Goal: Information Seeking & Learning: Learn about a topic

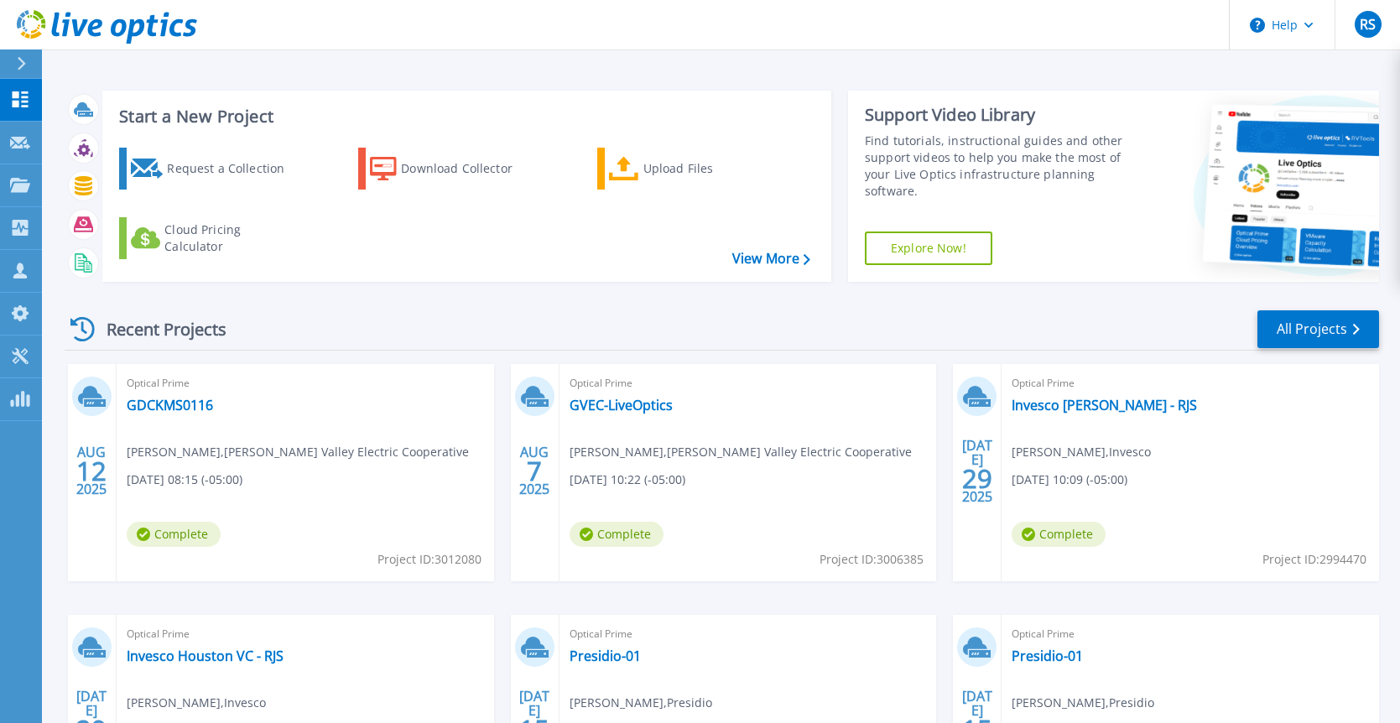
scroll to position [8, 0]
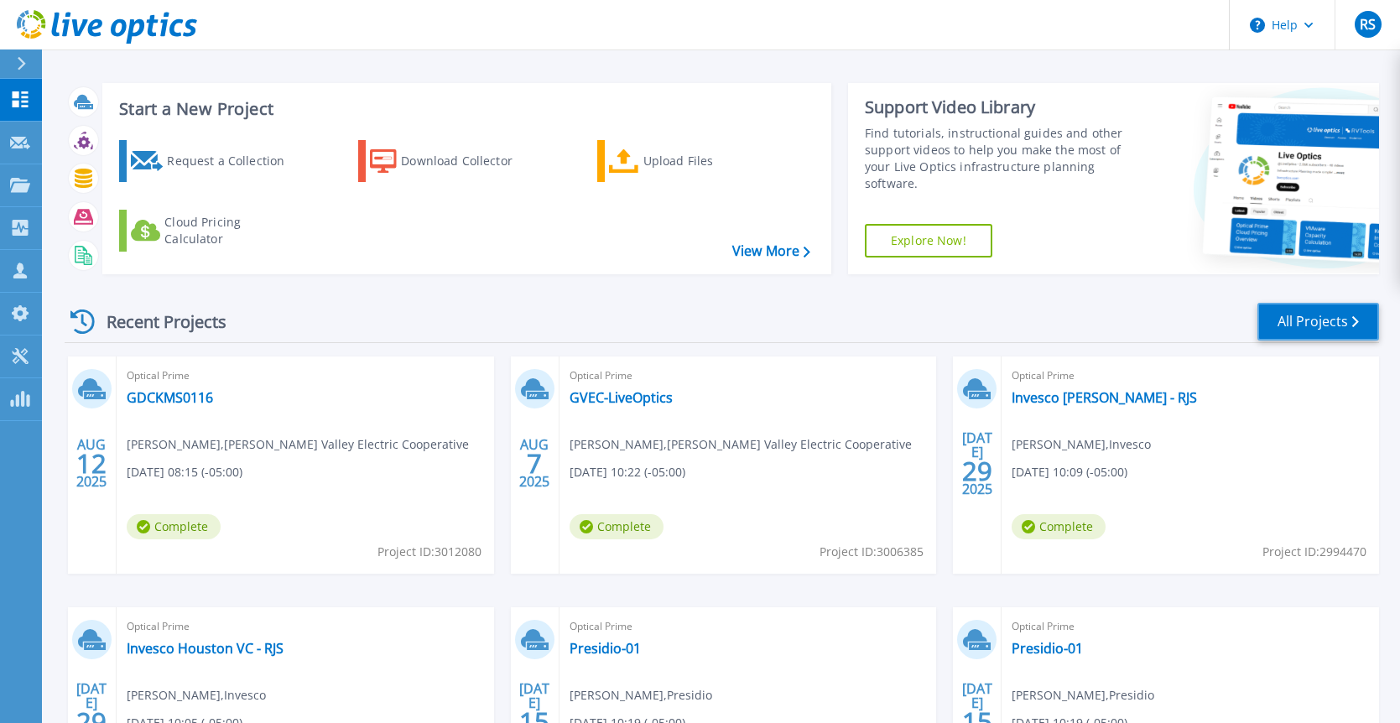
click at [1290, 325] on link "All Projects" at bounding box center [1318, 322] width 122 height 38
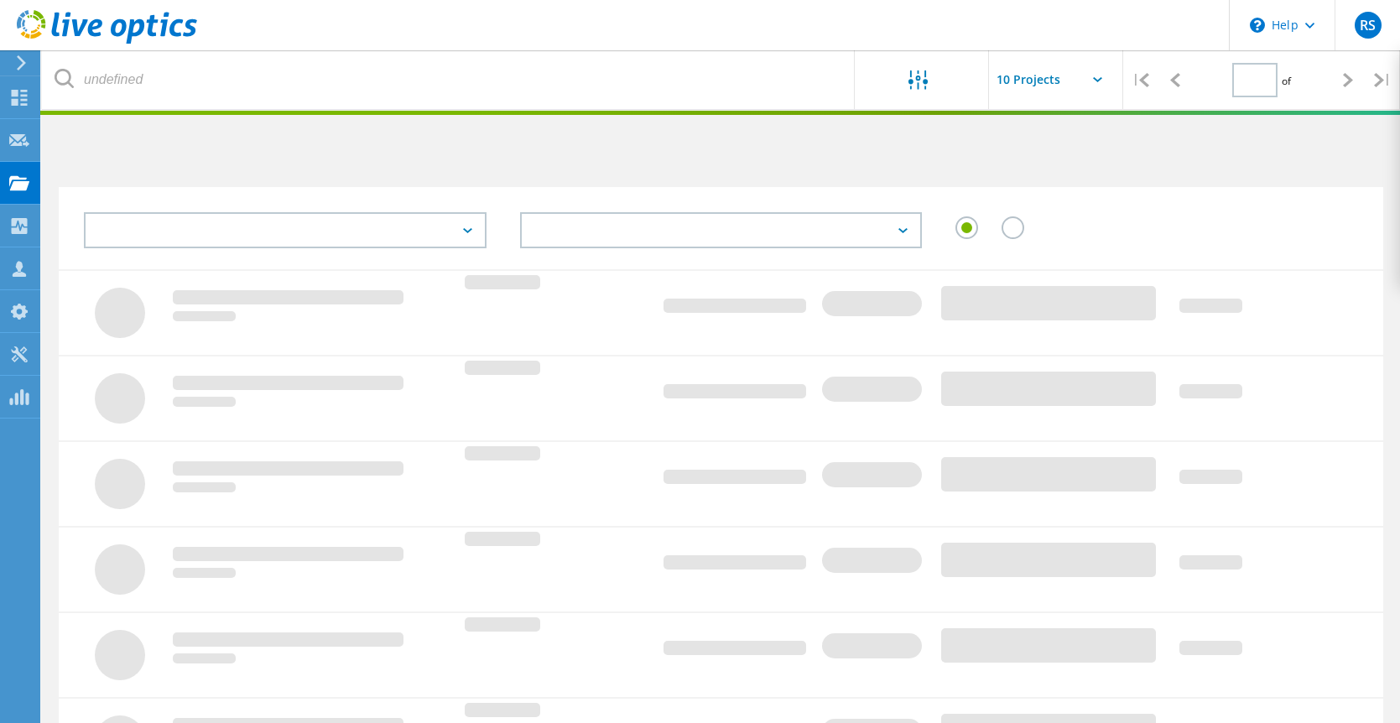
type input "1"
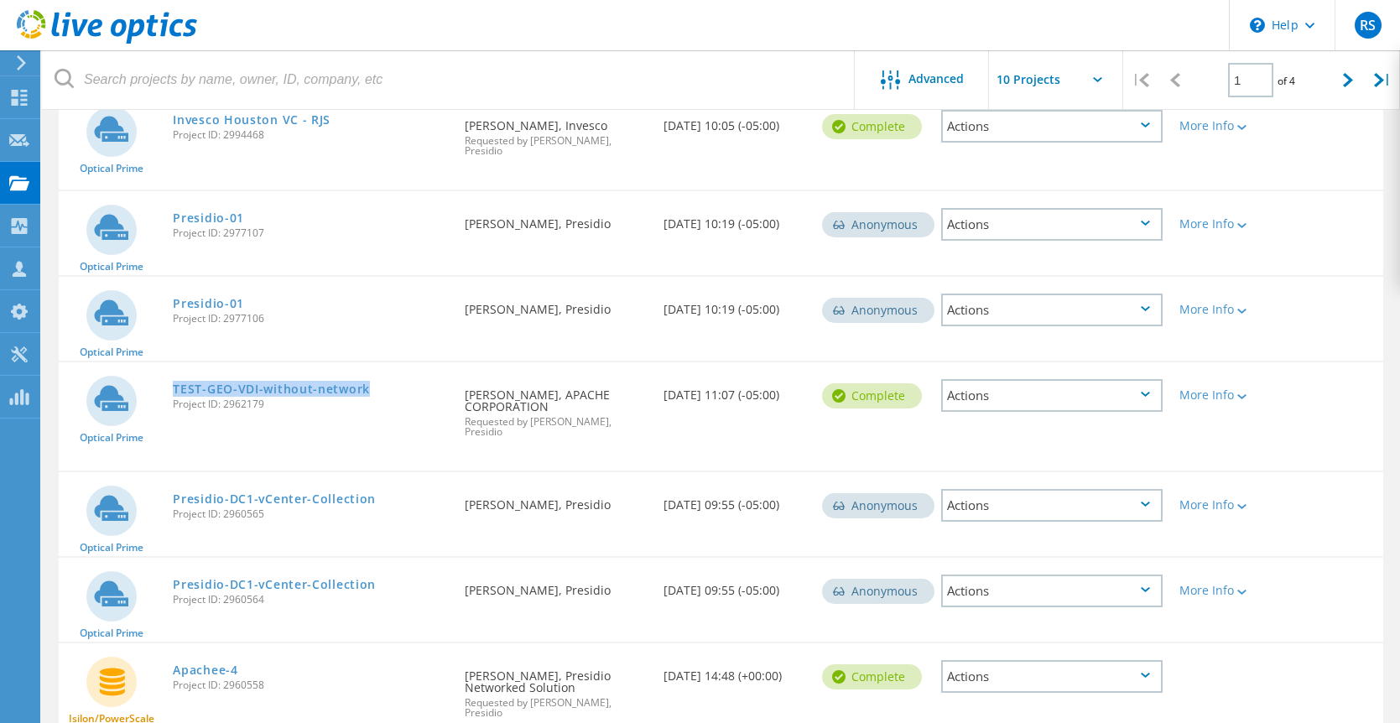
scroll to position [618, 0]
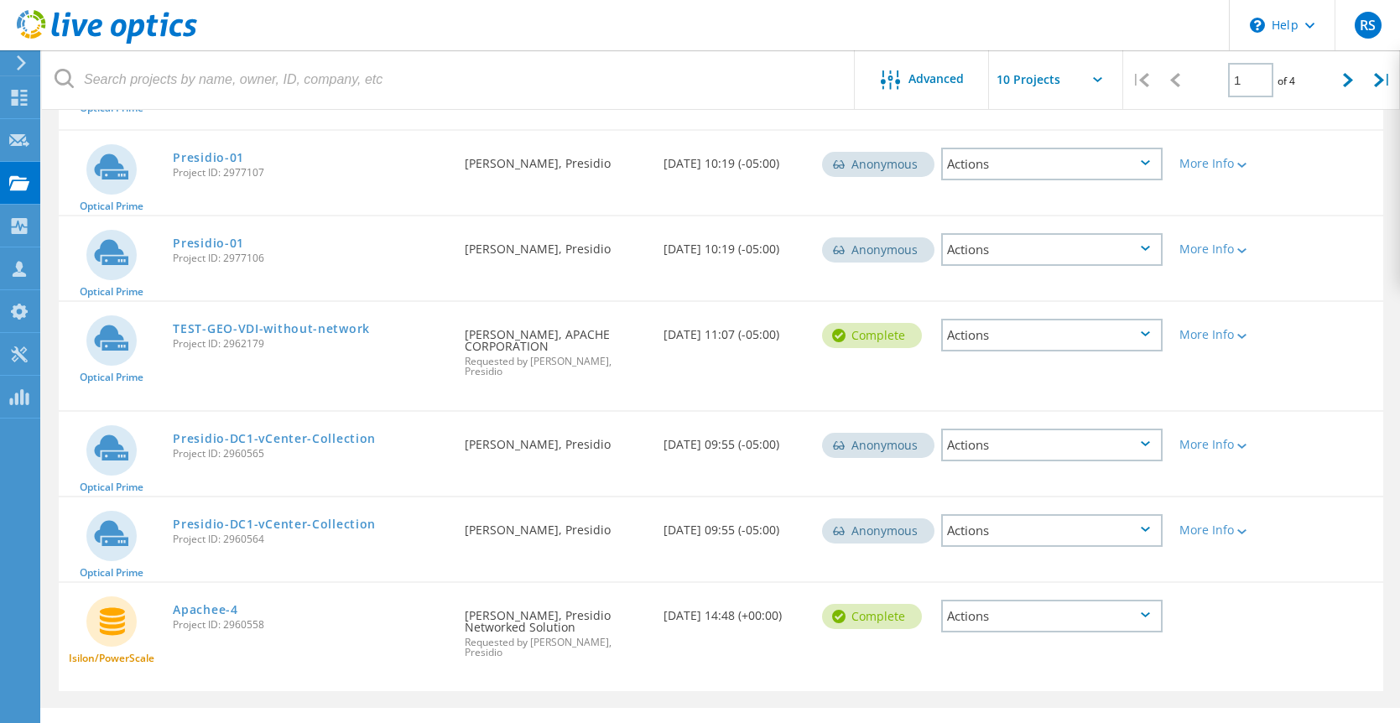
click at [1099, 78] on icon at bounding box center [1097, 79] width 9 height 5
click at [1099, 79] on icon at bounding box center [1097, 79] width 9 height 5
click at [1029, 82] on input "text" at bounding box center [1073, 79] width 168 height 59
click at [1026, 201] on div "Show 40 Projects" at bounding box center [1073, 208] width 166 height 28
type input "Show 40 Projects"
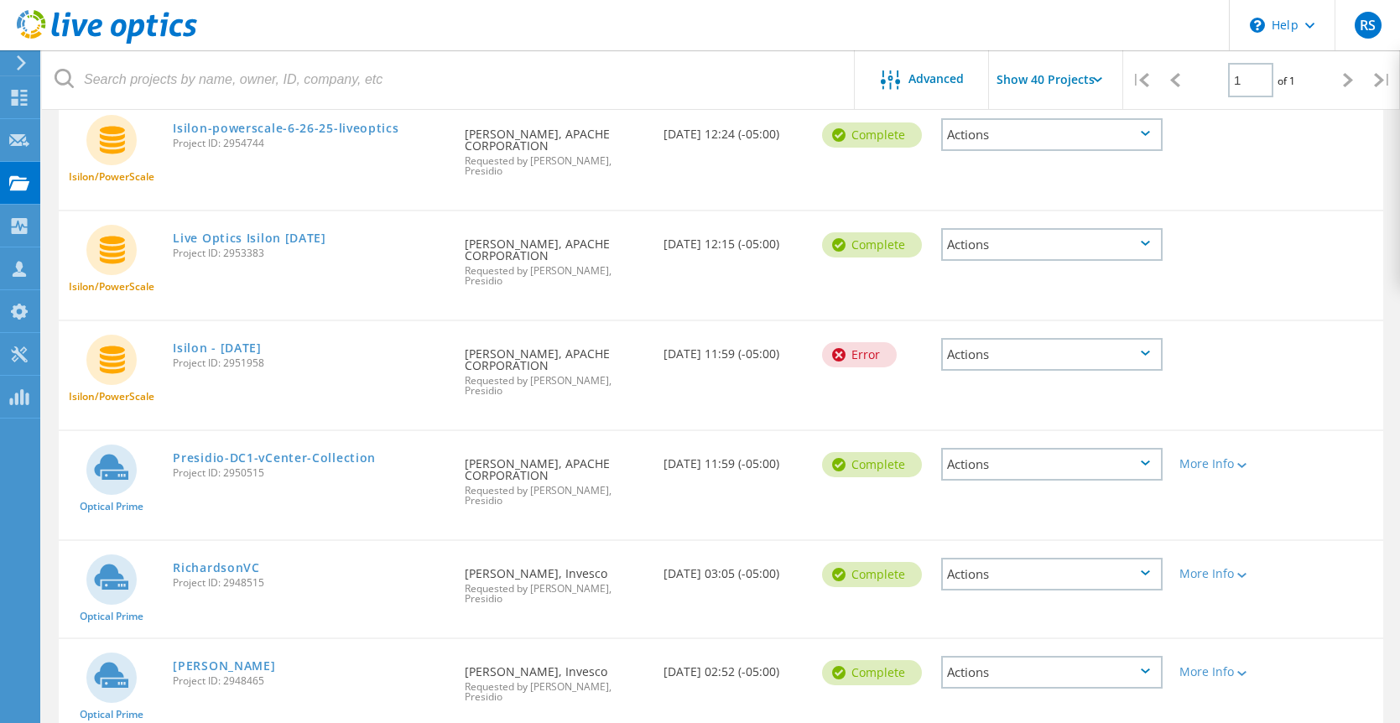
scroll to position [1901, 0]
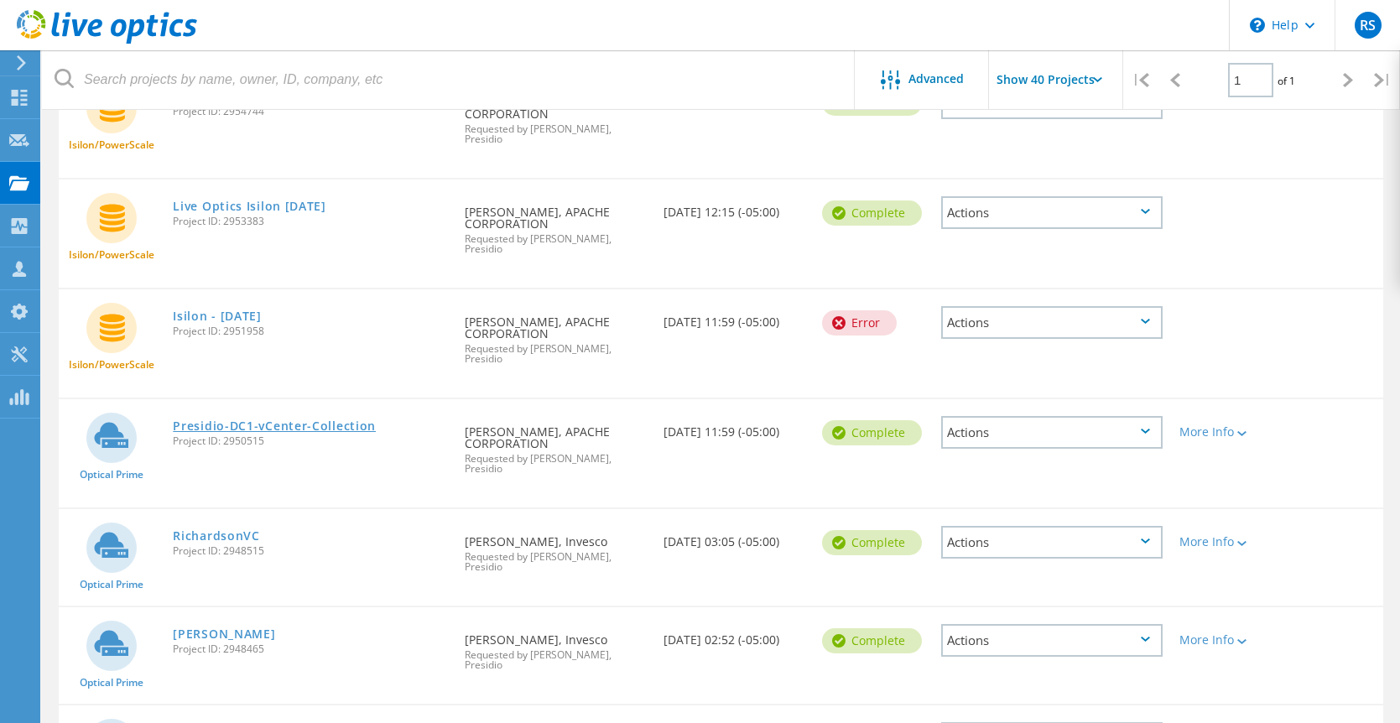
click at [234, 420] on link "Presidio-DC1-vCenter-Collection" at bounding box center [274, 426] width 203 height 12
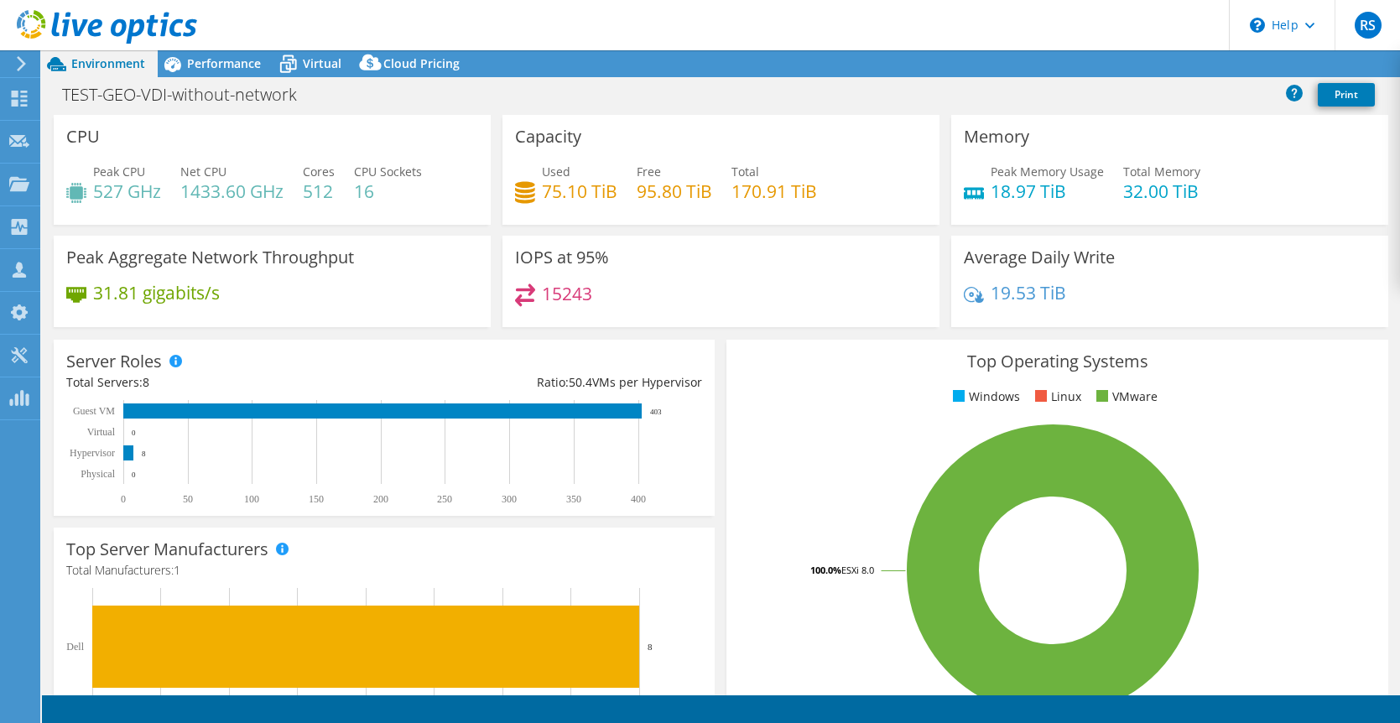
select select "USD"
click at [224, 62] on span "Performance" at bounding box center [224, 63] width 74 height 16
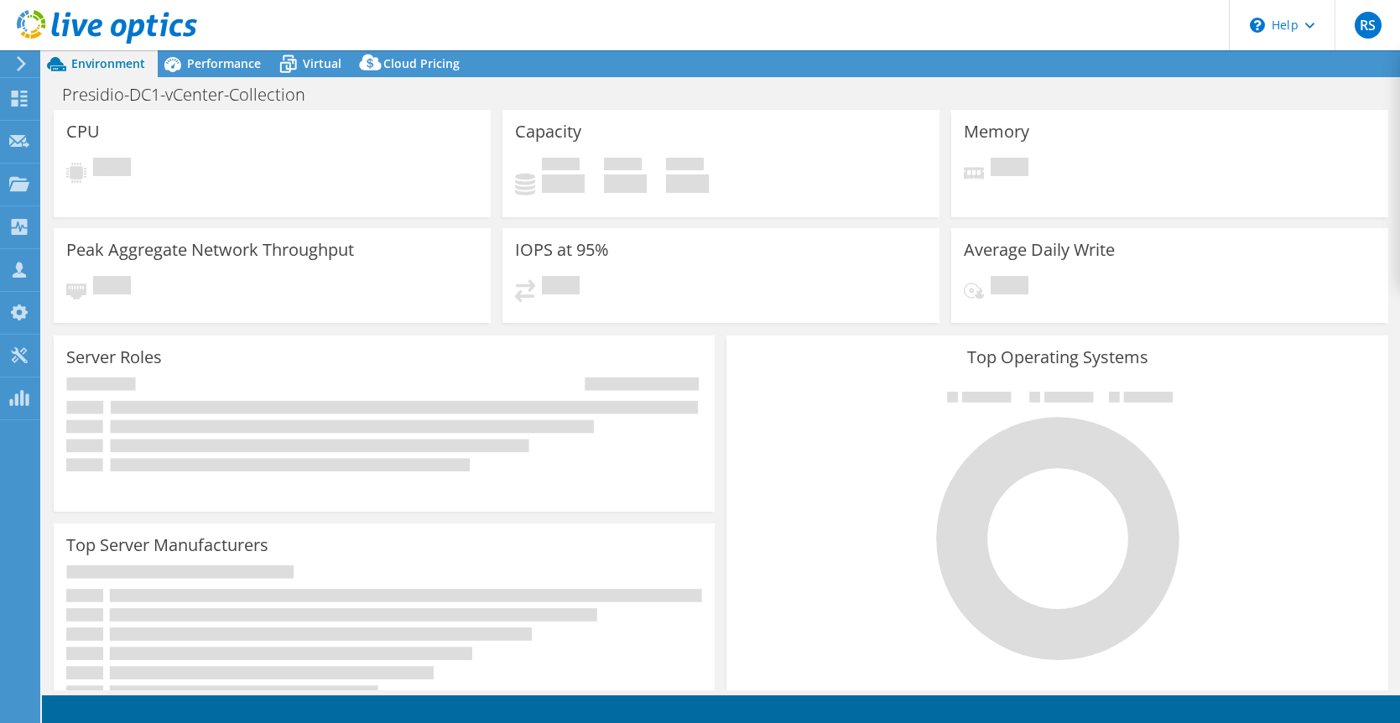
select select "USD"
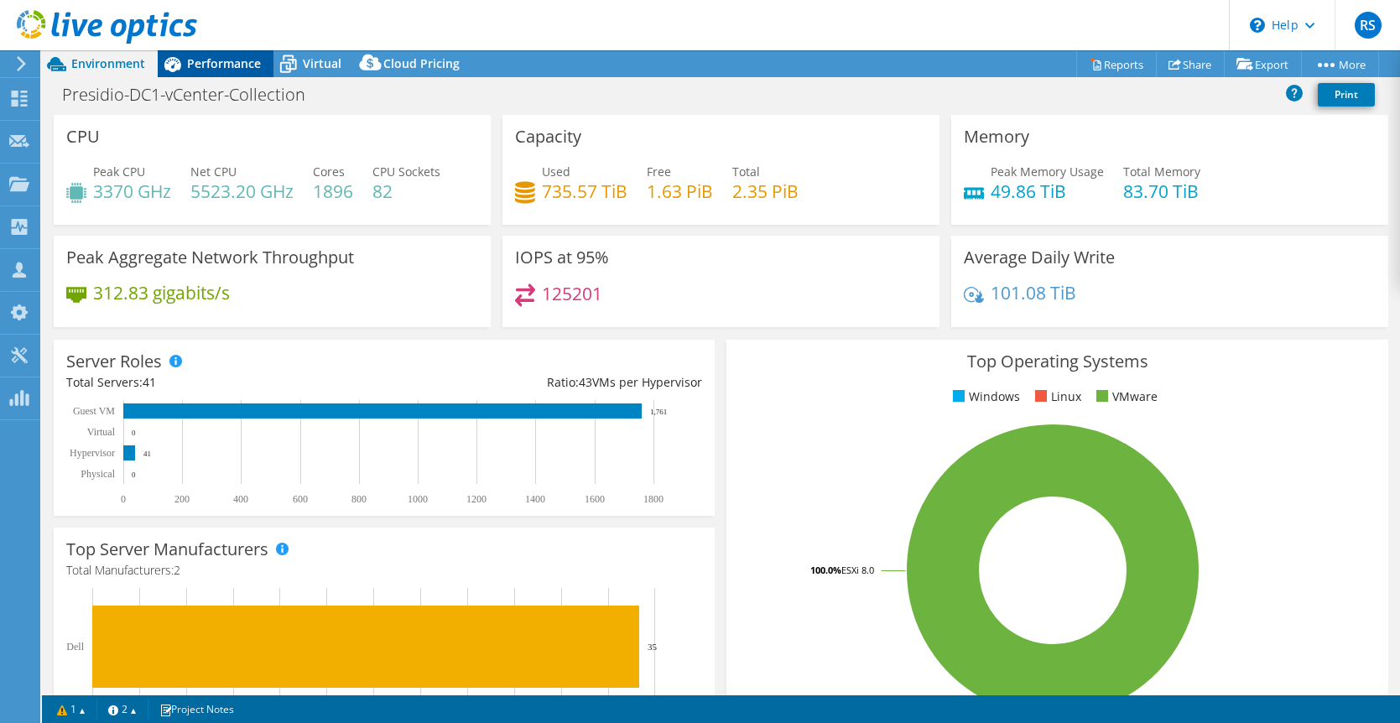
click at [222, 65] on span "Performance" at bounding box center [224, 63] width 74 height 16
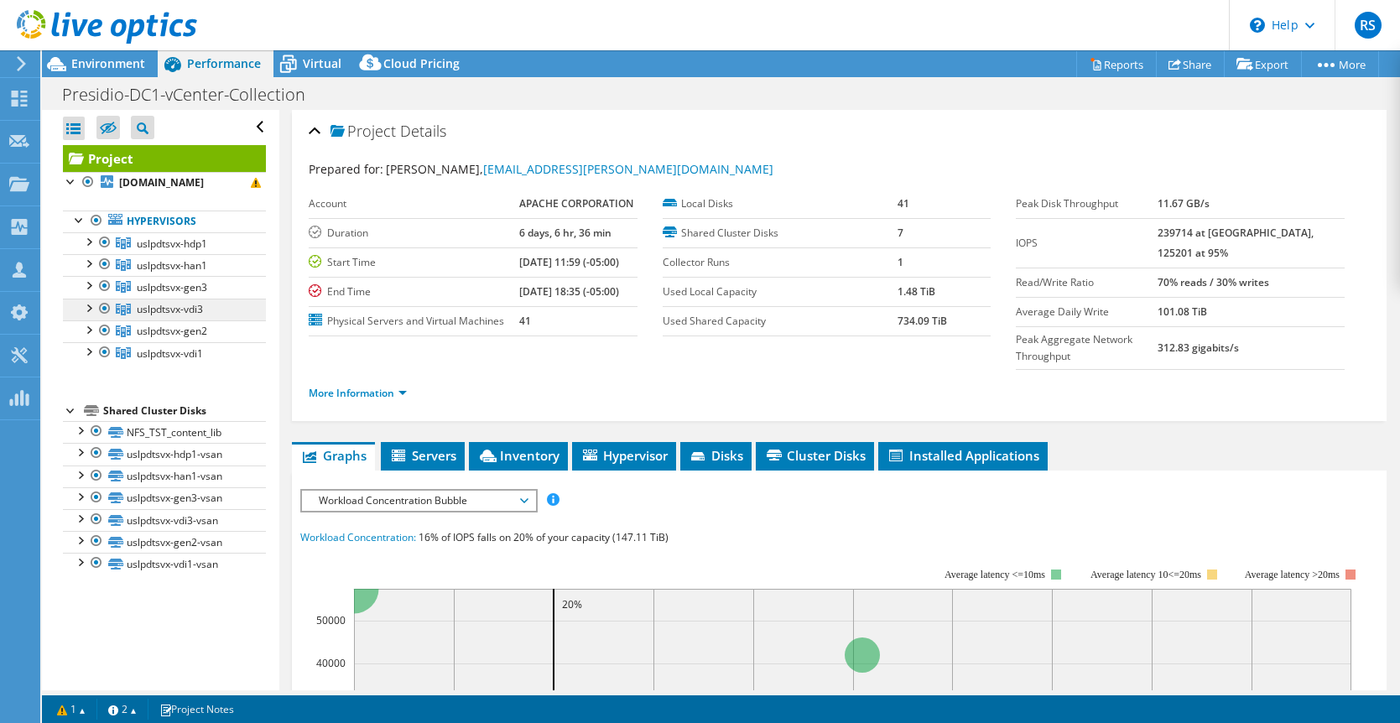
click at [165, 251] on span "uslpdtsvx-vdi3" at bounding box center [172, 244] width 70 height 14
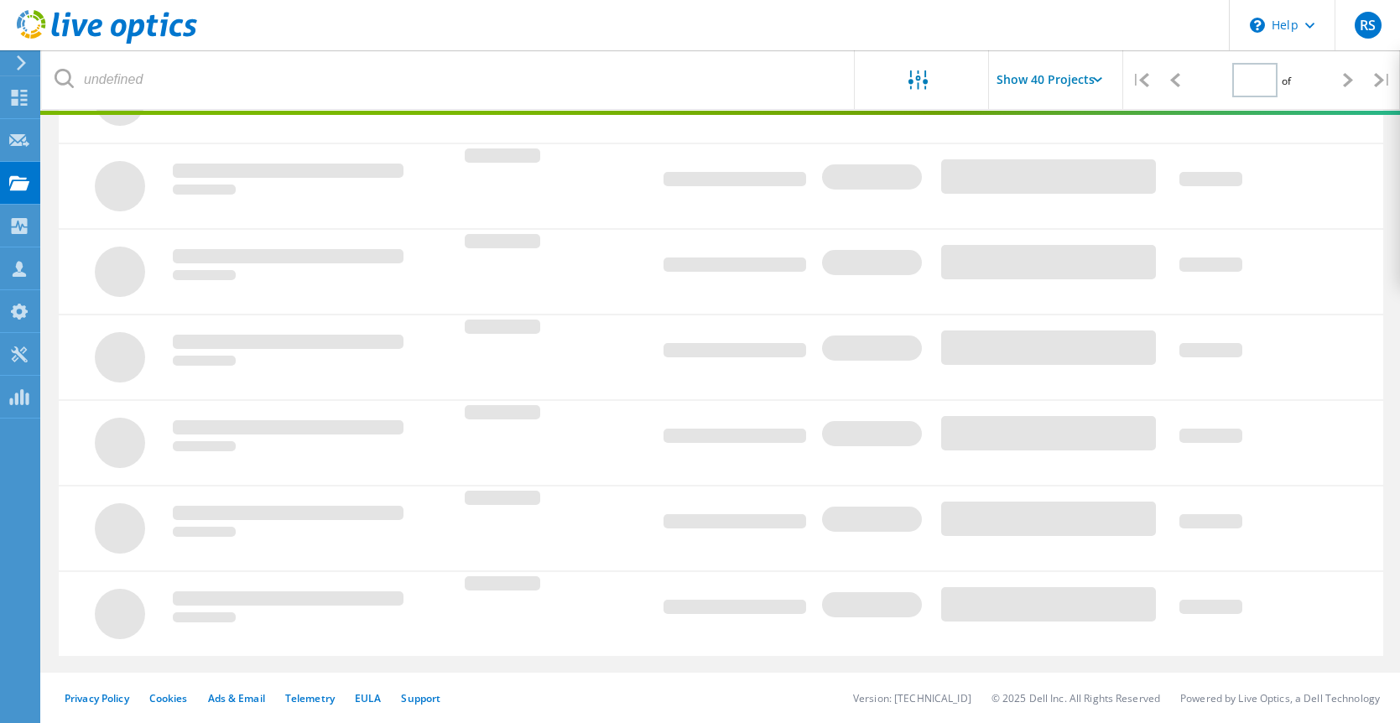
type input "1"
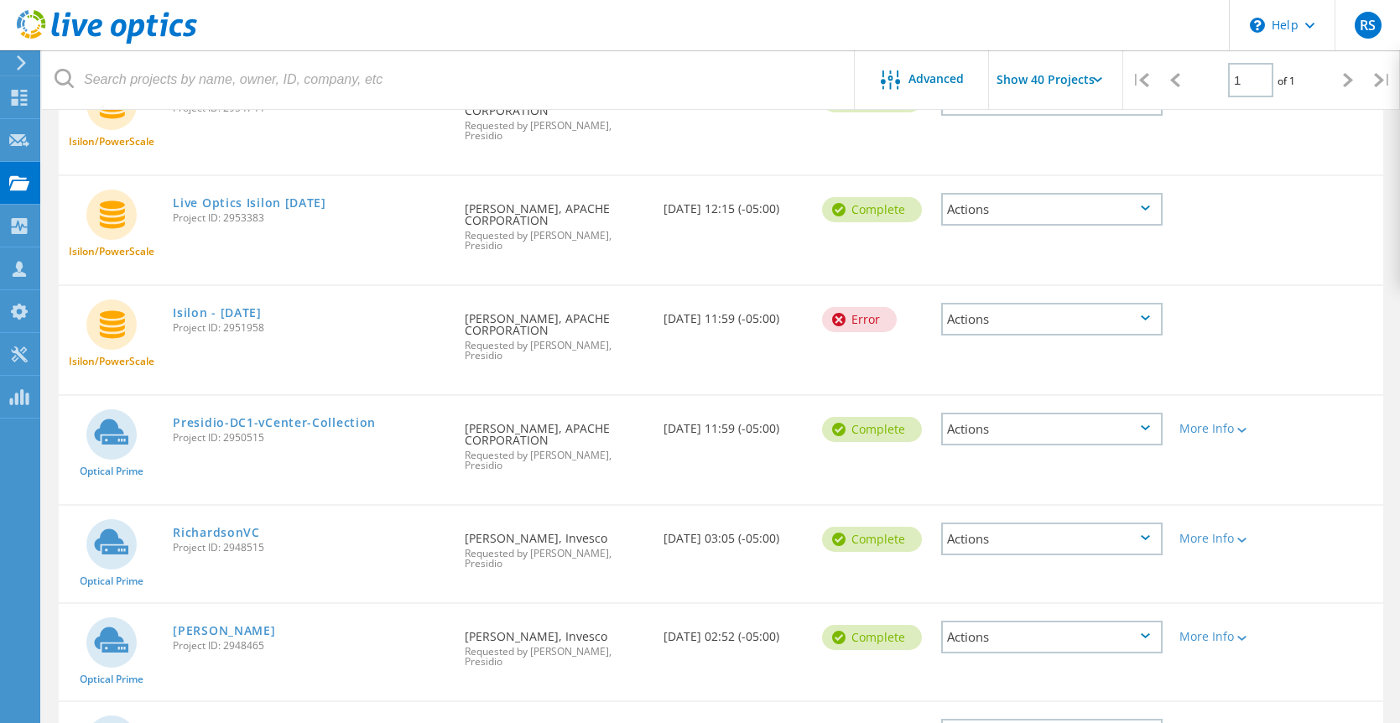
scroll to position [2000, 0]
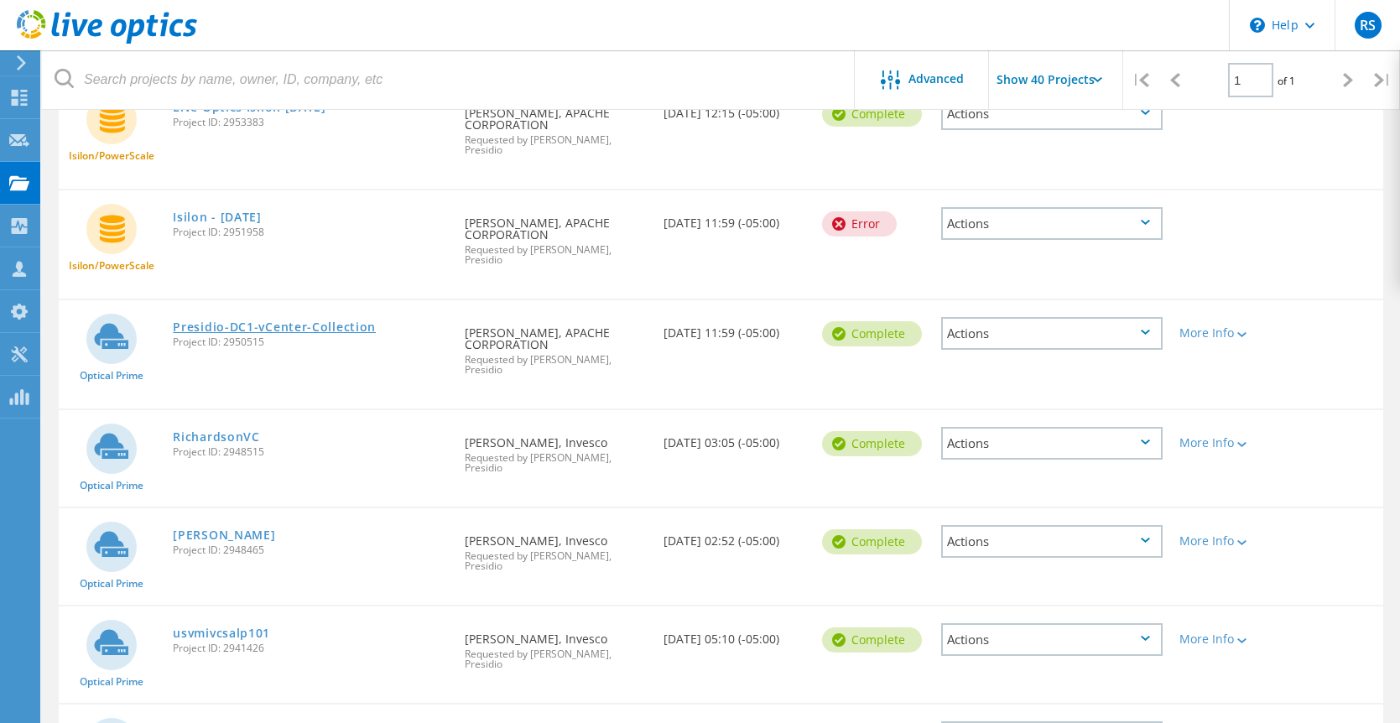
click at [255, 321] on link "Presidio-DC1-vCenter-Collection" at bounding box center [274, 327] width 203 height 12
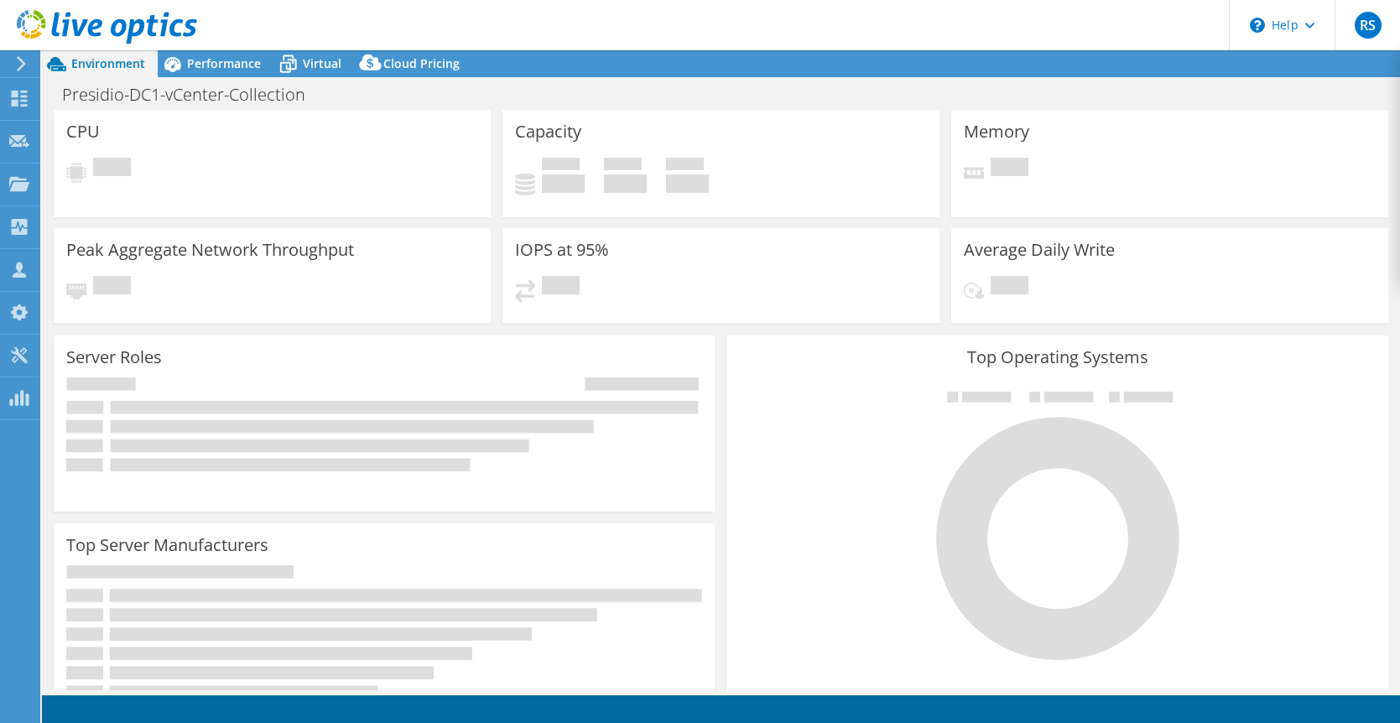
select select "USD"
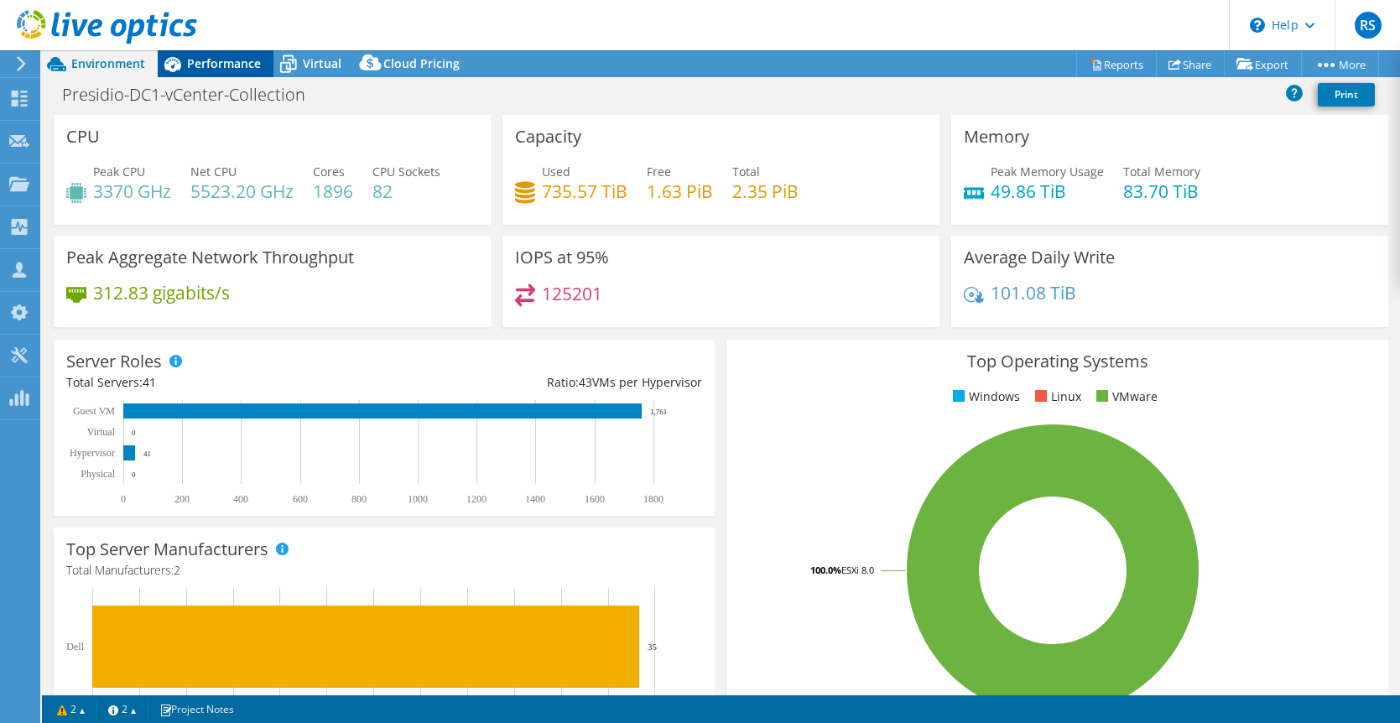
click at [217, 70] on span "Performance" at bounding box center [224, 63] width 74 height 16
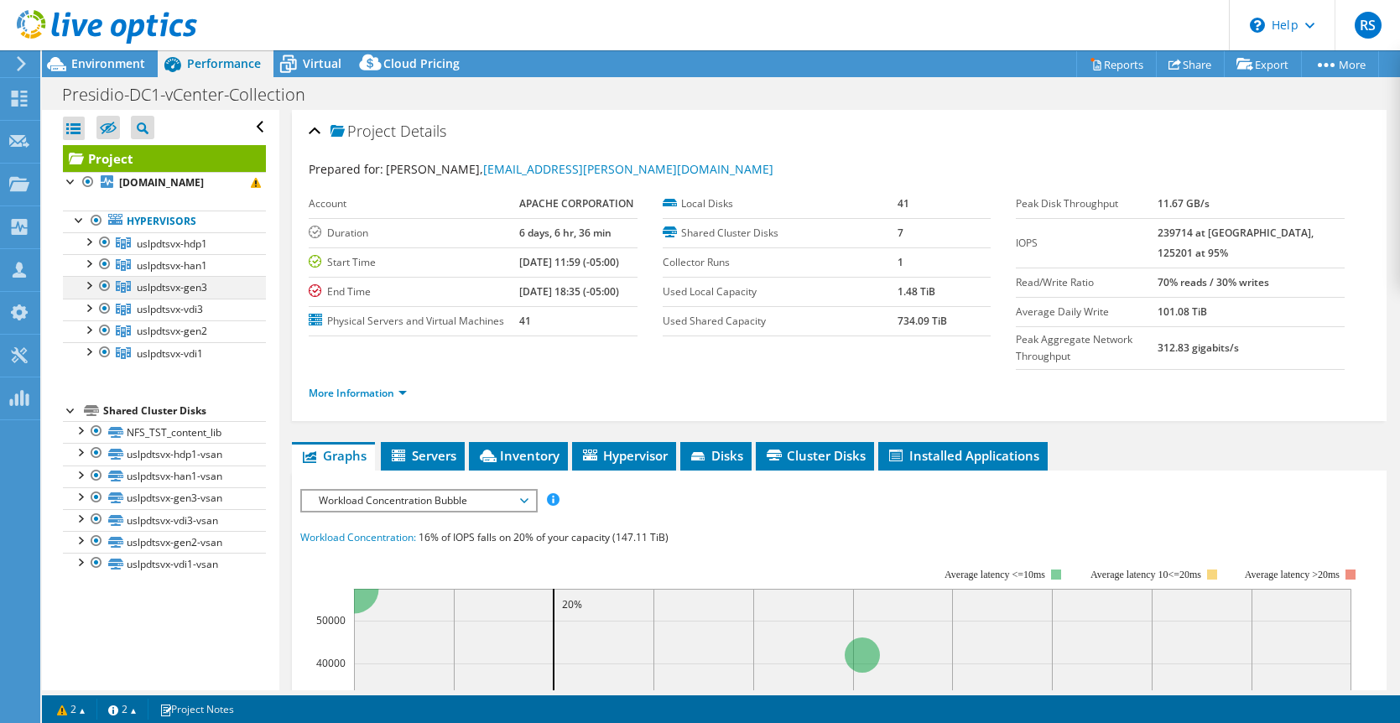
click at [91, 287] on div at bounding box center [88, 284] width 17 height 17
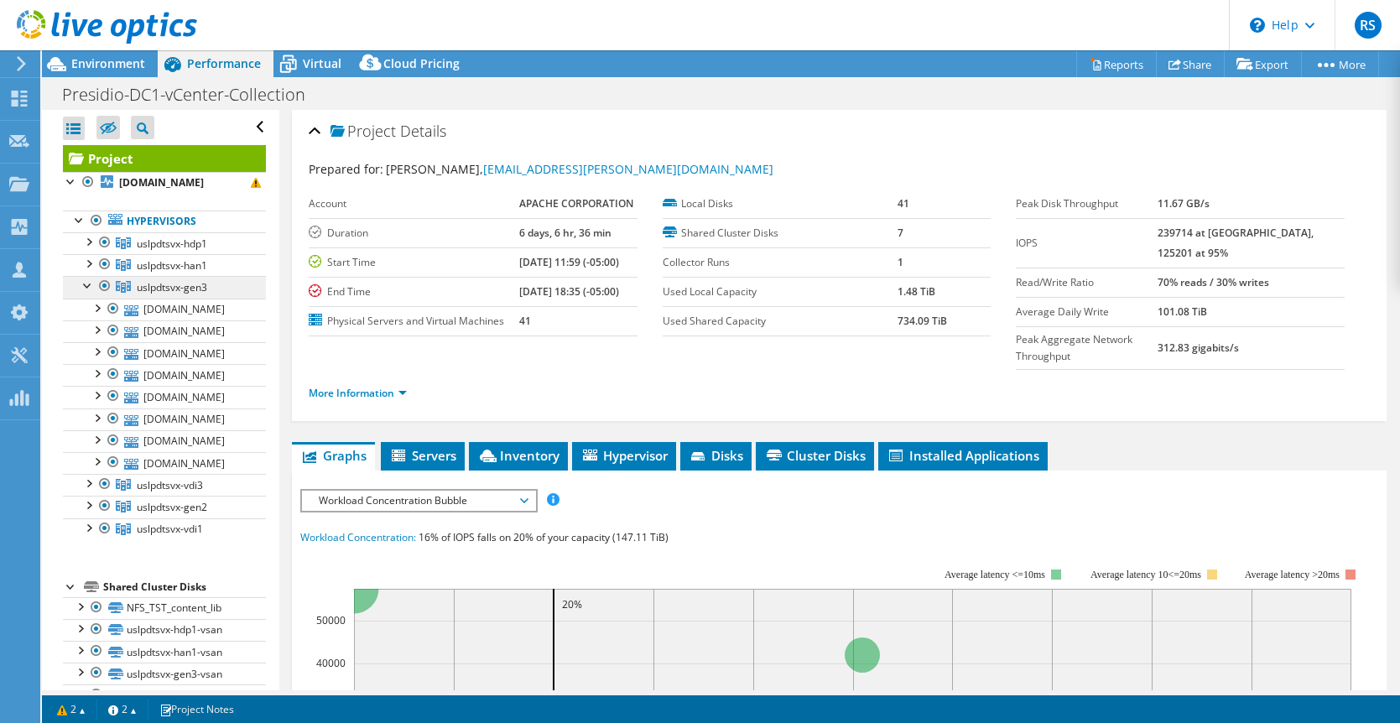
click at [177, 254] on link "uslpdtsvx-gen3" at bounding box center [164, 243] width 203 height 22
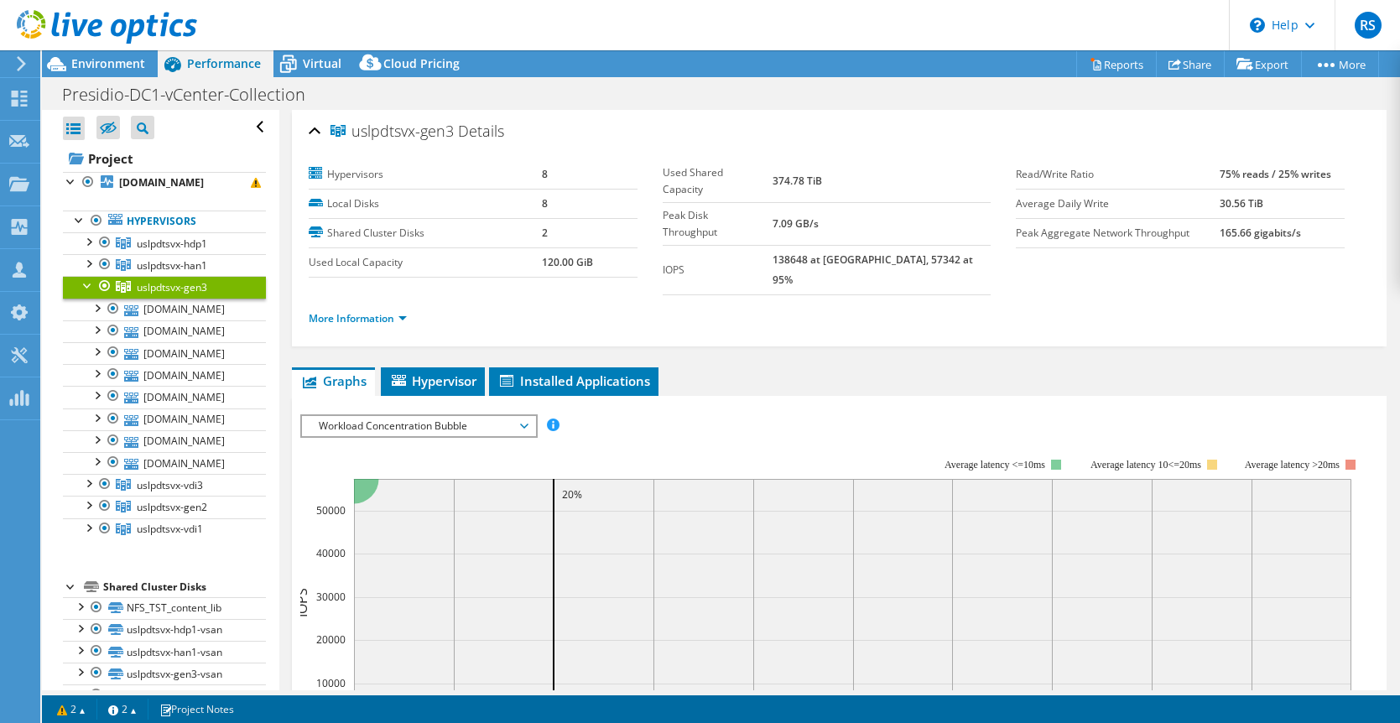
click at [312, 129] on div "uslpdtsvx-gen3 Details" at bounding box center [839, 132] width 1061 height 36
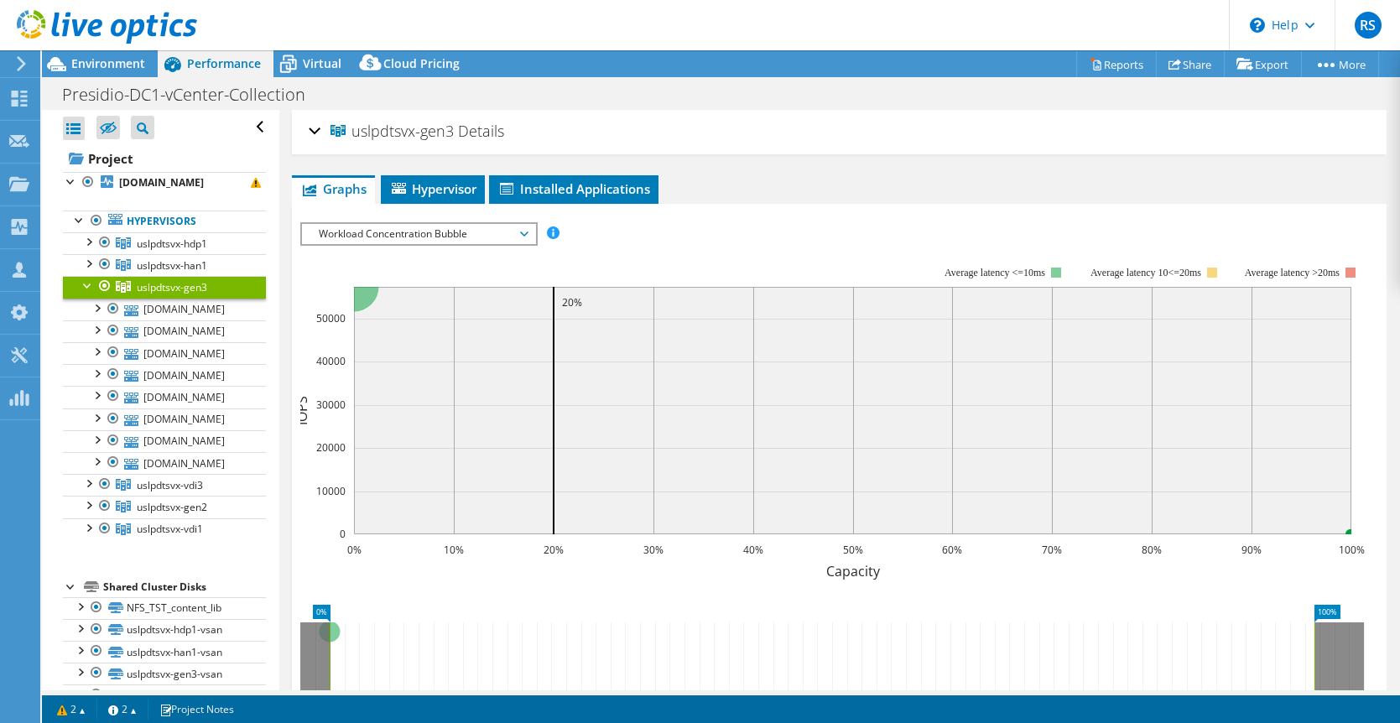
click at [392, 232] on span "Workload Concentration Bubble" at bounding box center [418, 234] width 216 height 20
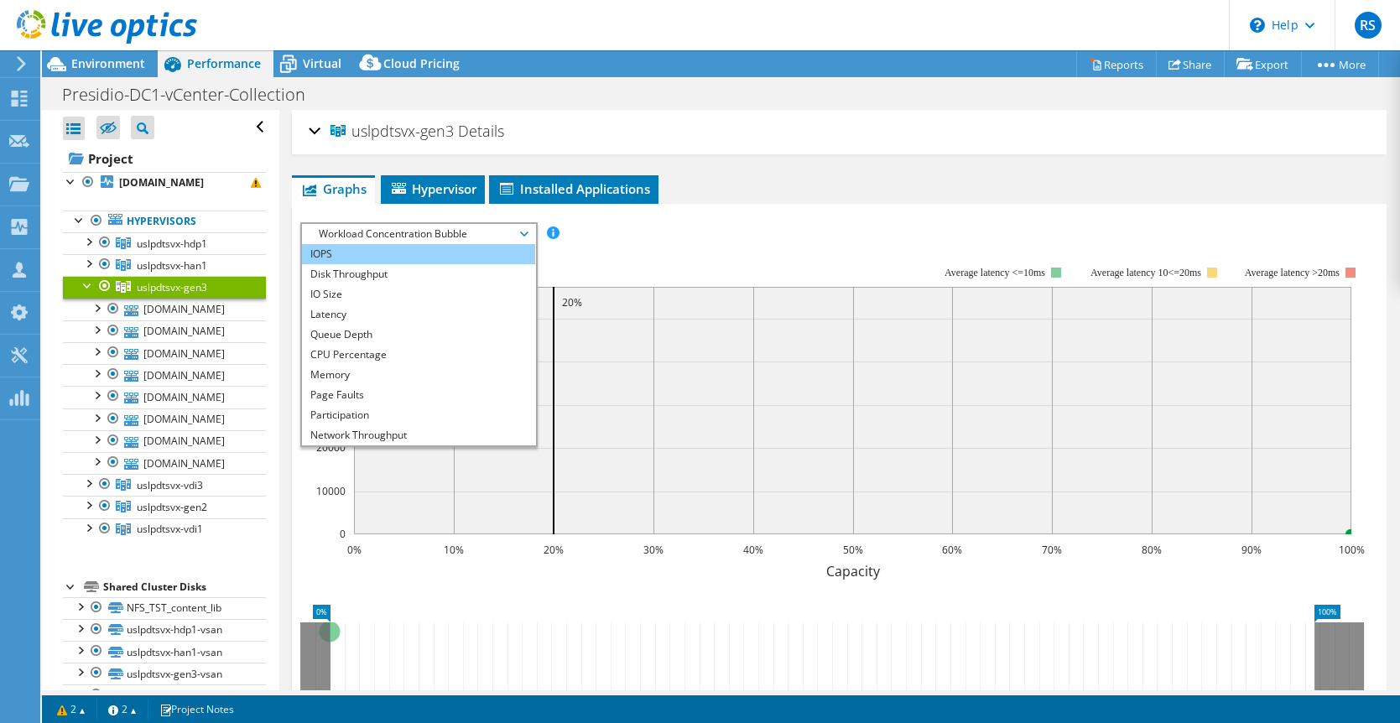
click at [341, 252] on li "IOPS" at bounding box center [418, 254] width 232 height 20
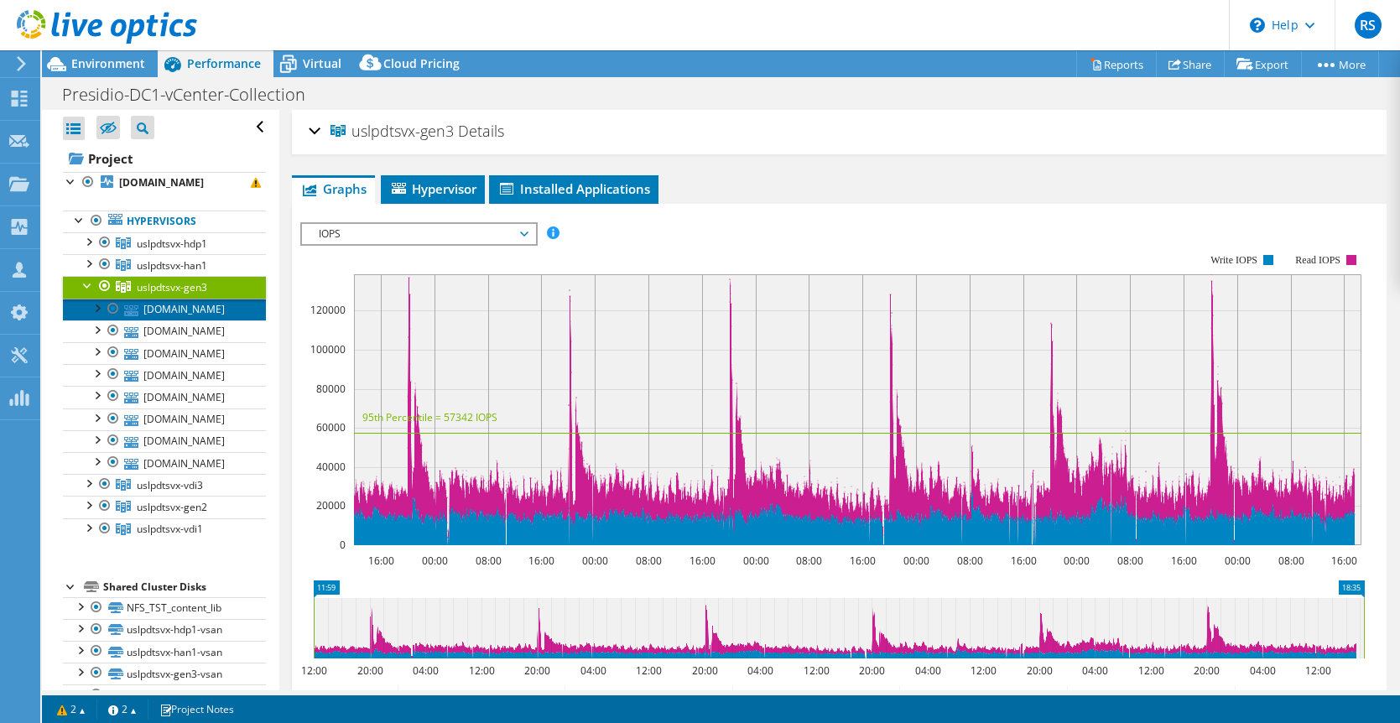
click at [161, 313] on link "[DOMAIN_NAME]" at bounding box center [164, 310] width 203 height 22
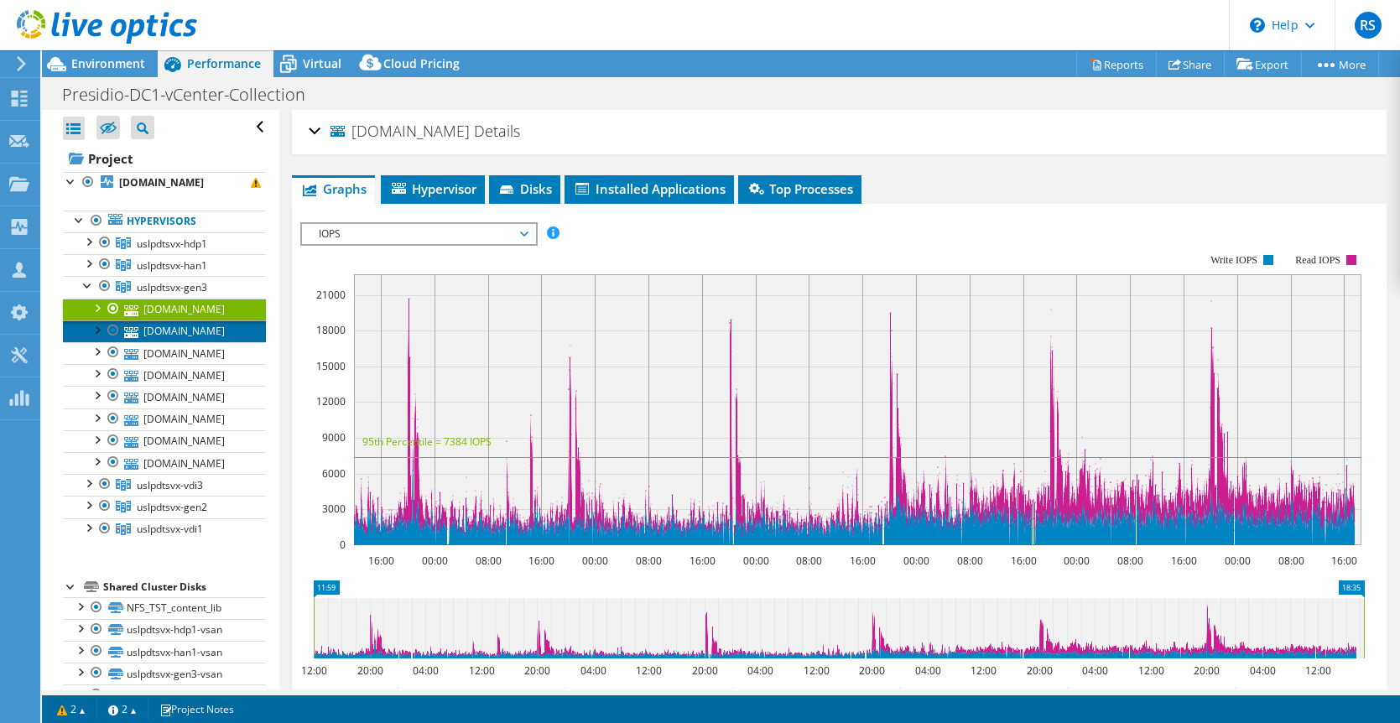
click at [162, 331] on link "[DOMAIN_NAME]" at bounding box center [164, 331] width 203 height 22
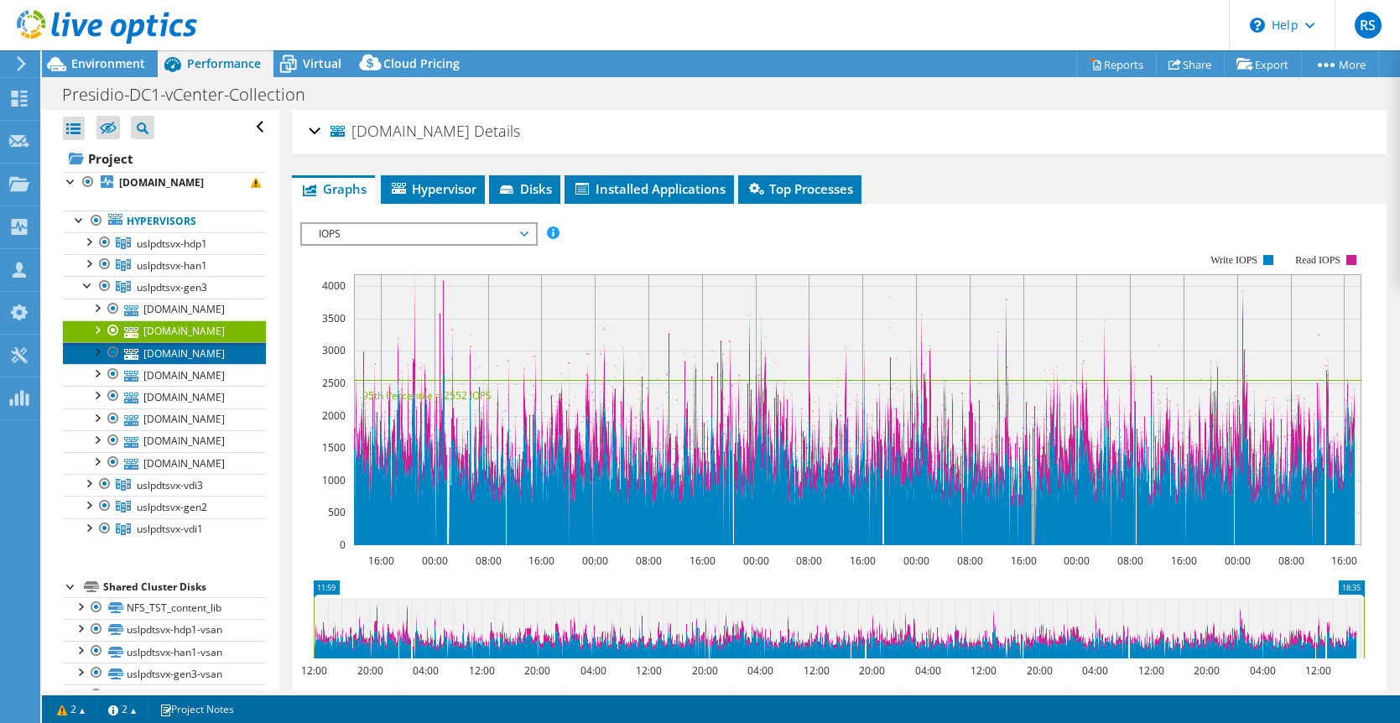
click at [170, 352] on link "[DOMAIN_NAME]" at bounding box center [164, 353] width 203 height 22
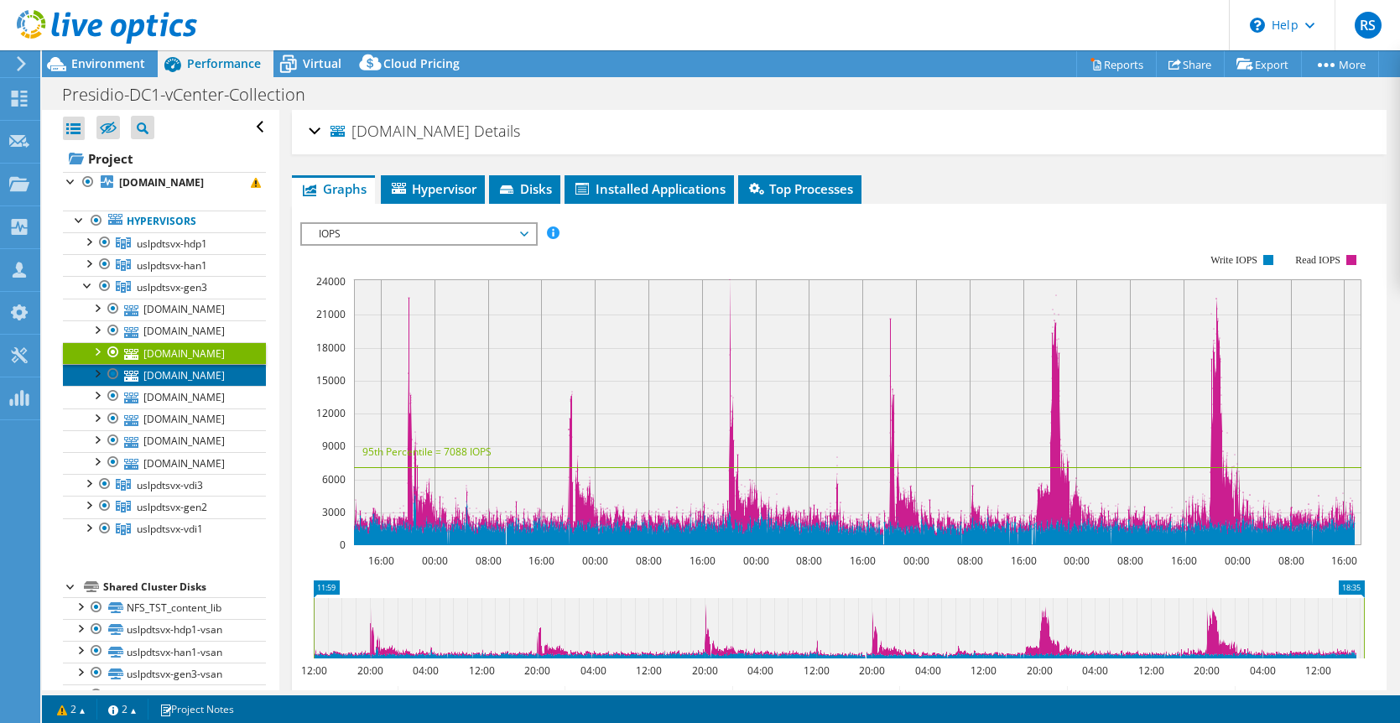
click at [184, 377] on link "[DOMAIN_NAME]" at bounding box center [164, 375] width 203 height 22
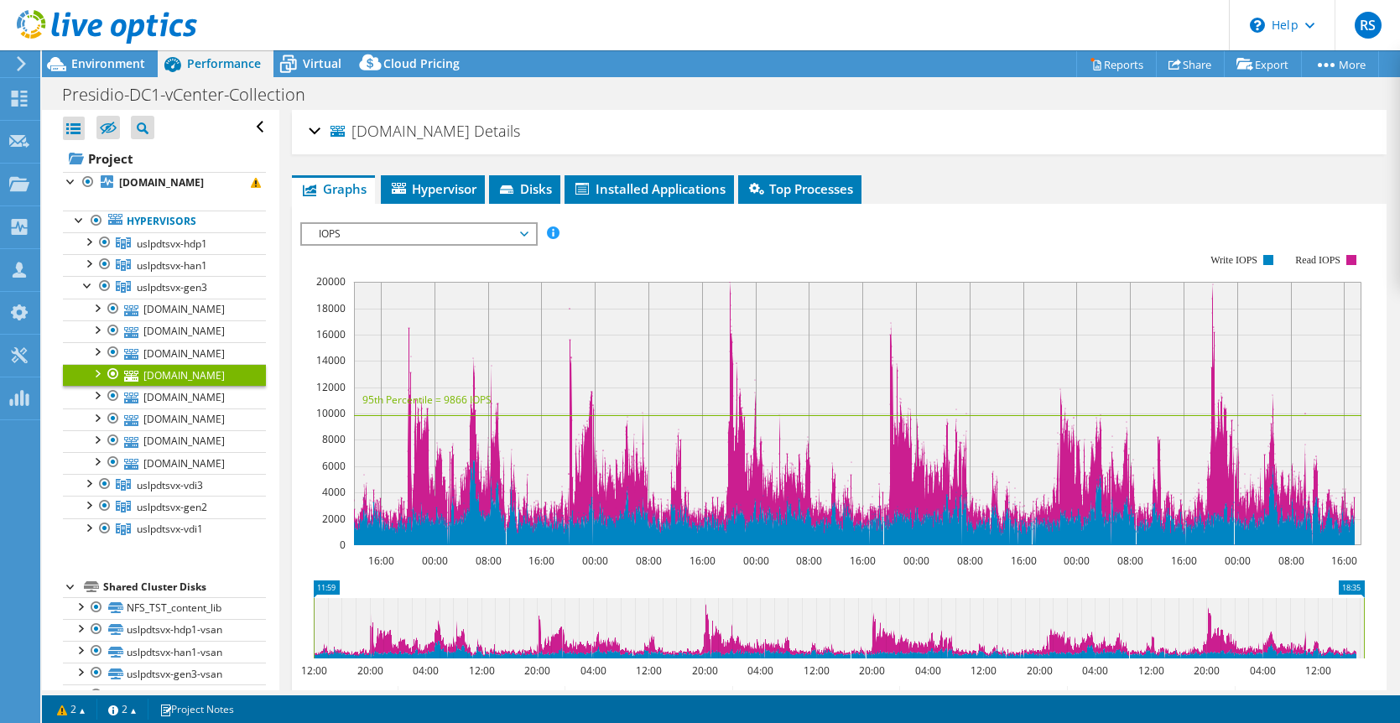
click at [521, 226] on span "IOPS" at bounding box center [418, 234] width 216 height 20
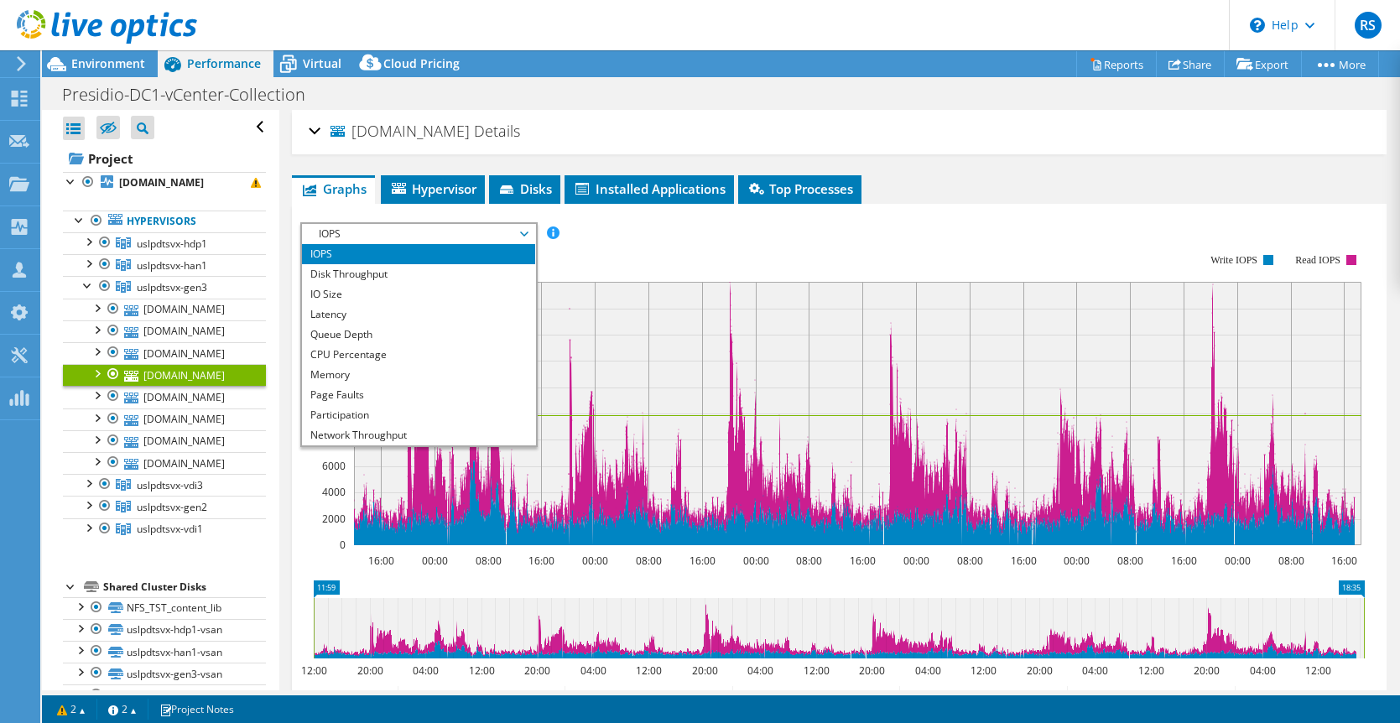
click at [783, 225] on div "IOPS Disk Throughput IO Size Latency Queue Depth CPU Percentage Memory Page Fau…" at bounding box center [839, 233] width 1078 height 23
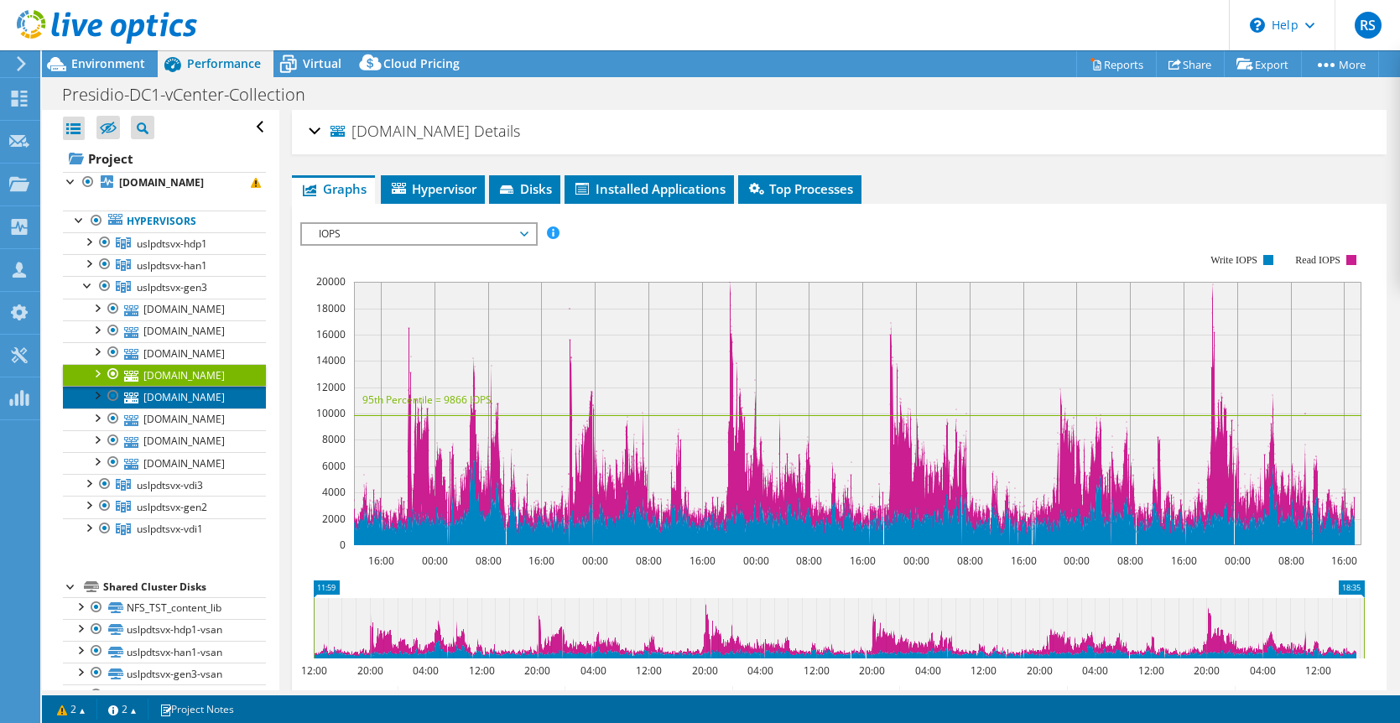
click at [164, 398] on link "[DOMAIN_NAME]" at bounding box center [164, 397] width 203 height 22
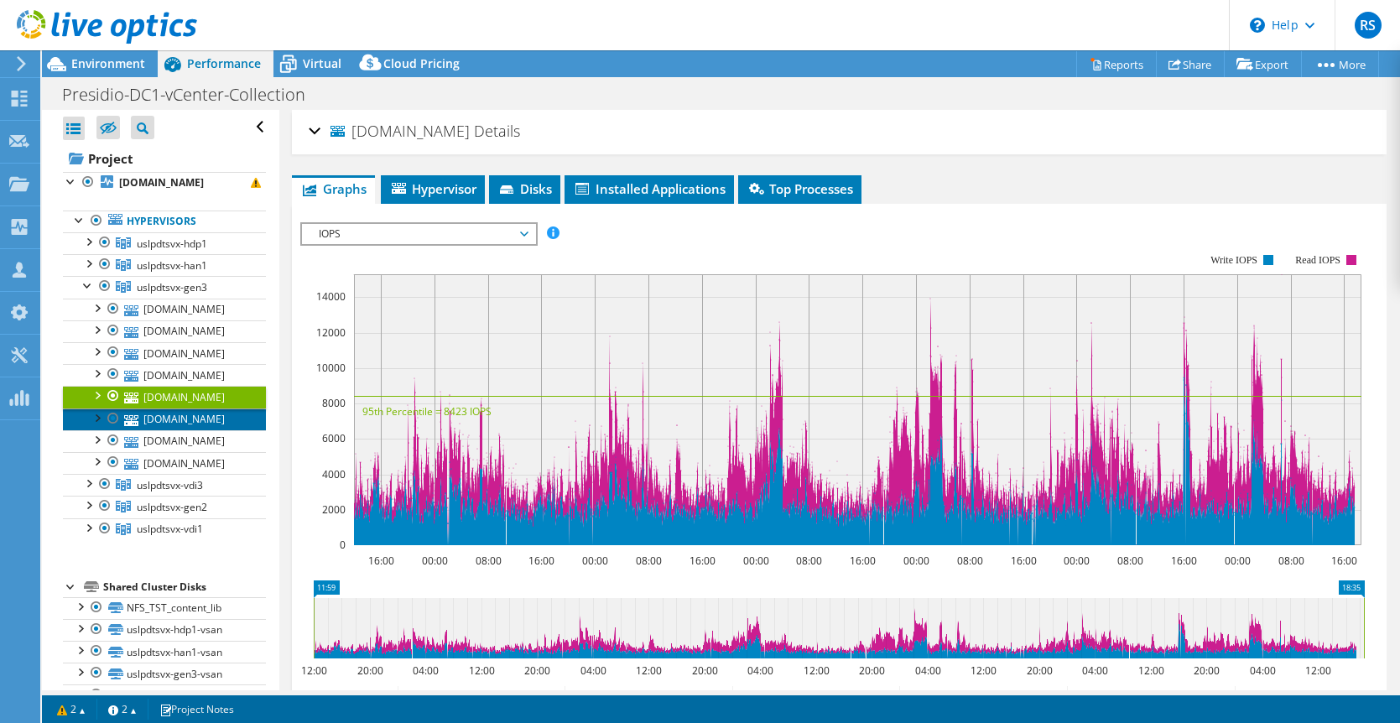
click at [180, 422] on link "[DOMAIN_NAME]" at bounding box center [164, 420] width 203 height 22
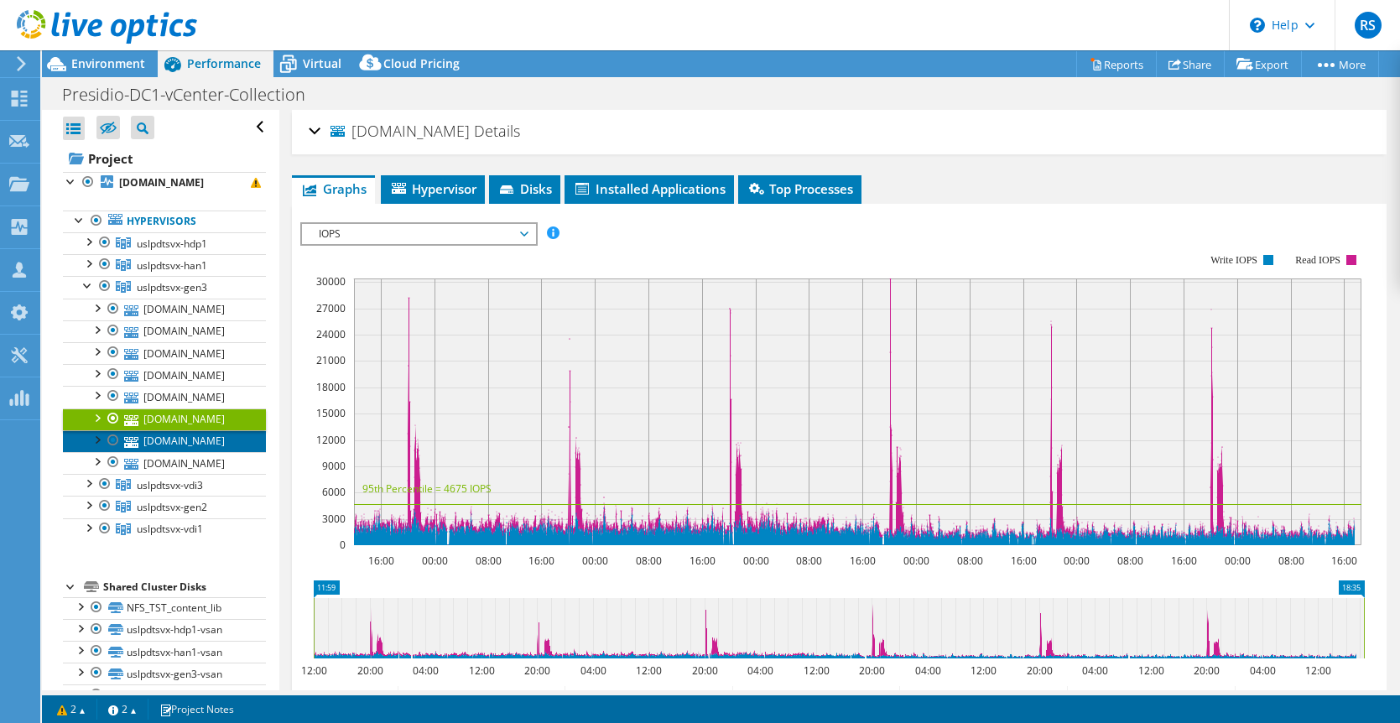
click at [184, 441] on link "[DOMAIN_NAME]" at bounding box center [164, 441] width 203 height 22
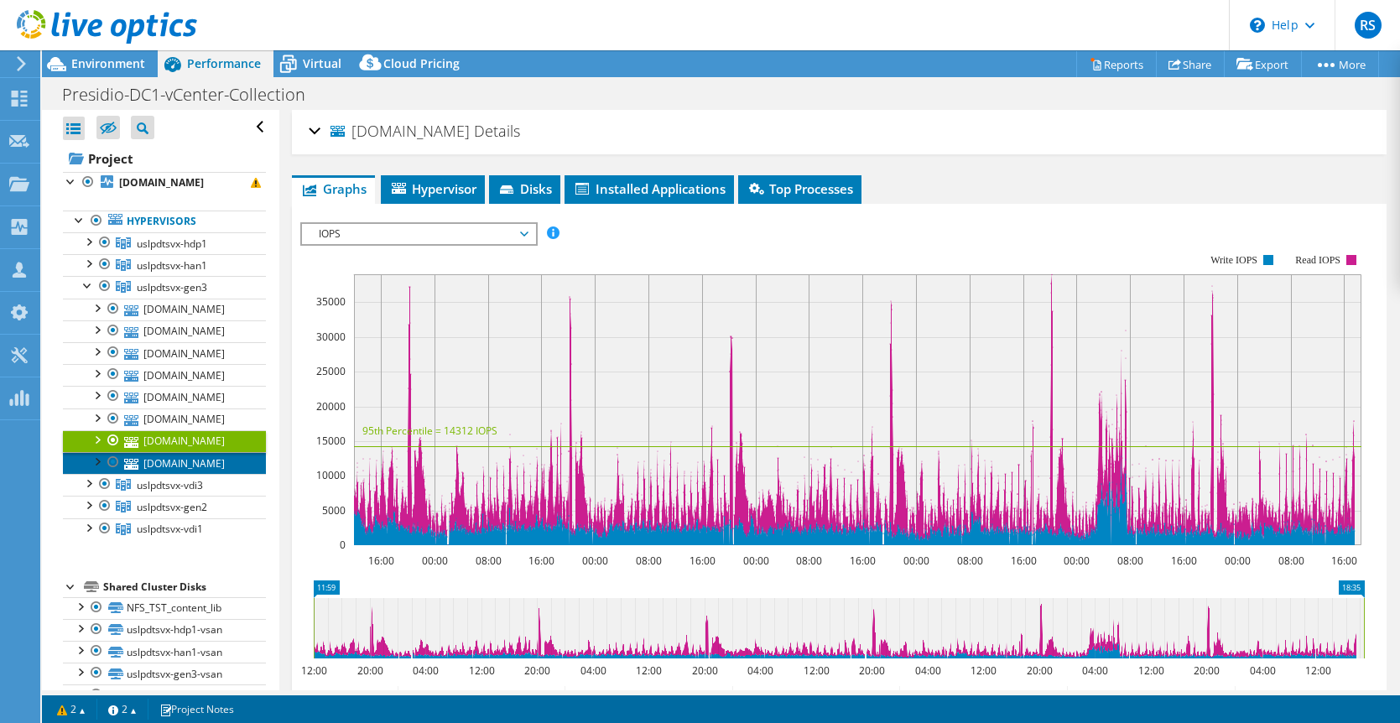
click at [178, 471] on link "[DOMAIN_NAME]" at bounding box center [164, 463] width 203 height 22
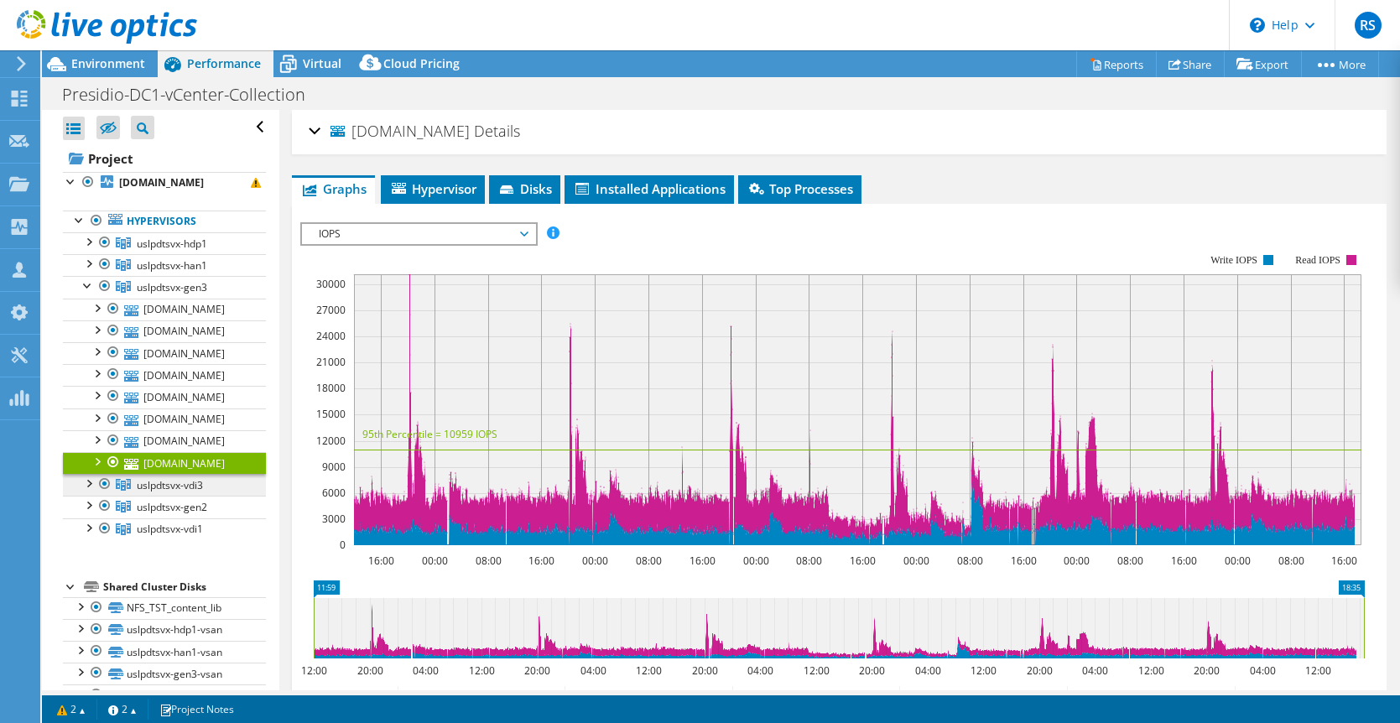
click at [181, 251] on span "uslpdtsvx-vdi3" at bounding box center [172, 244] width 70 height 14
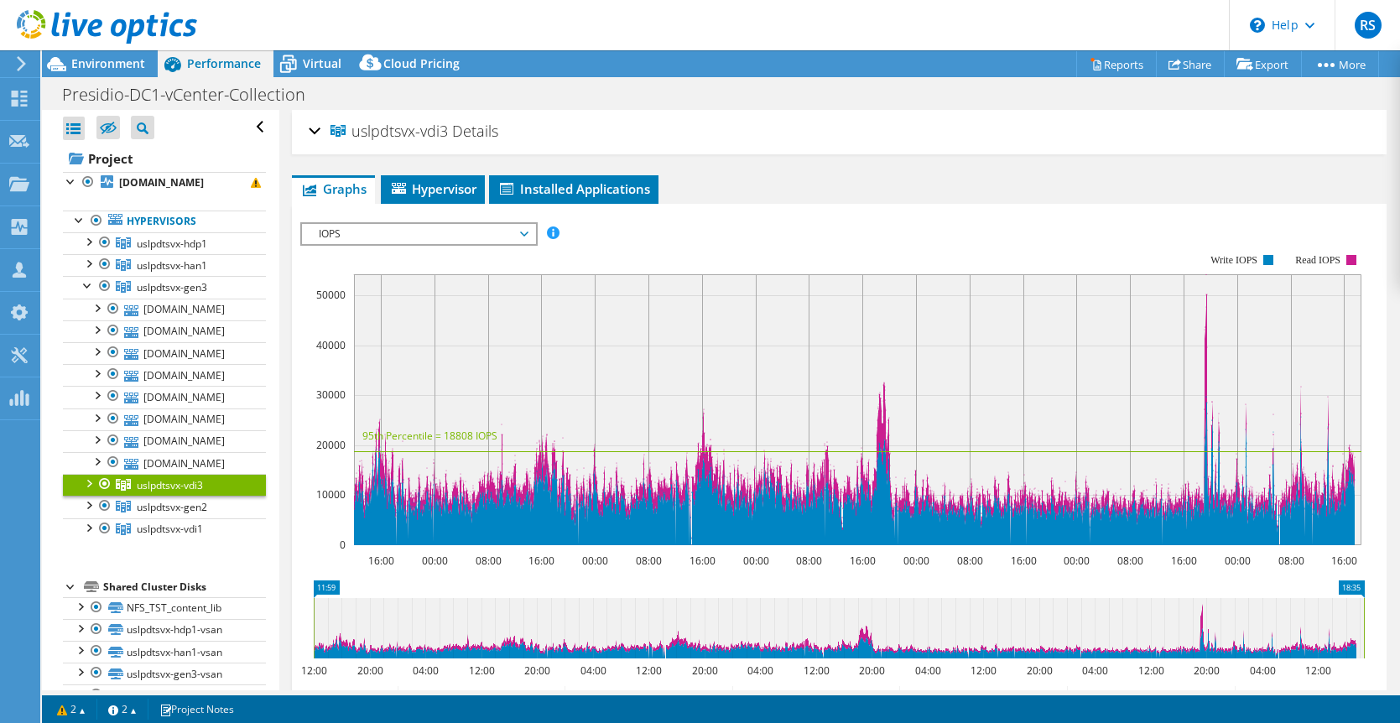
click at [84, 482] on div at bounding box center [88, 482] width 17 height 17
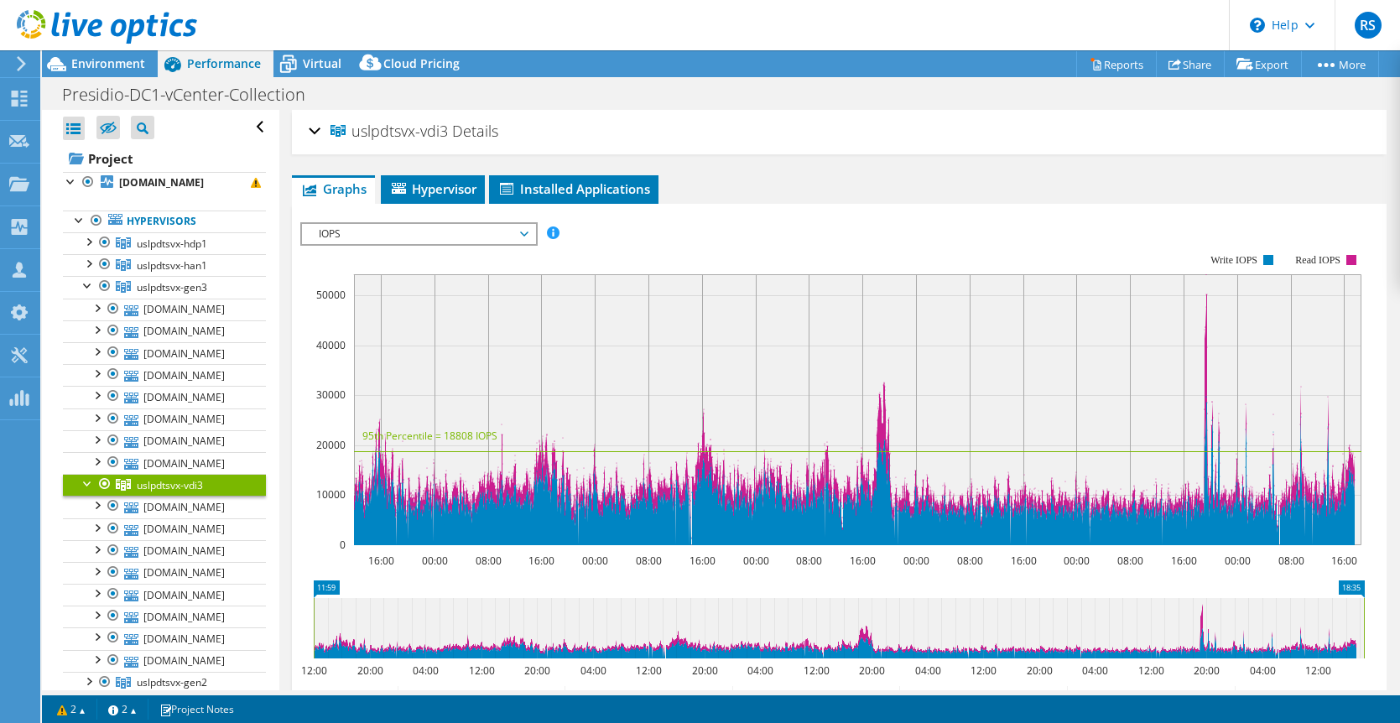
click at [333, 232] on span "IOPS" at bounding box center [418, 234] width 216 height 20
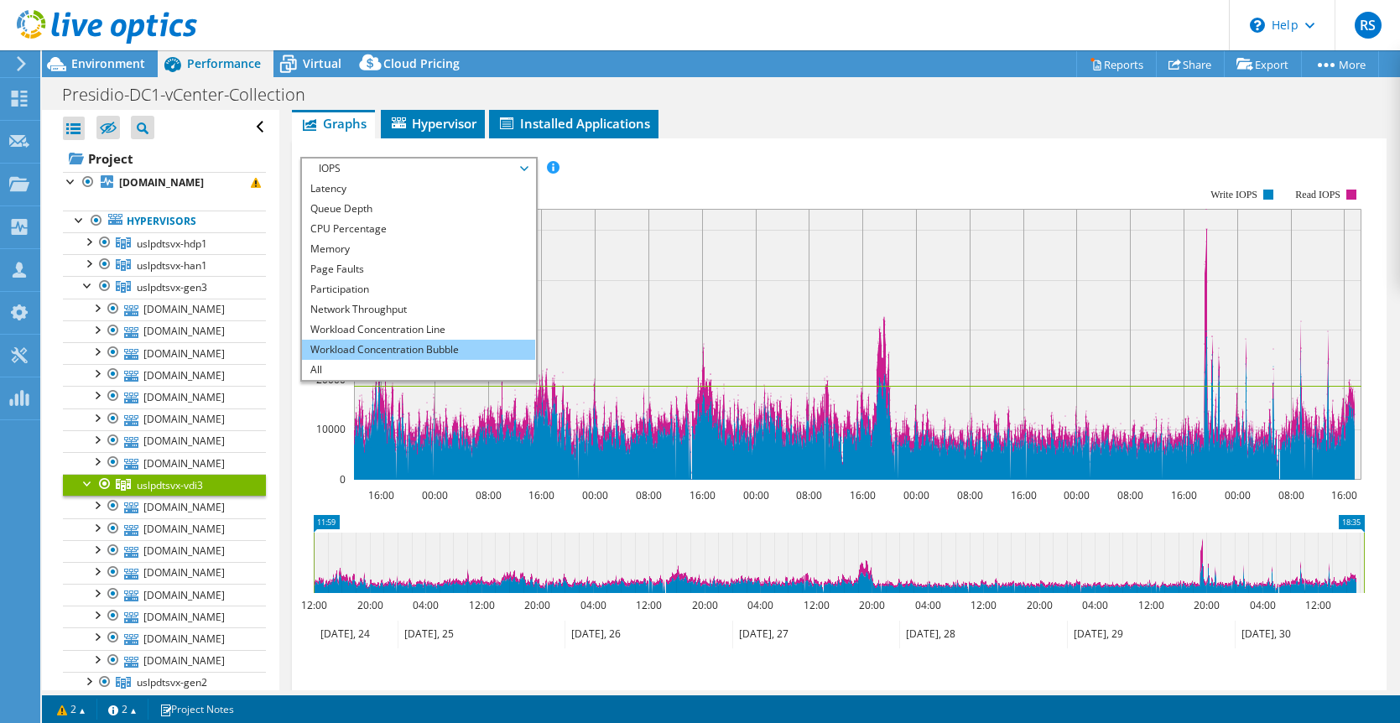
scroll to position [76, 0]
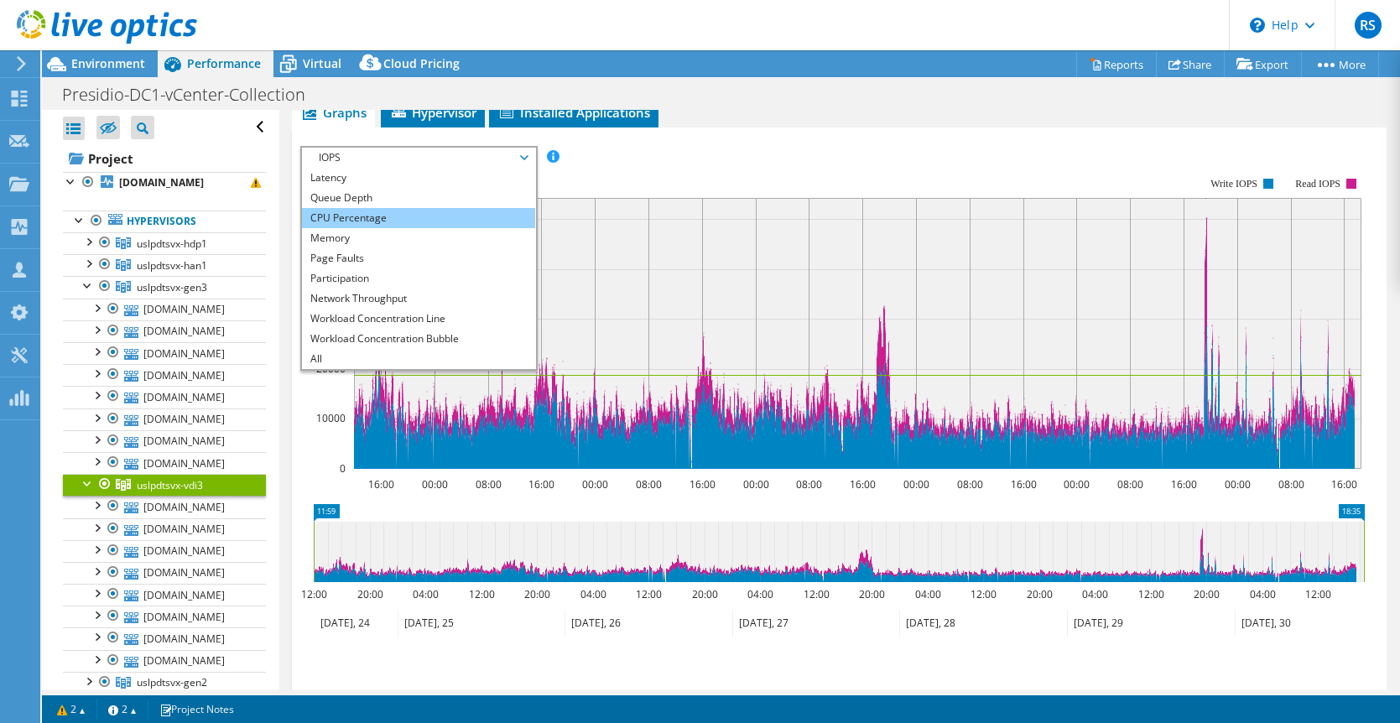
click at [350, 218] on li "CPU Percentage" at bounding box center [418, 218] width 232 height 20
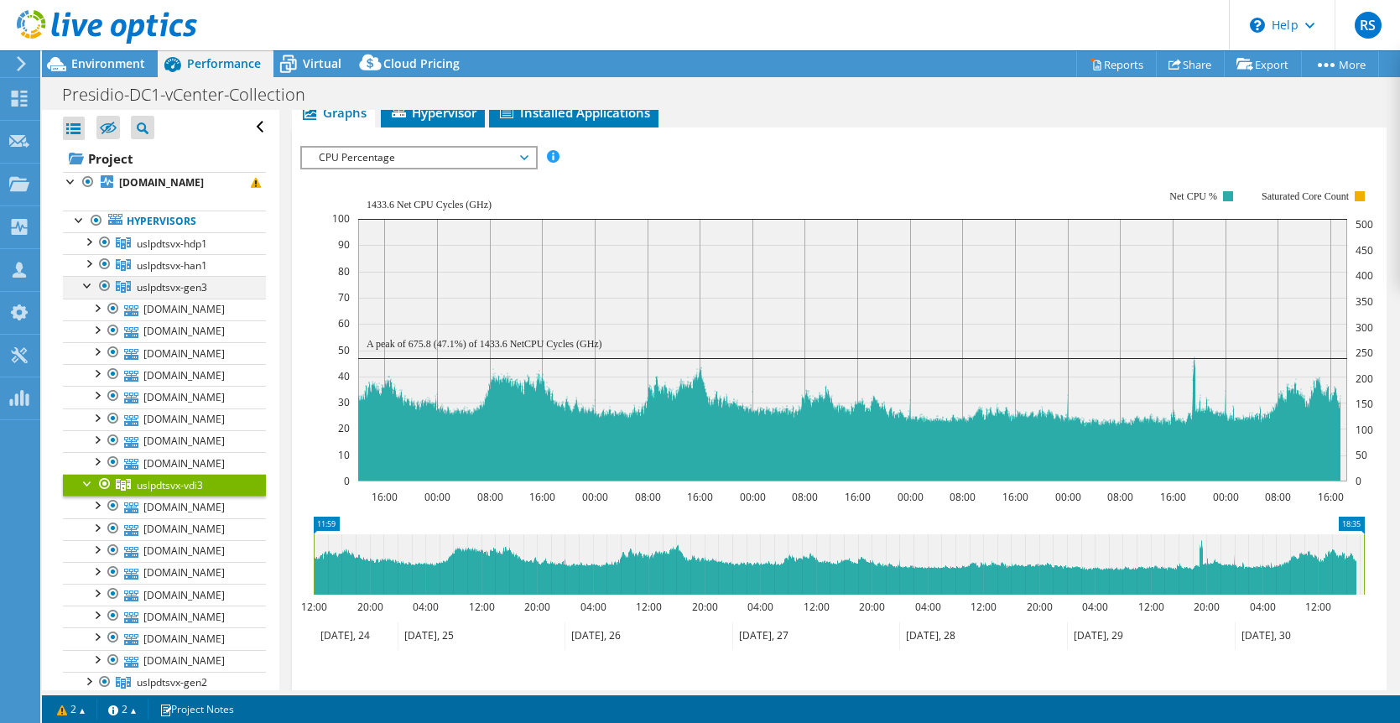
click at [87, 287] on div at bounding box center [88, 284] width 17 height 17
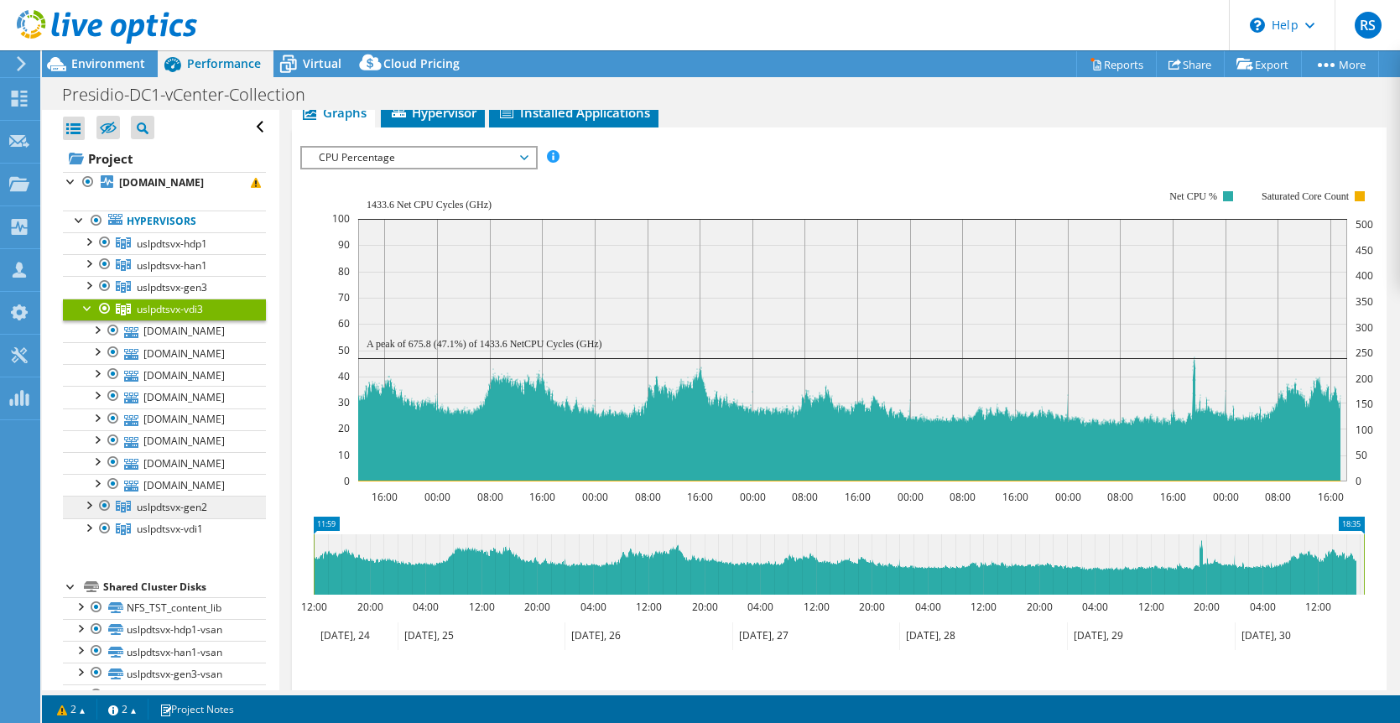
click at [156, 251] on span "uslpdtsvx-gen2" at bounding box center [172, 244] width 70 height 14
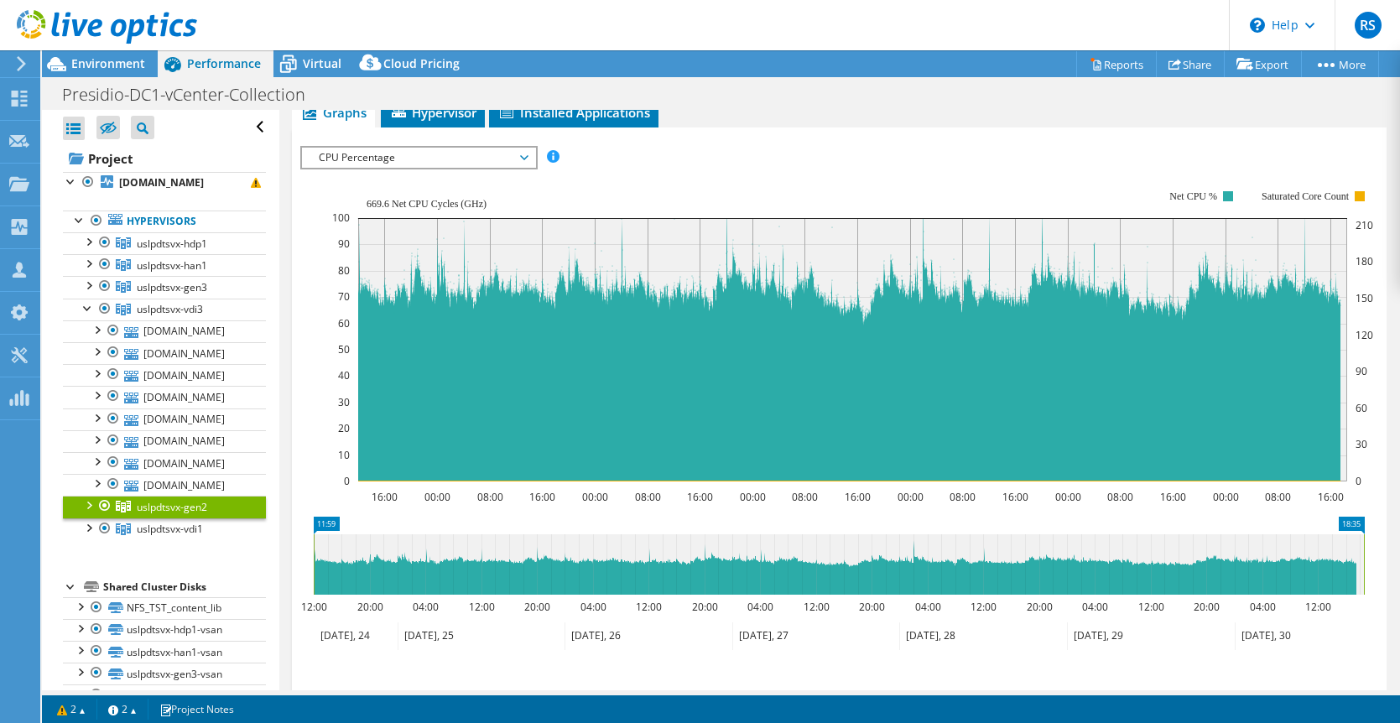
click at [91, 508] on div at bounding box center [88, 504] width 17 height 17
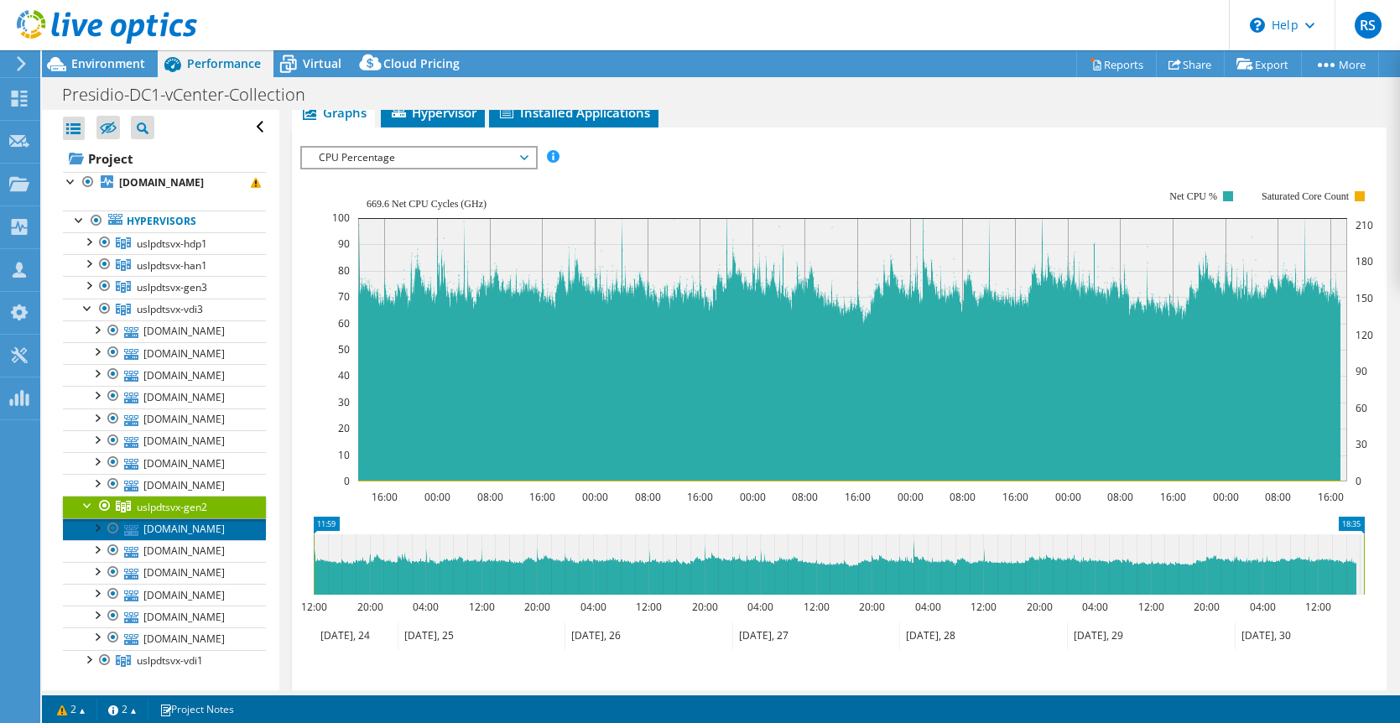
click at [169, 535] on link "[DOMAIN_NAME]" at bounding box center [164, 529] width 203 height 22
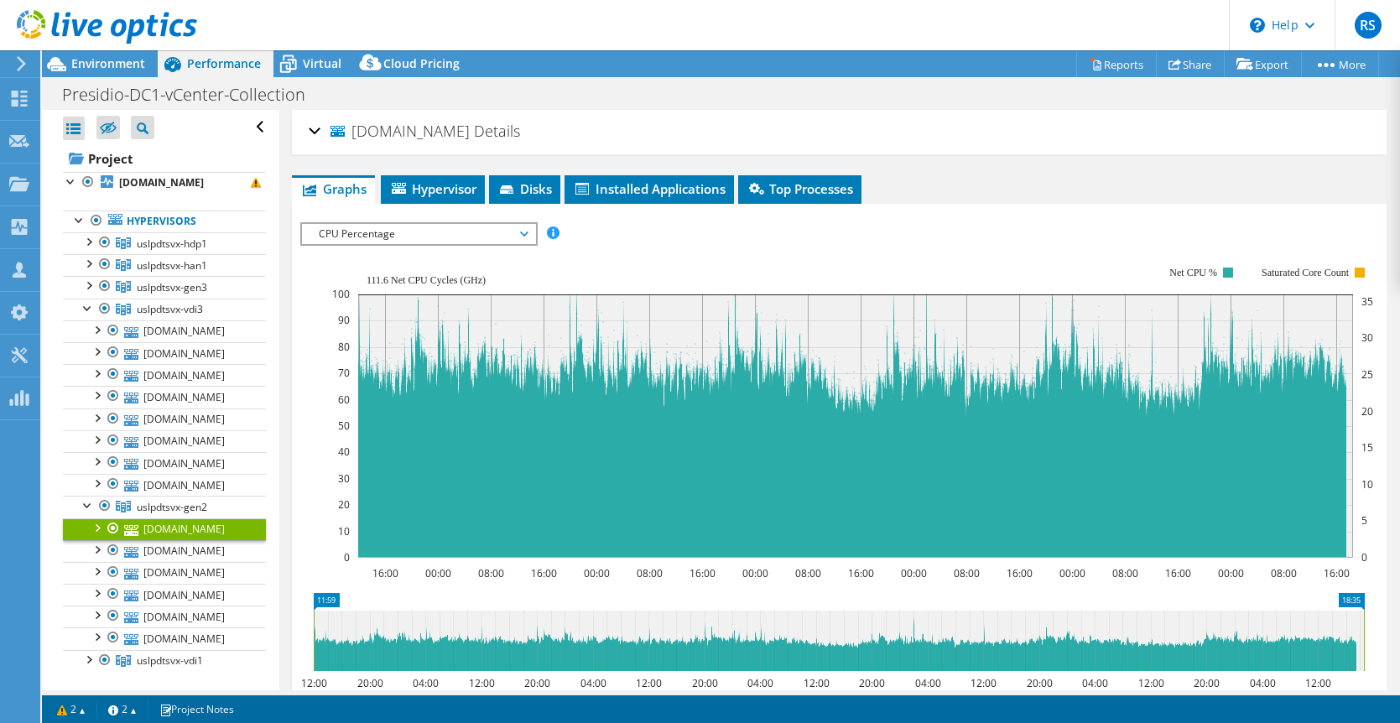
select select "USD"
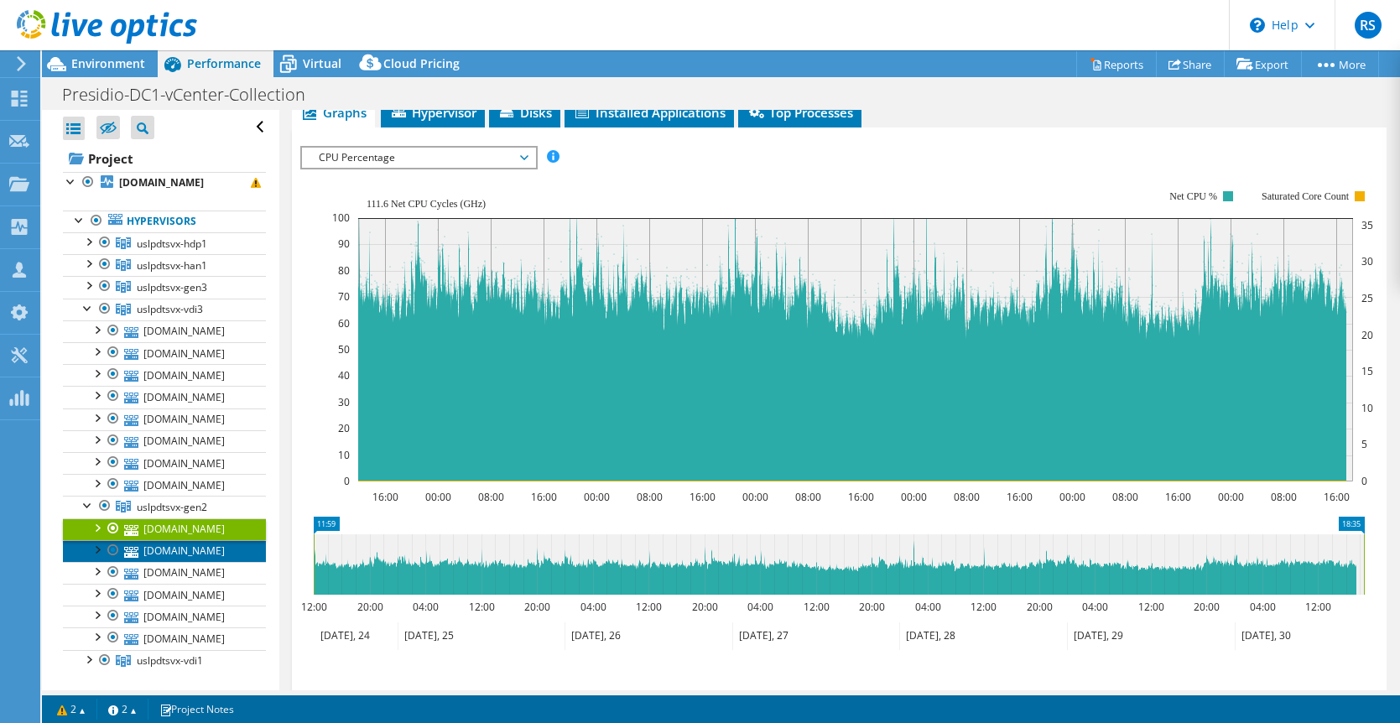
click at [174, 552] on link "[DOMAIN_NAME]" at bounding box center [164, 551] width 203 height 22
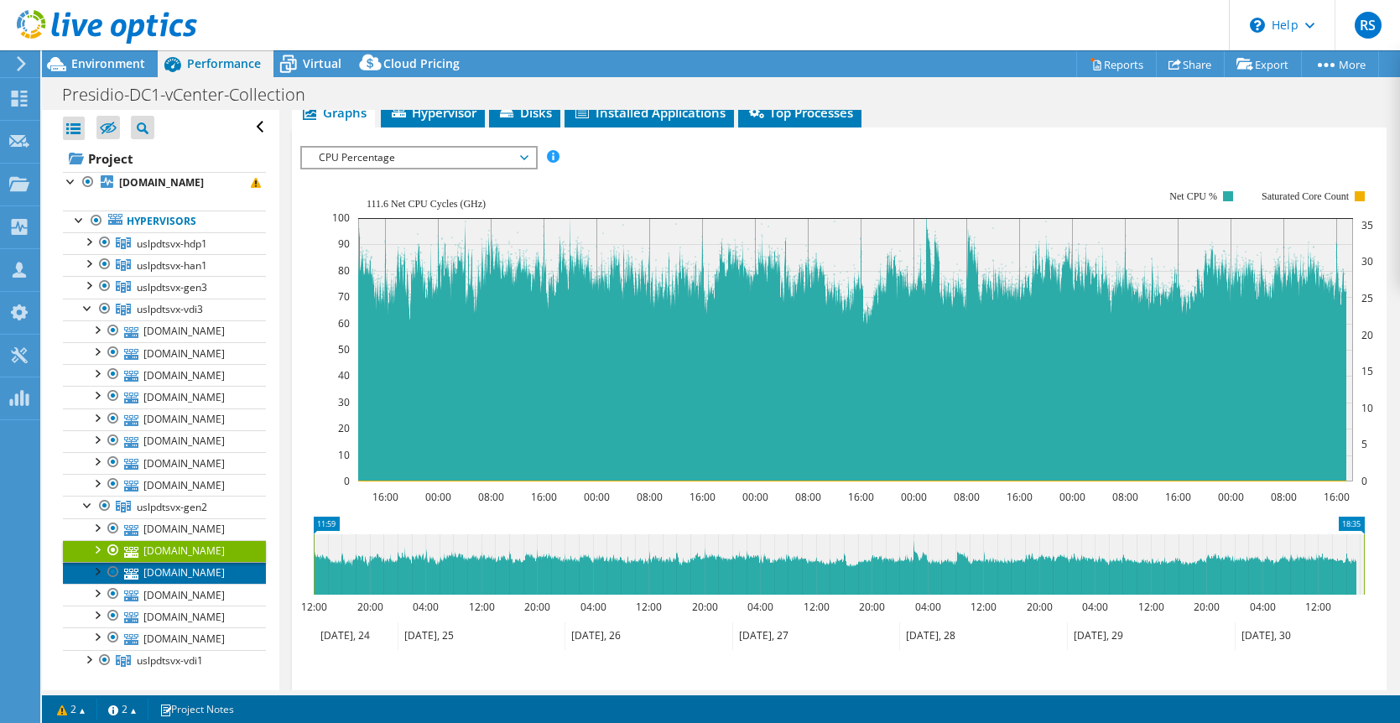
click at [179, 575] on link "[DOMAIN_NAME]" at bounding box center [164, 573] width 203 height 22
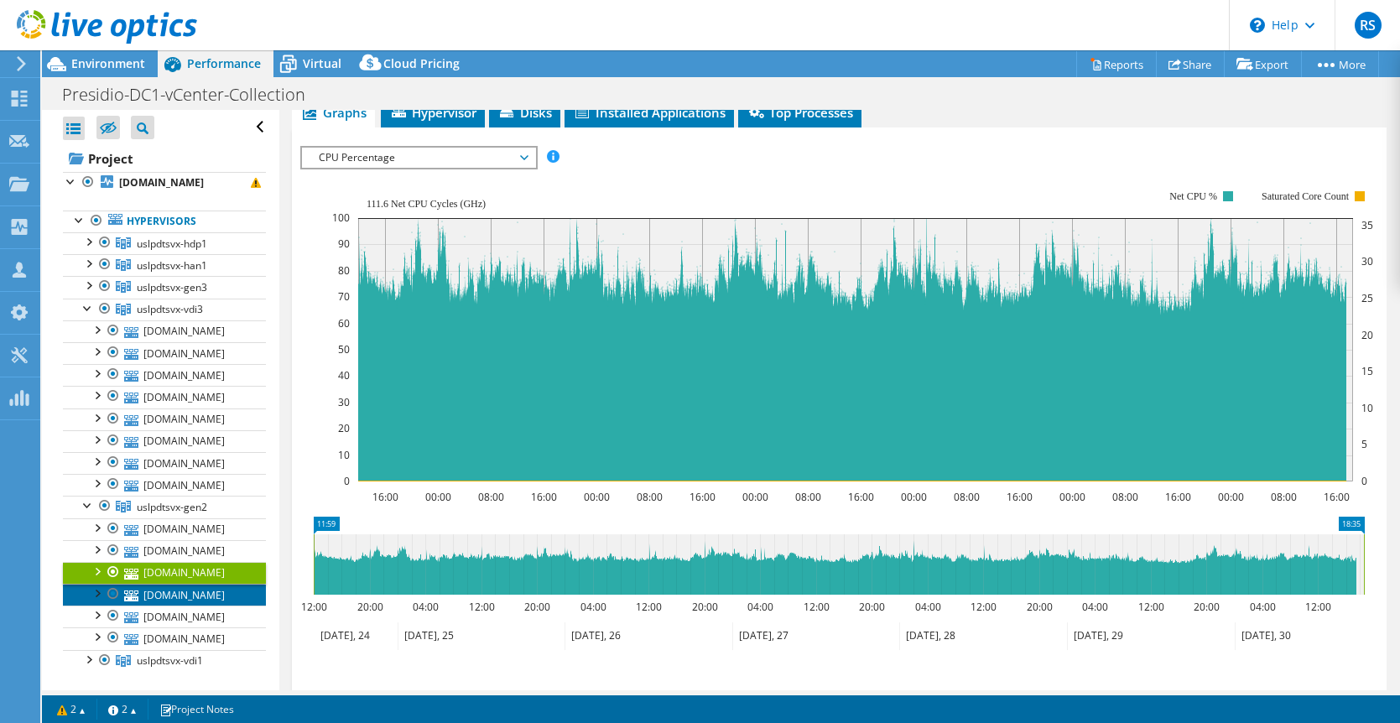
click at [187, 594] on link "[DOMAIN_NAME]" at bounding box center [164, 595] width 203 height 22
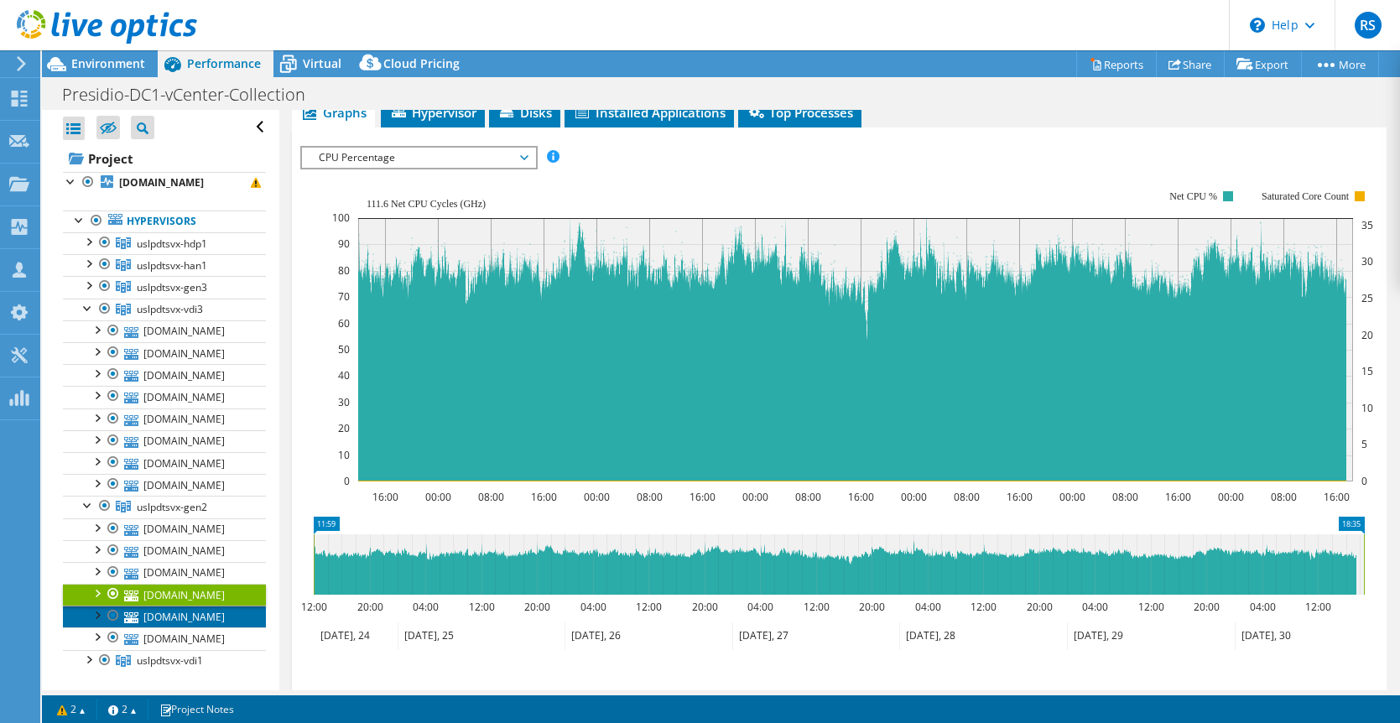
click at [187, 621] on link "[DOMAIN_NAME]" at bounding box center [164, 617] width 203 height 22
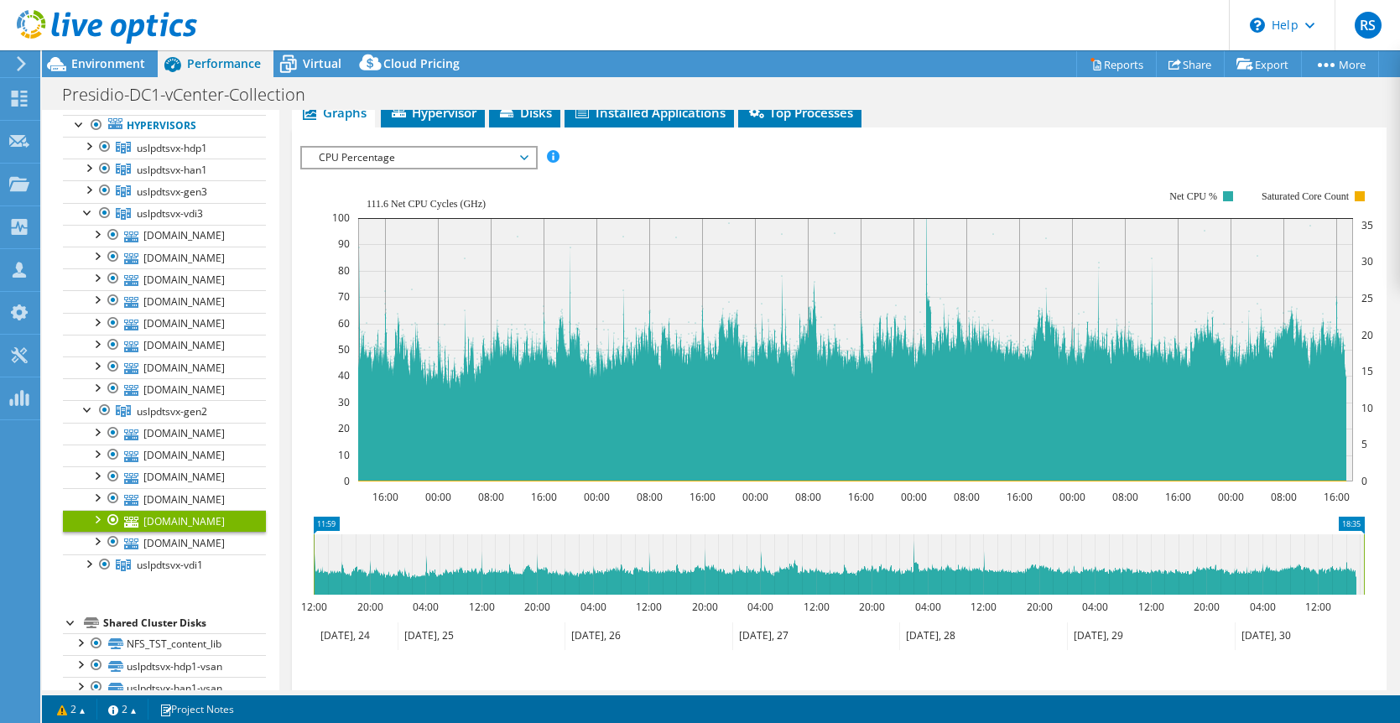
scroll to position [115, 0]
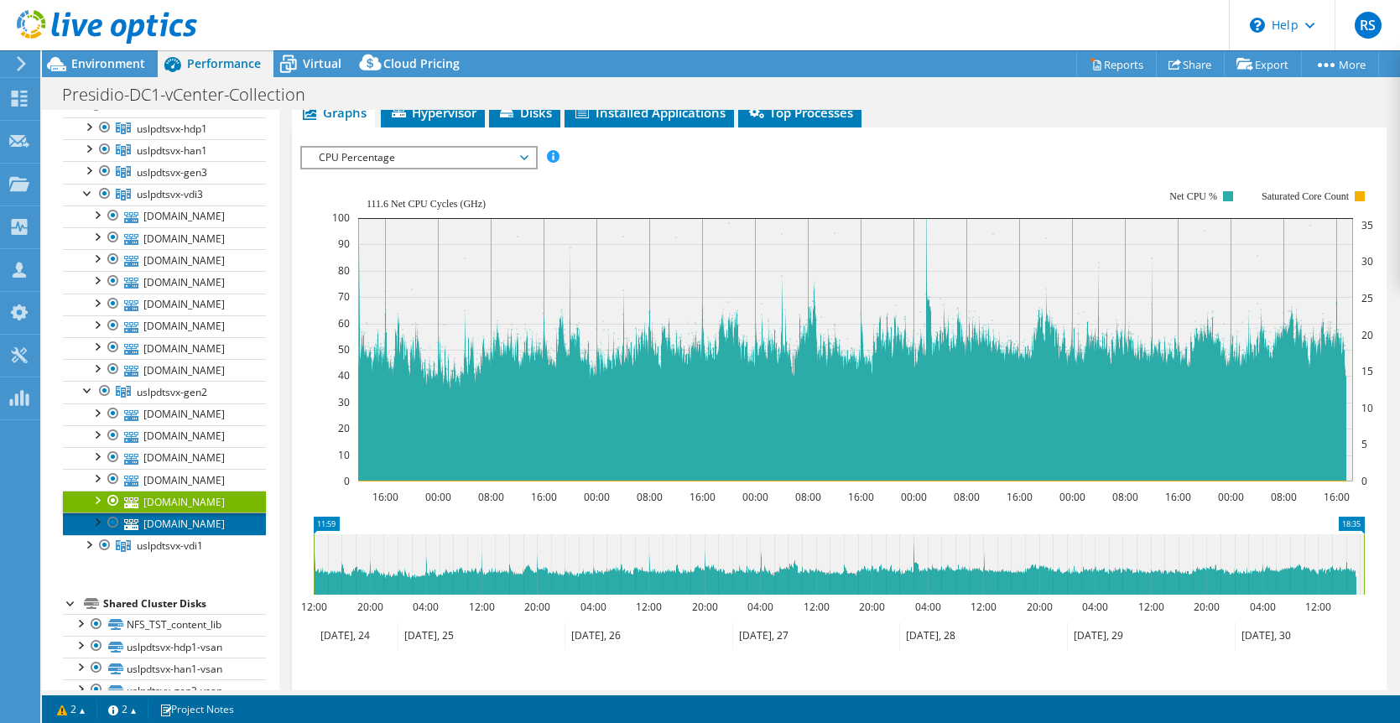
click at [164, 523] on link "[DOMAIN_NAME]" at bounding box center [164, 524] width 203 height 22
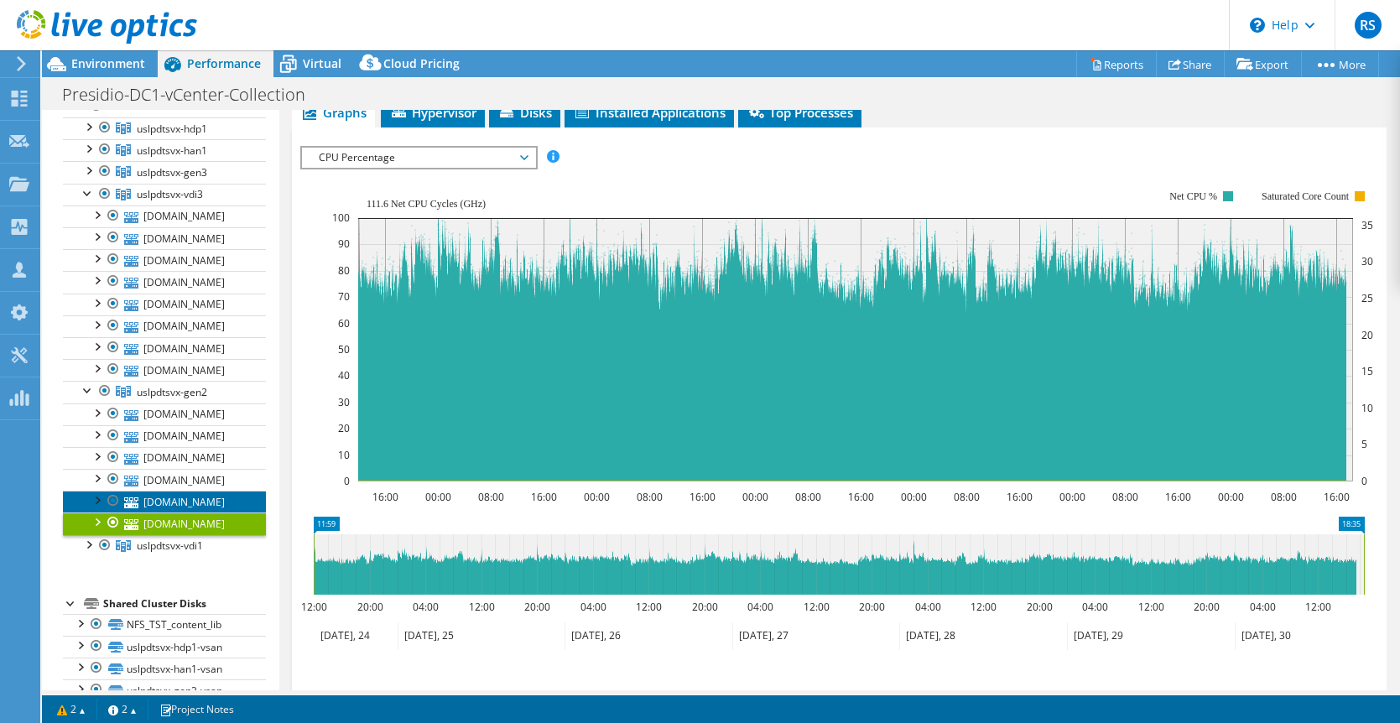
click at [172, 500] on link "[DOMAIN_NAME]" at bounding box center [164, 502] width 203 height 22
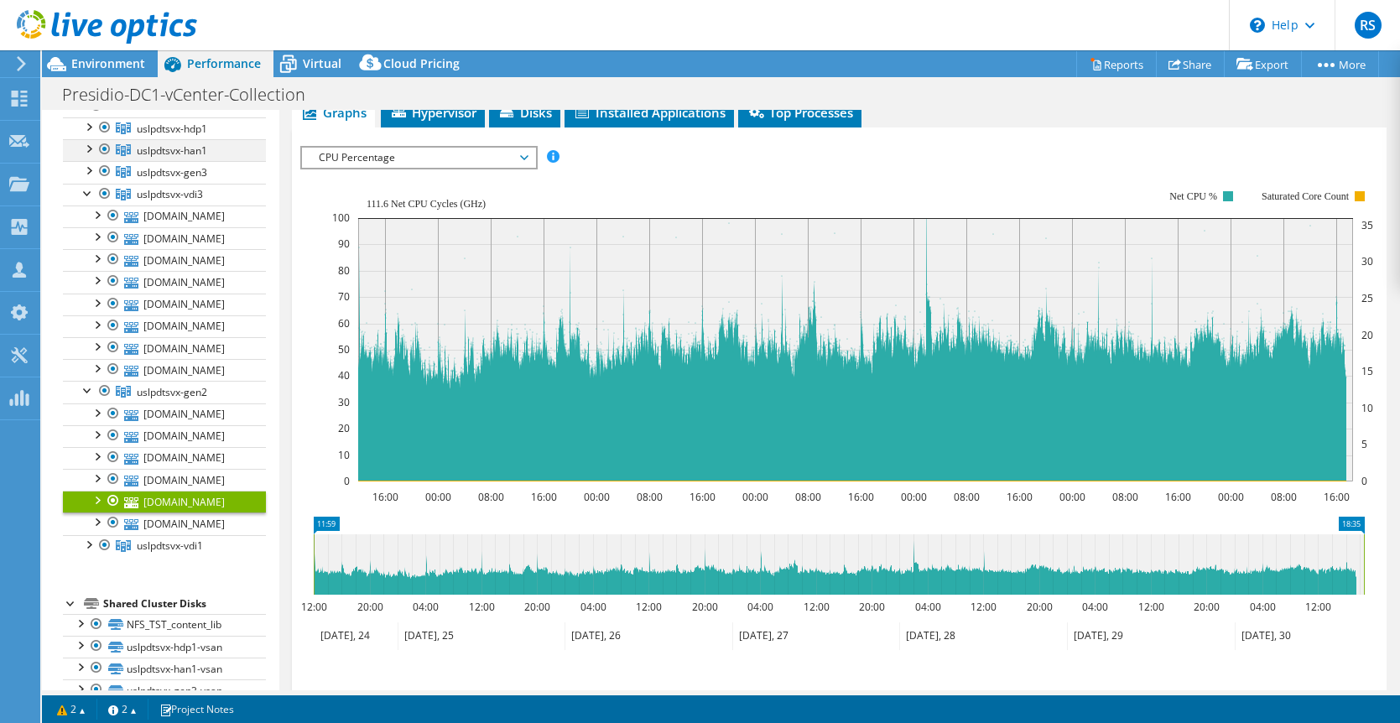
click at [87, 149] on div at bounding box center [88, 147] width 17 height 17
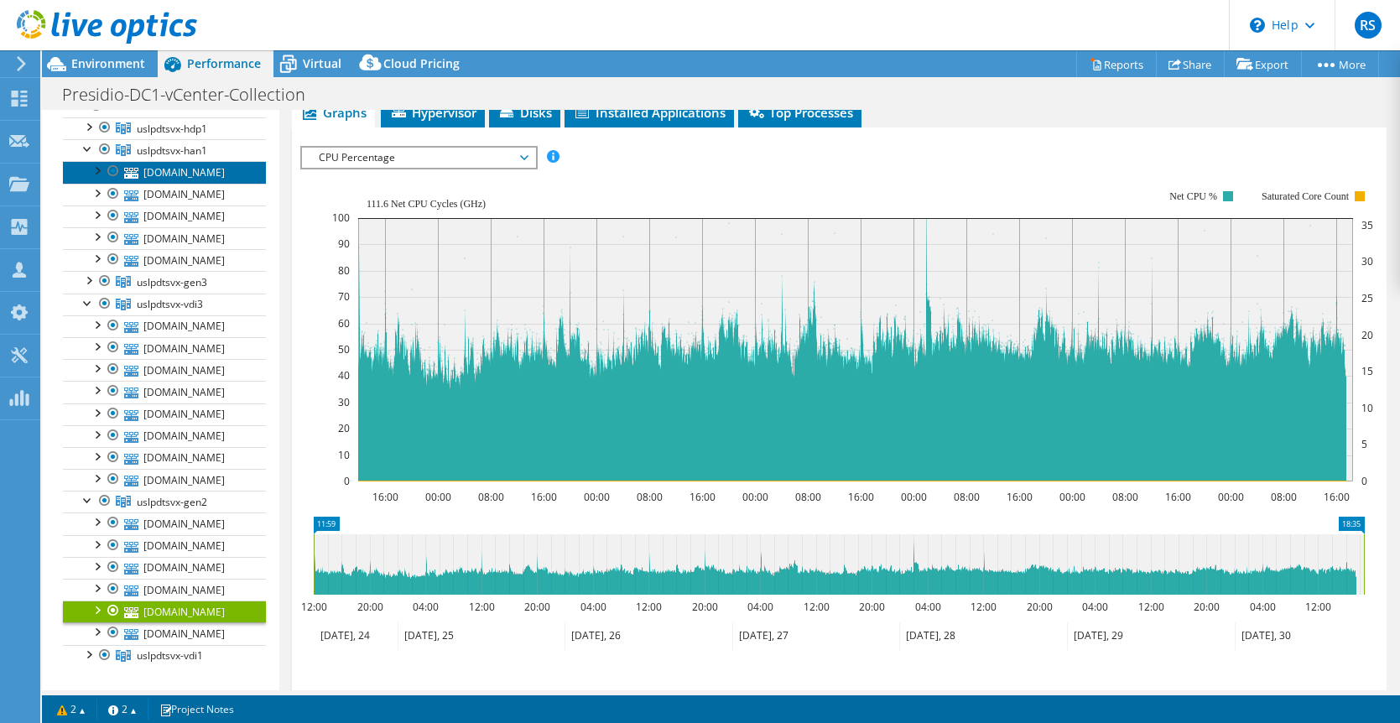
click at [154, 174] on link "[DOMAIN_NAME]" at bounding box center [164, 172] width 203 height 22
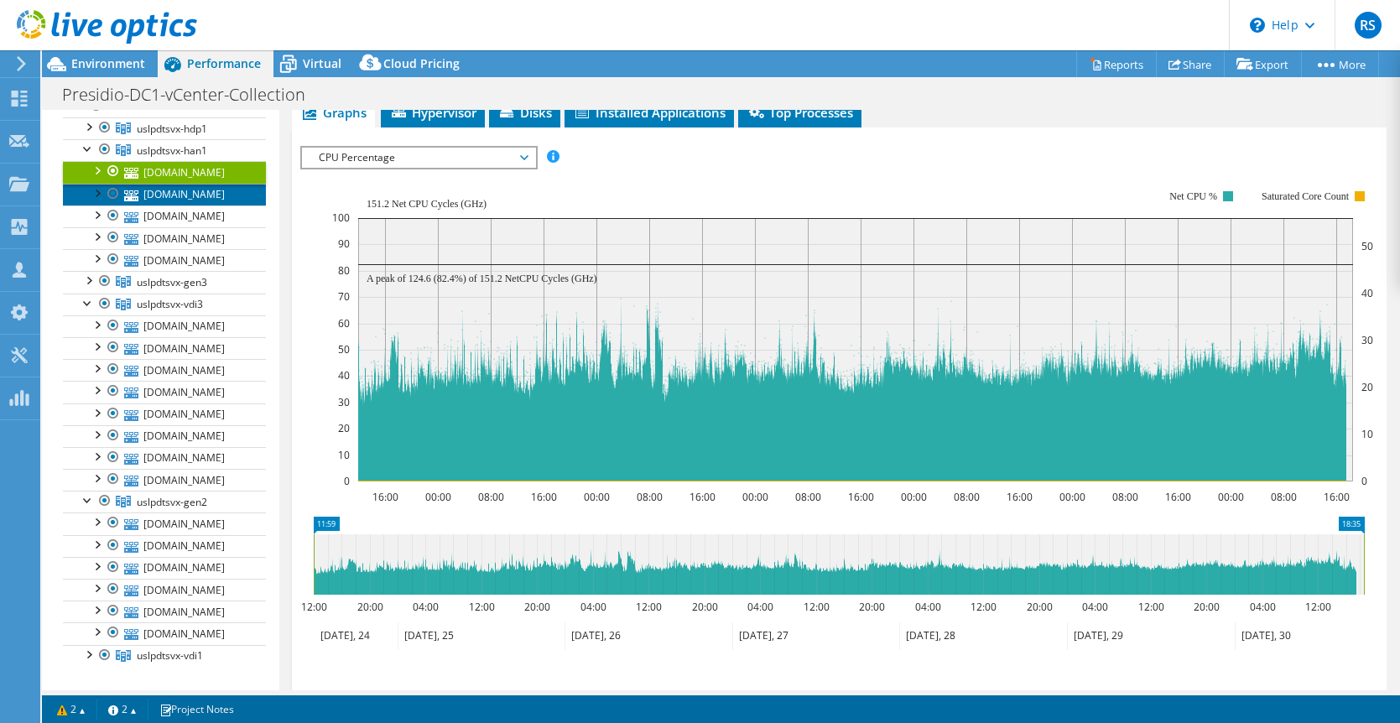
click at [165, 194] on link "[DOMAIN_NAME]" at bounding box center [164, 195] width 203 height 22
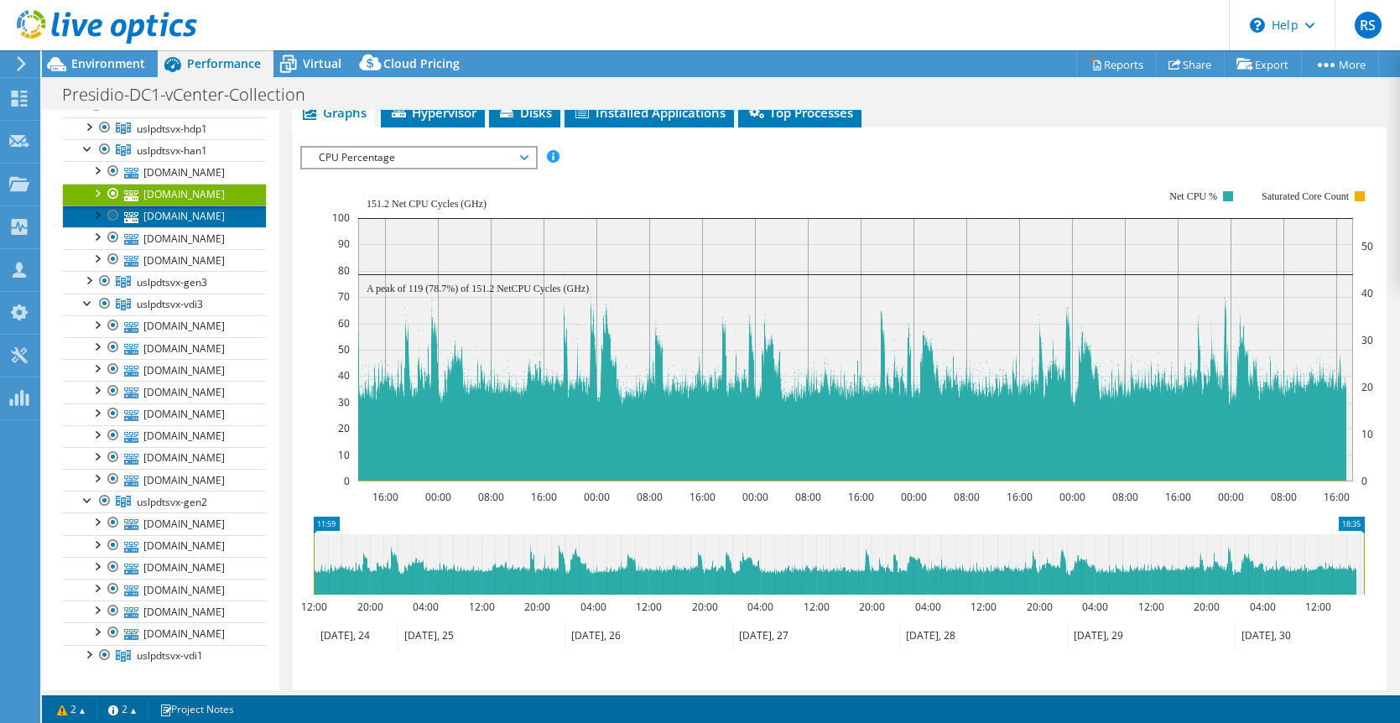
click at [182, 222] on link "[DOMAIN_NAME]" at bounding box center [164, 217] width 203 height 22
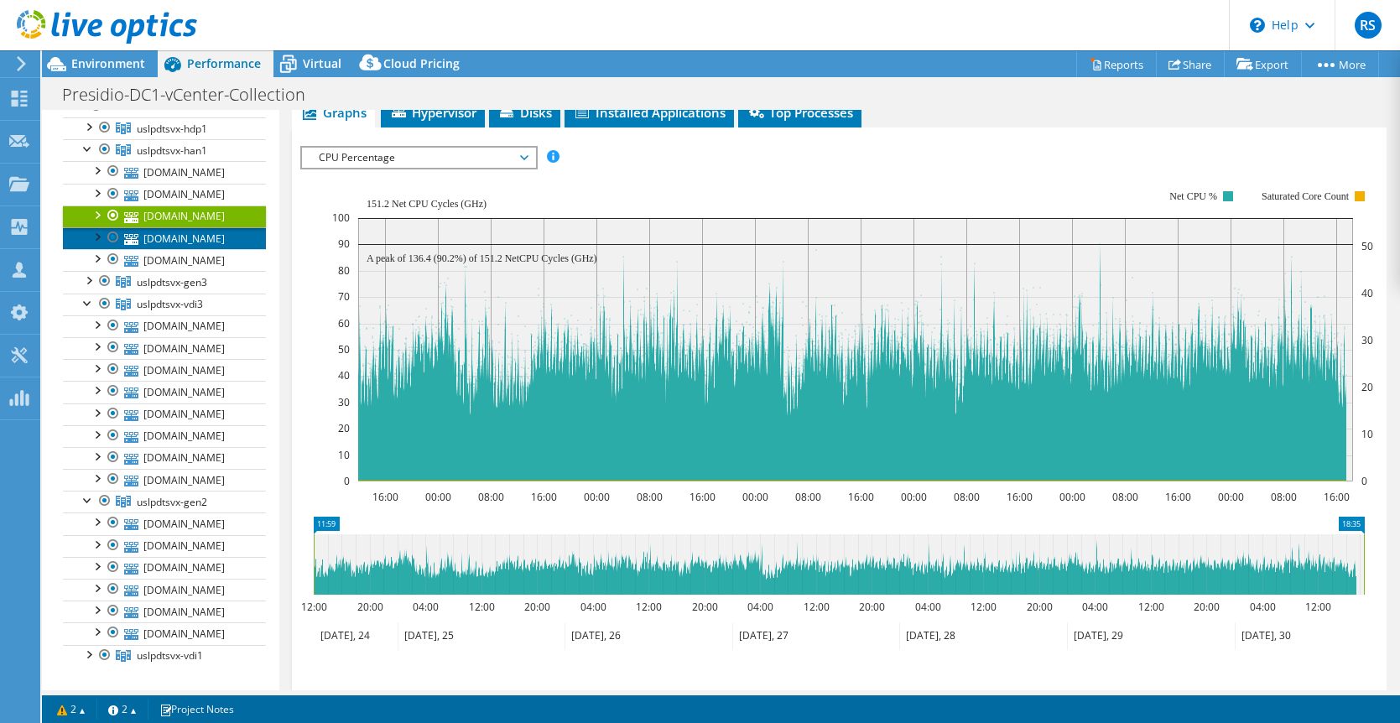
click at [178, 237] on link "[DOMAIN_NAME]" at bounding box center [164, 238] width 203 height 22
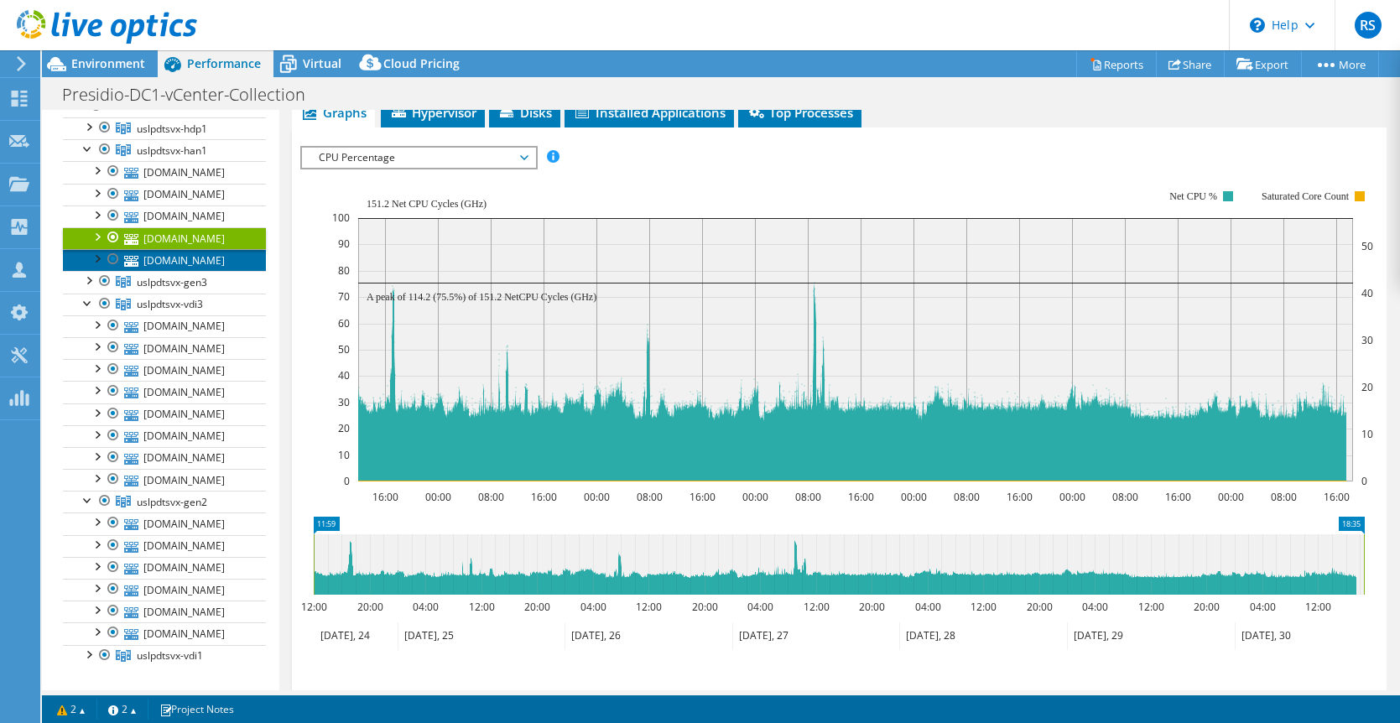
click at [172, 261] on link "[DOMAIN_NAME]" at bounding box center [164, 260] width 203 height 22
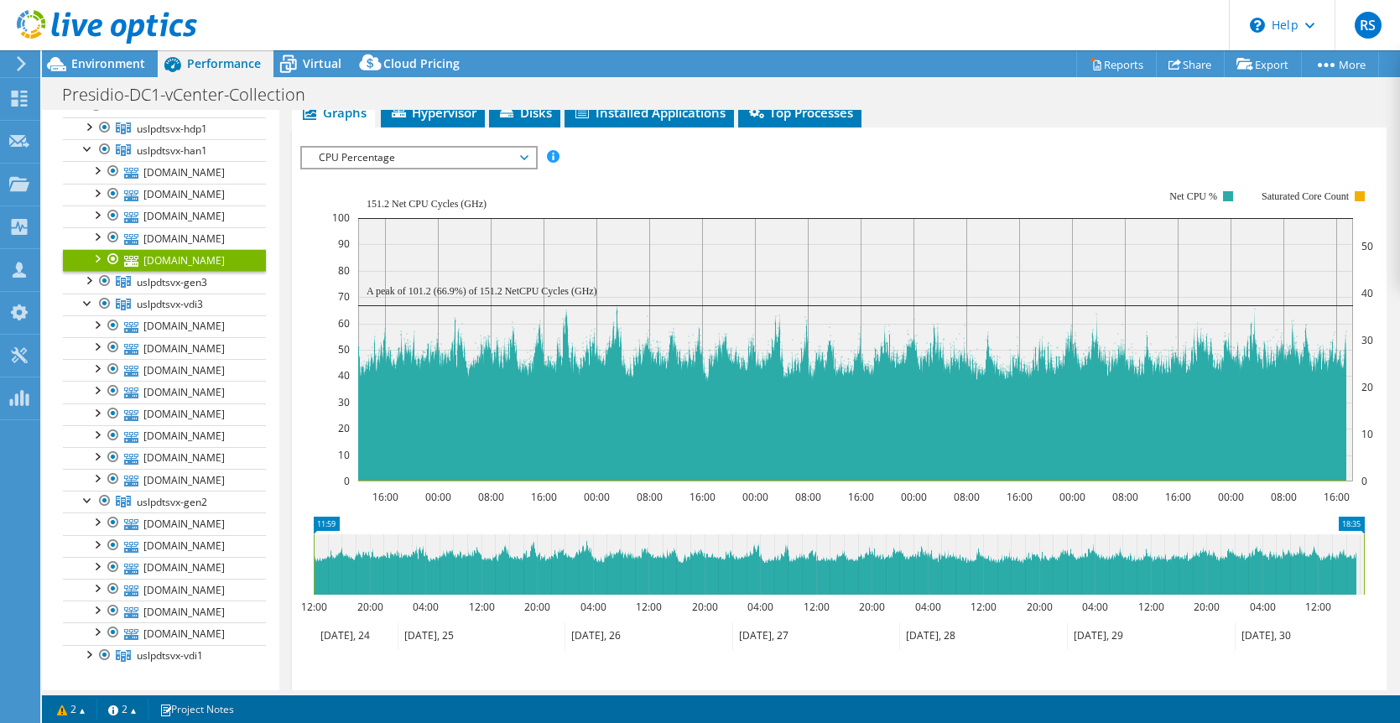
click at [354, 153] on span "CPU Percentage" at bounding box center [418, 158] width 216 height 20
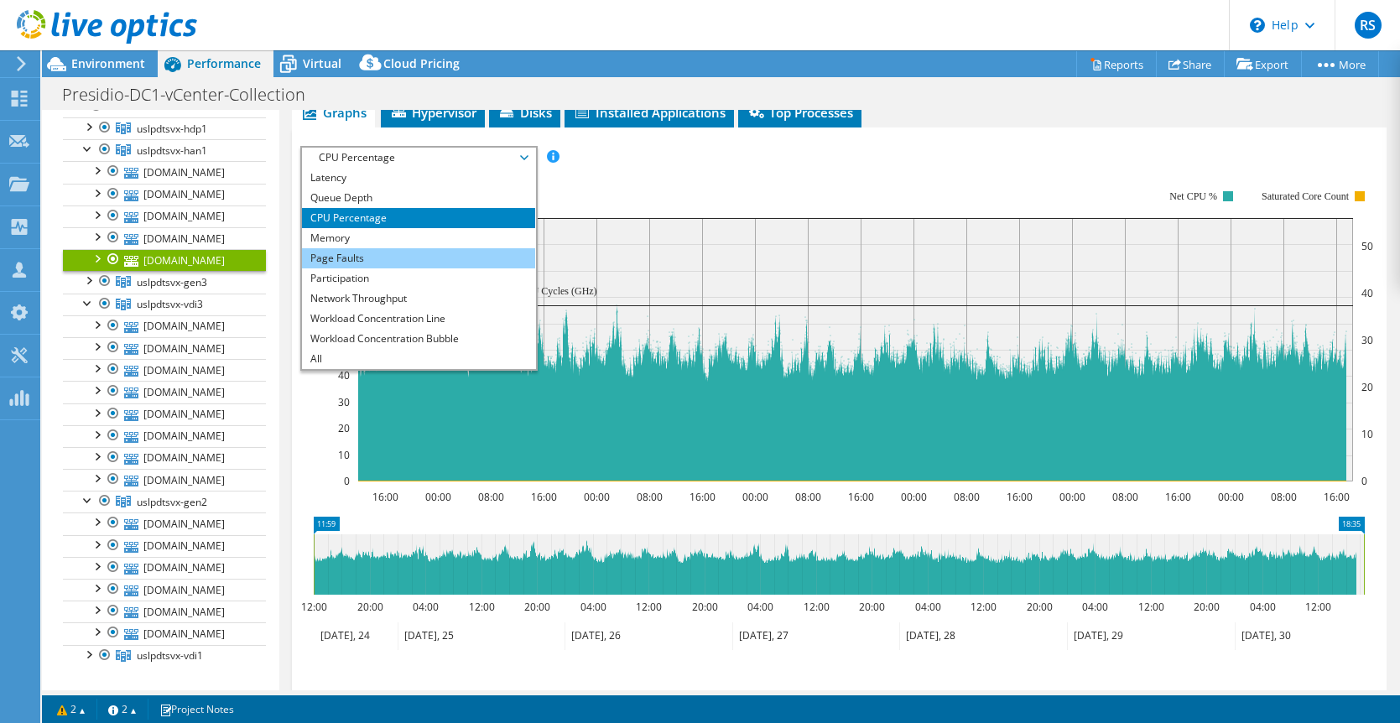
scroll to position [0, 0]
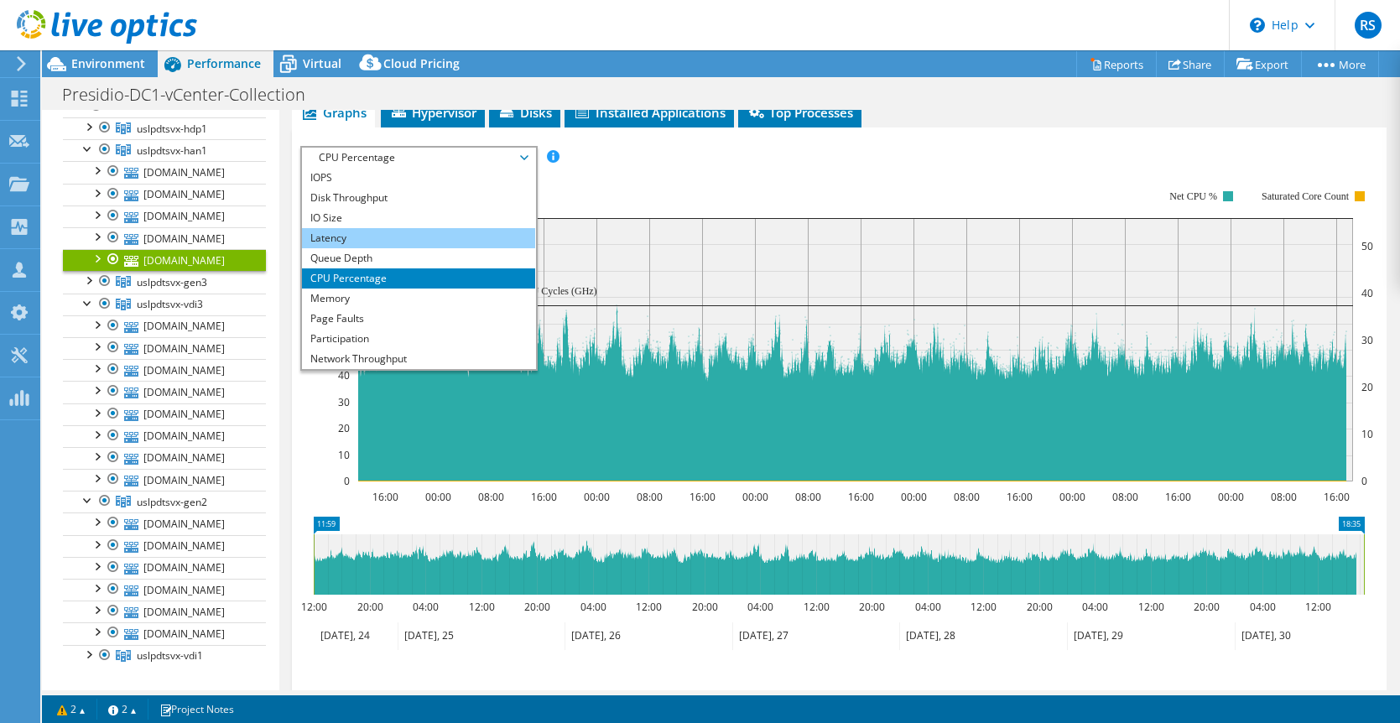
click at [338, 232] on li "Latency" at bounding box center [418, 238] width 232 height 20
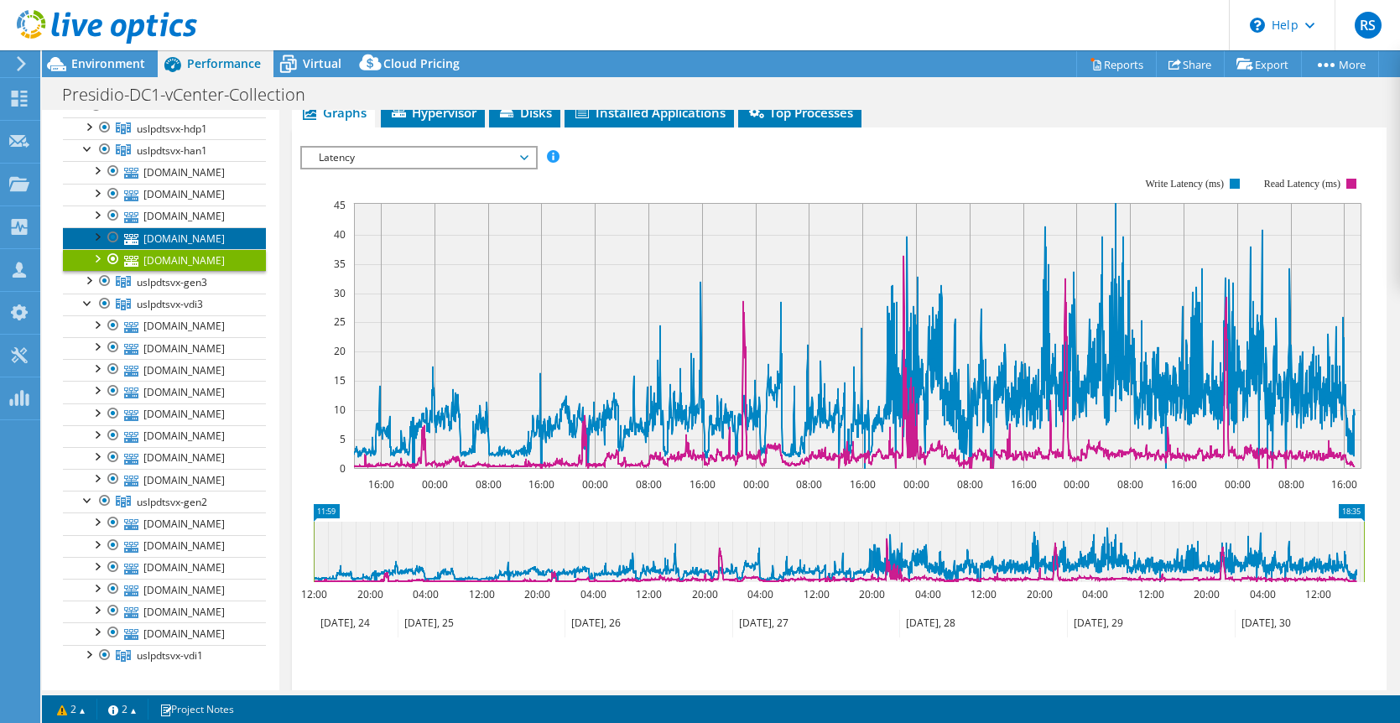
click at [180, 239] on link "[DOMAIN_NAME]" at bounding box center [164, 238] width 203 height 22
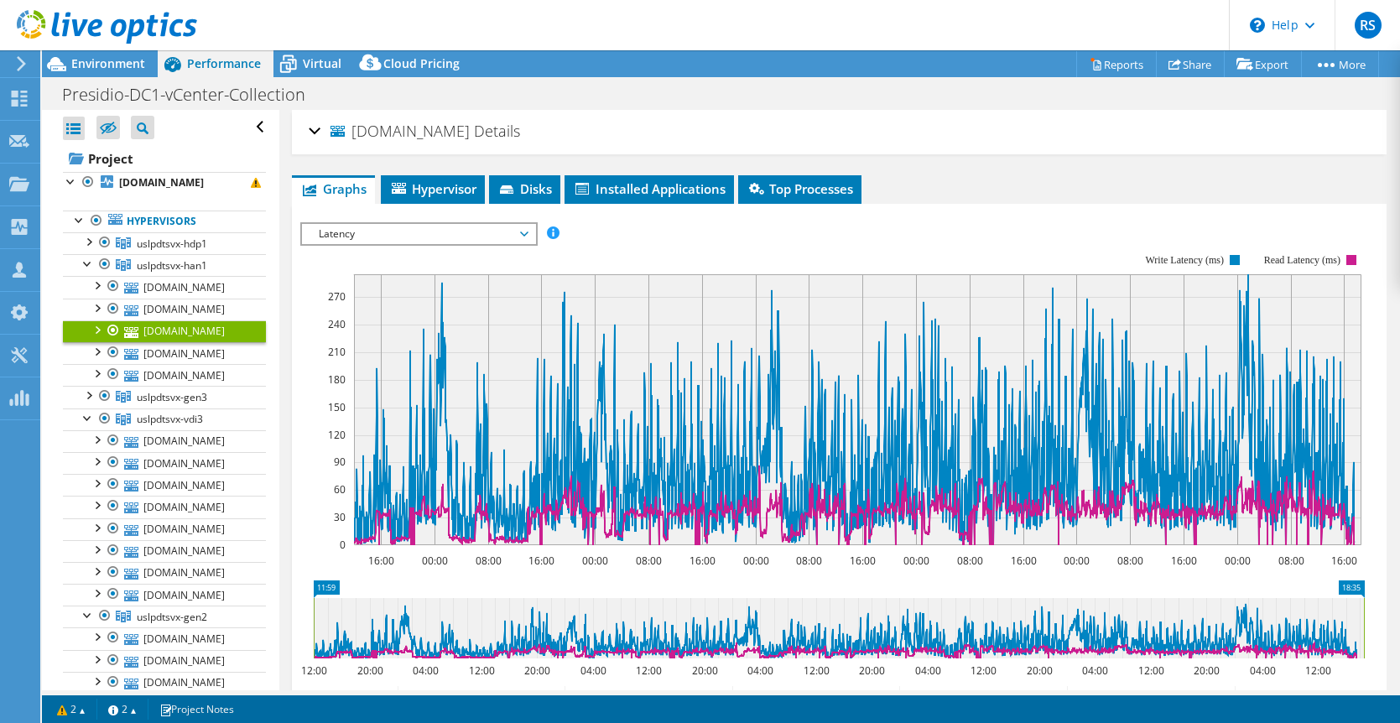
select select "USD"
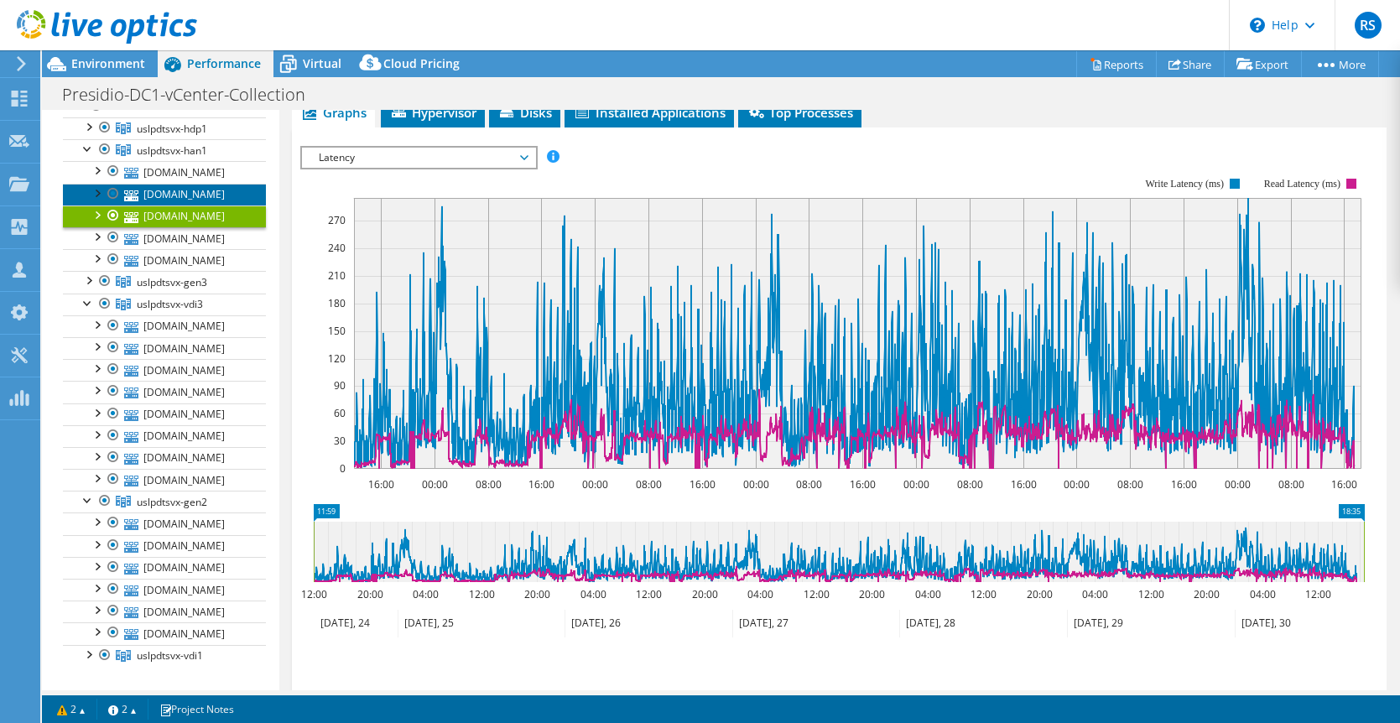
click at [180, 192] on link "[DOMAIN_NAME]" at bounding box center [164, 195] width 203 height 22
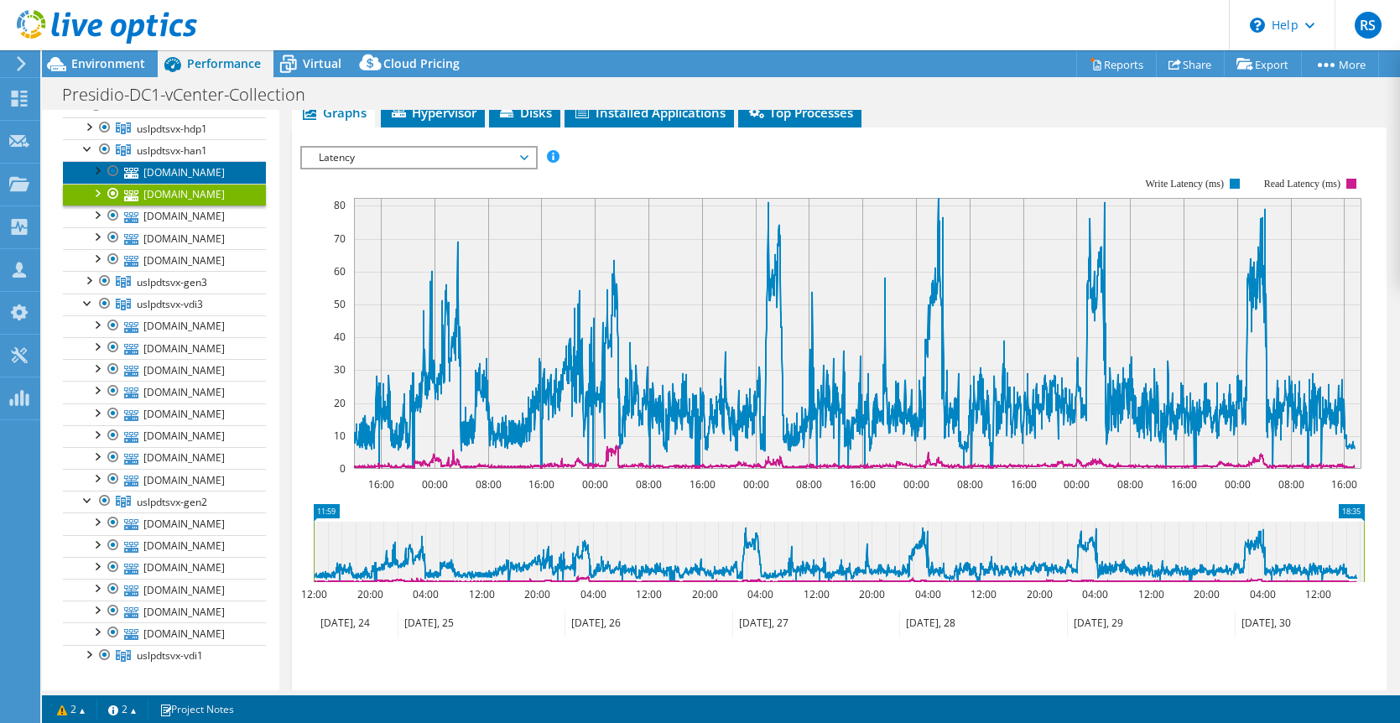
click at [169, 175] on link "[DOMAIN_NAME]" at bounding box center [164, 172] width 203 height 22
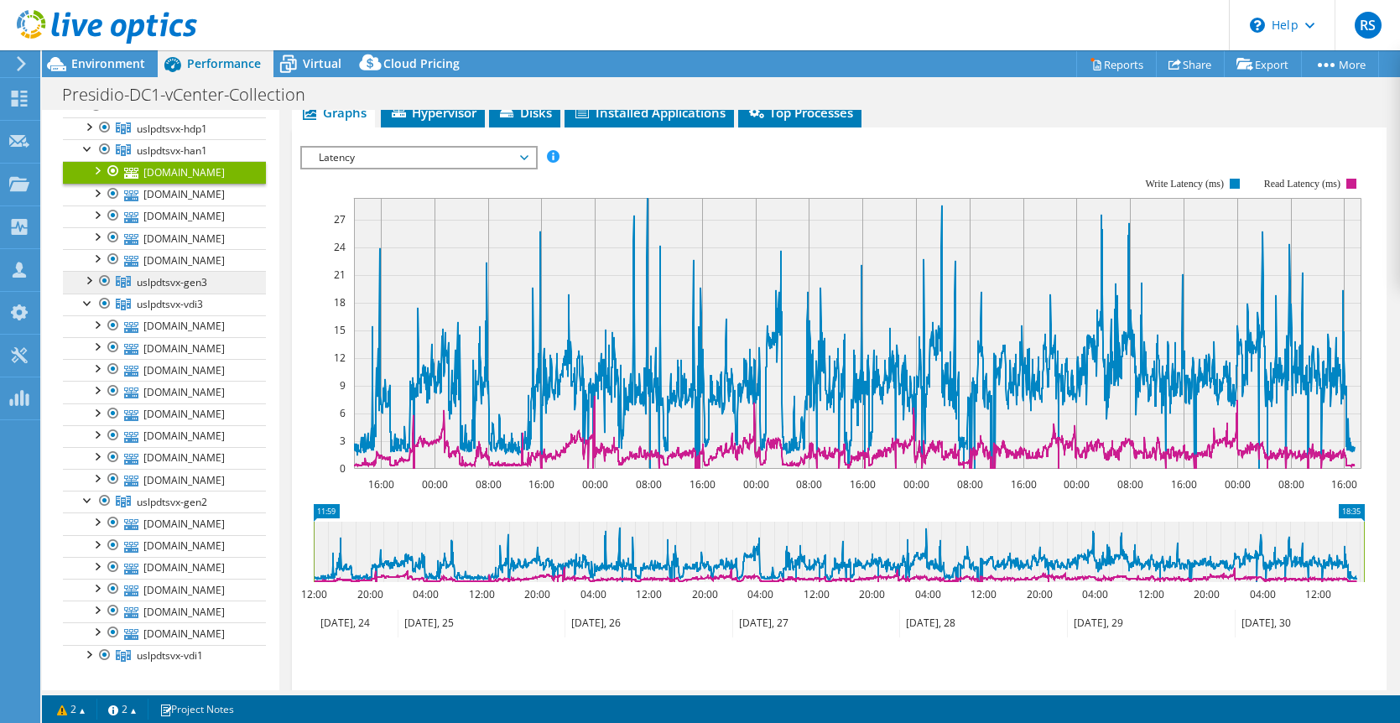
click at [159, 136] on span "uslpdtsvx-gen3" at bounding box center [172, 129] width 70 height 14
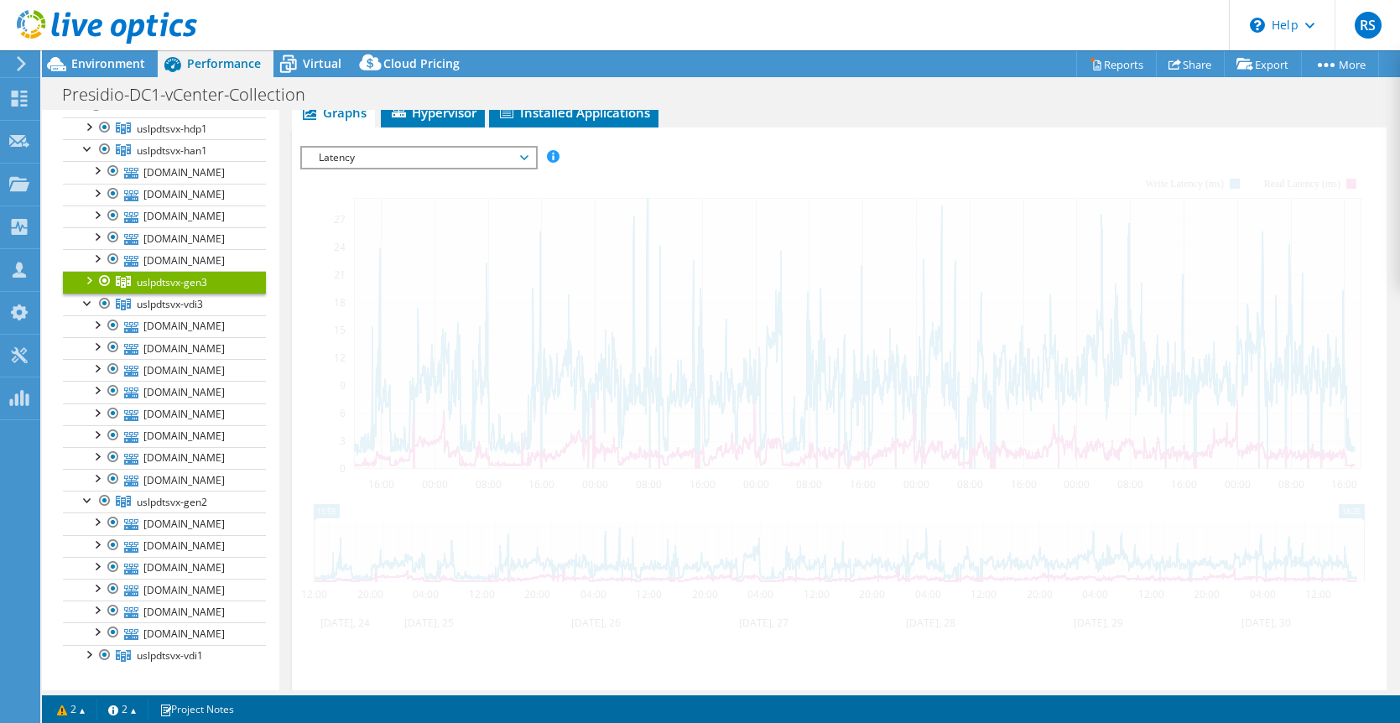
click at [82, 279] on div at bounding box center [88, 279] width 17 height 17
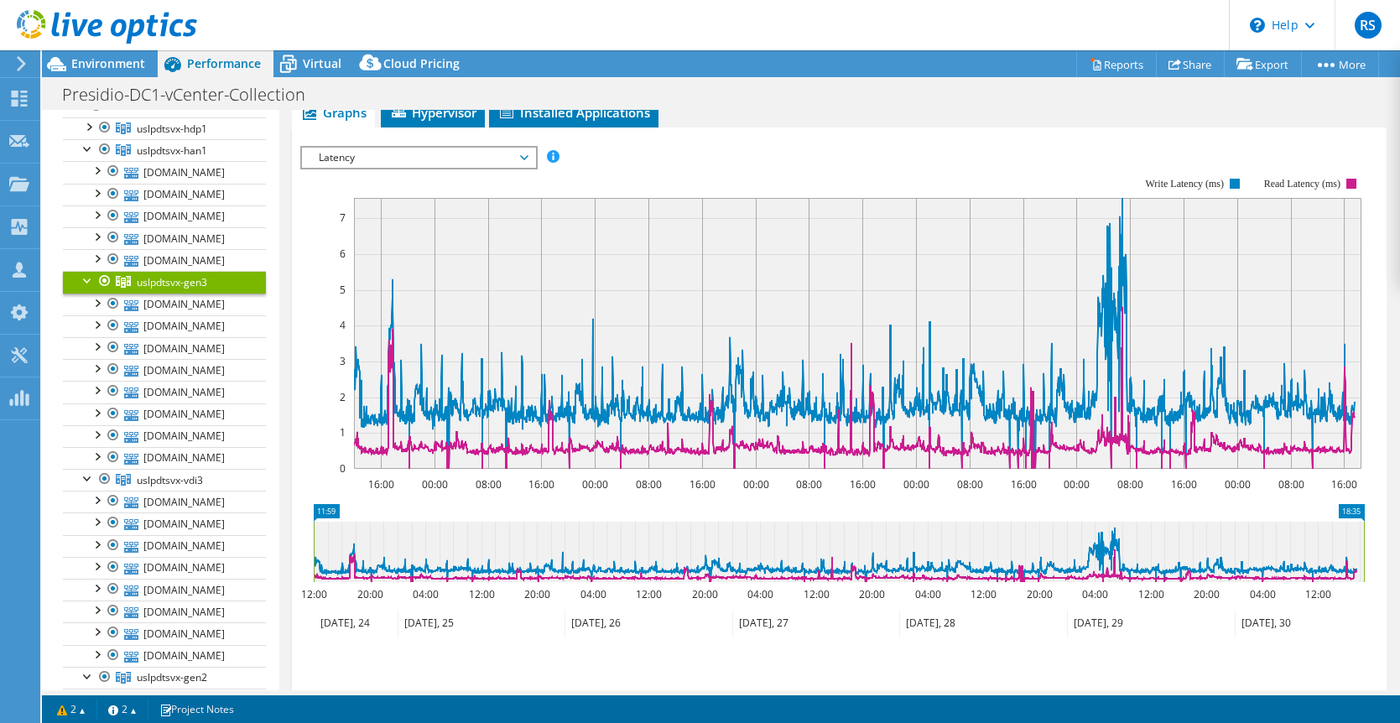
click at [88, 280] on div at bounding box center [88, 279] width 17 height 17
click at [90, 148] on div at bounding box center [88, 147] width 17 height 17
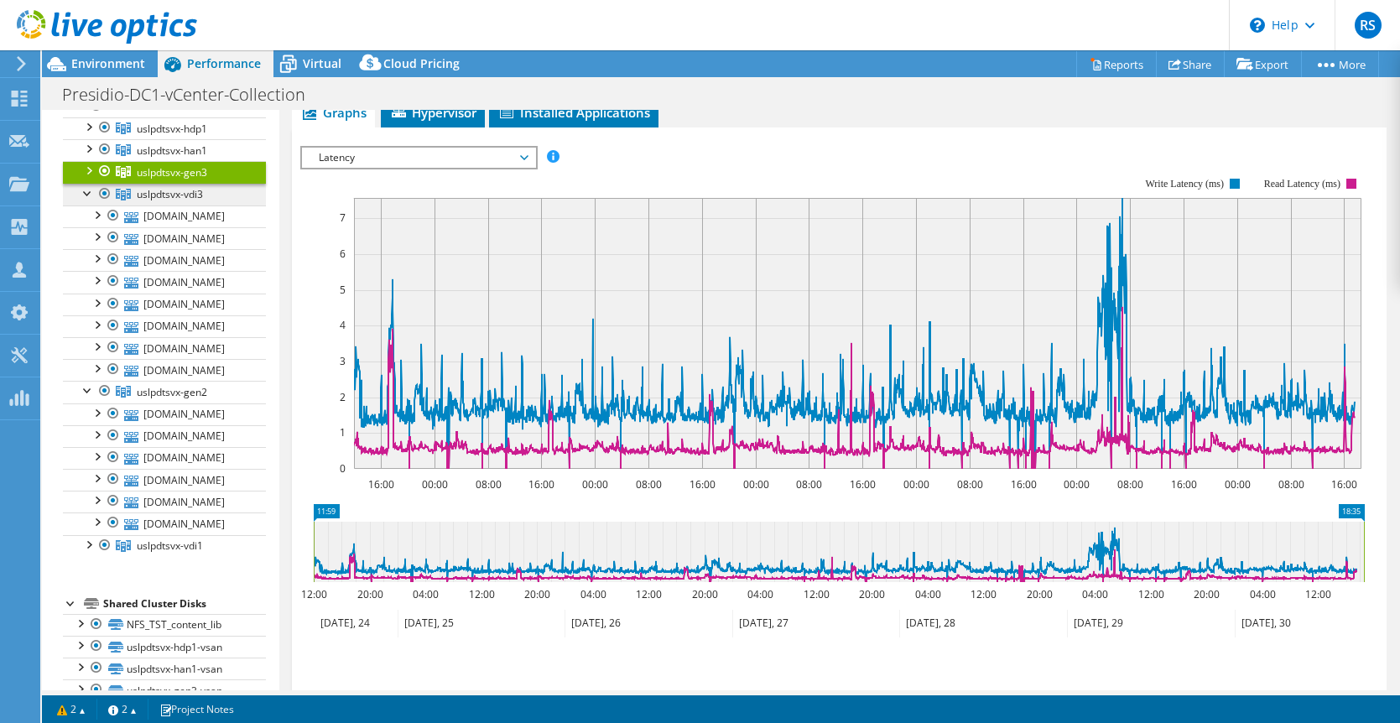
click at [161, 136] on span "uslpdtsvx-vdi3" at bounding box center [172, 129] width 70 height 14
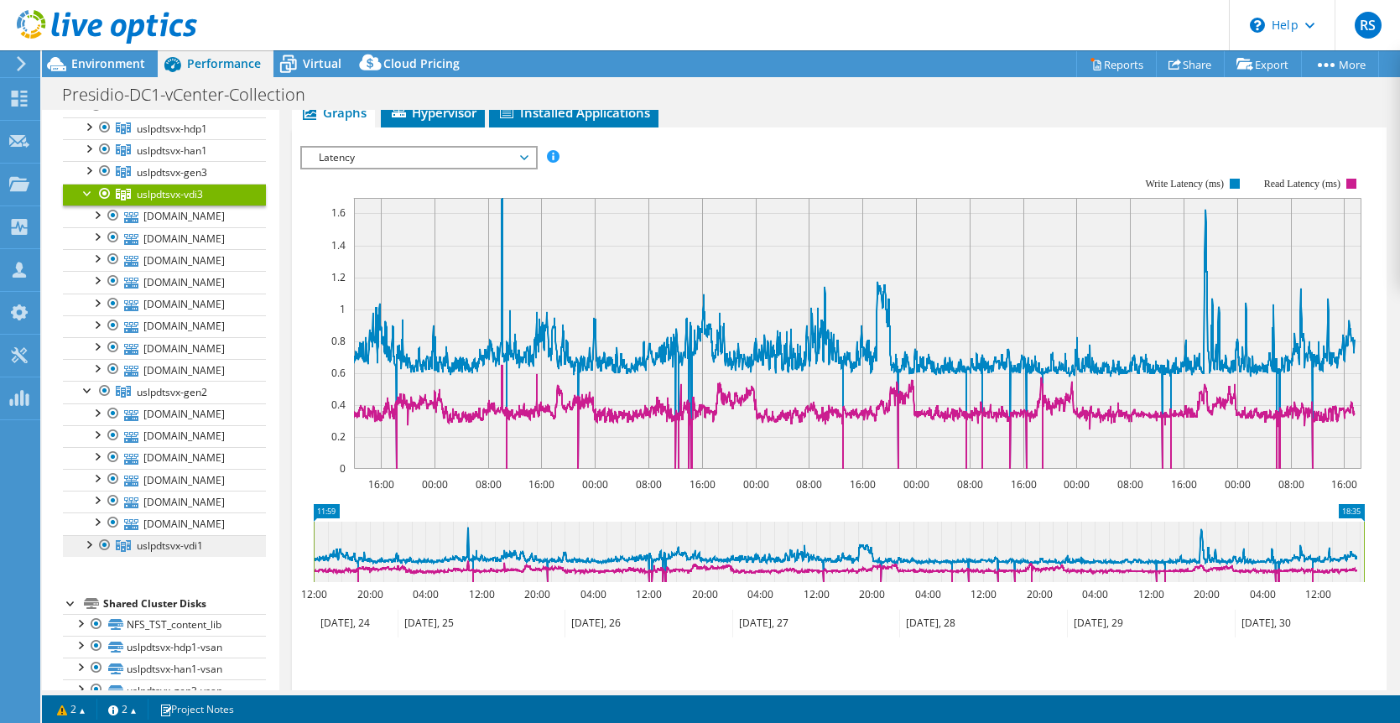
click at [148, 136] on span "uslpdtsvx-vdi1" at bounding box center [172, 129] width 70 height 14
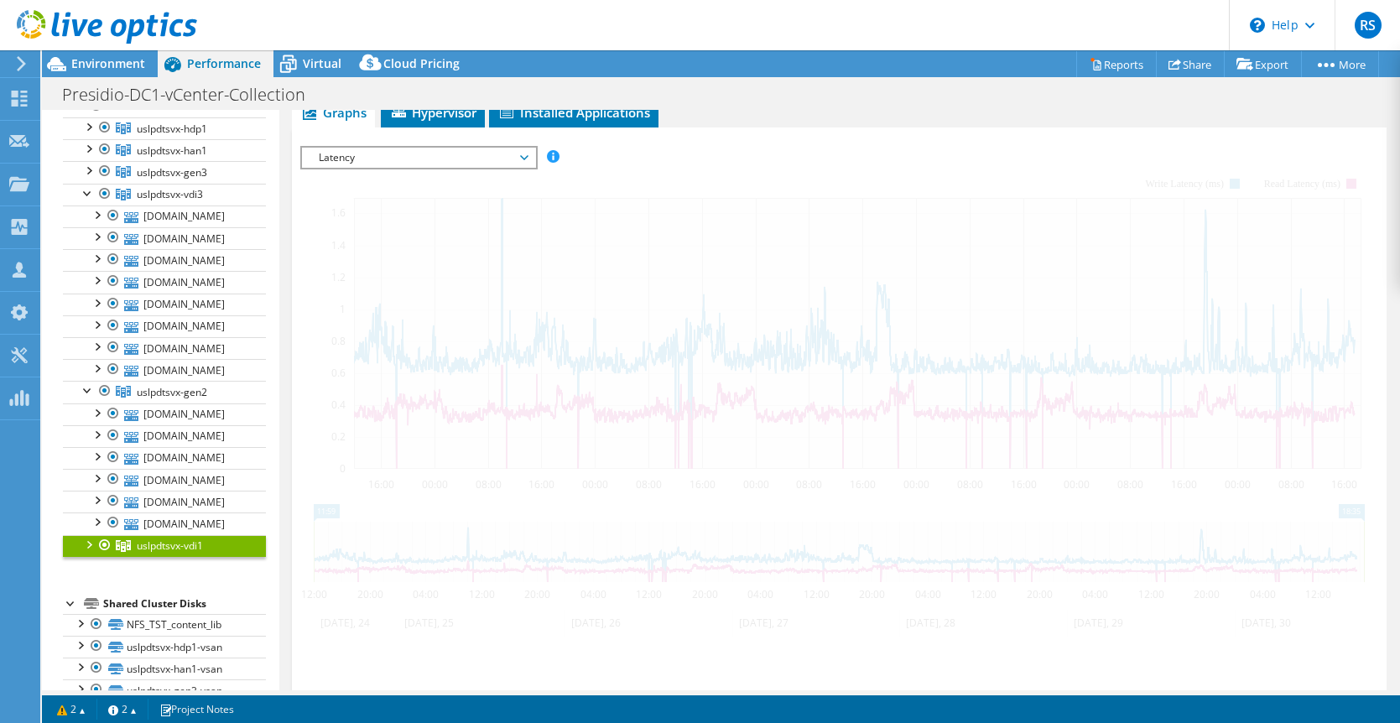
click at [93, 547] on div at bounding box center [88, 543] width 17 height 17
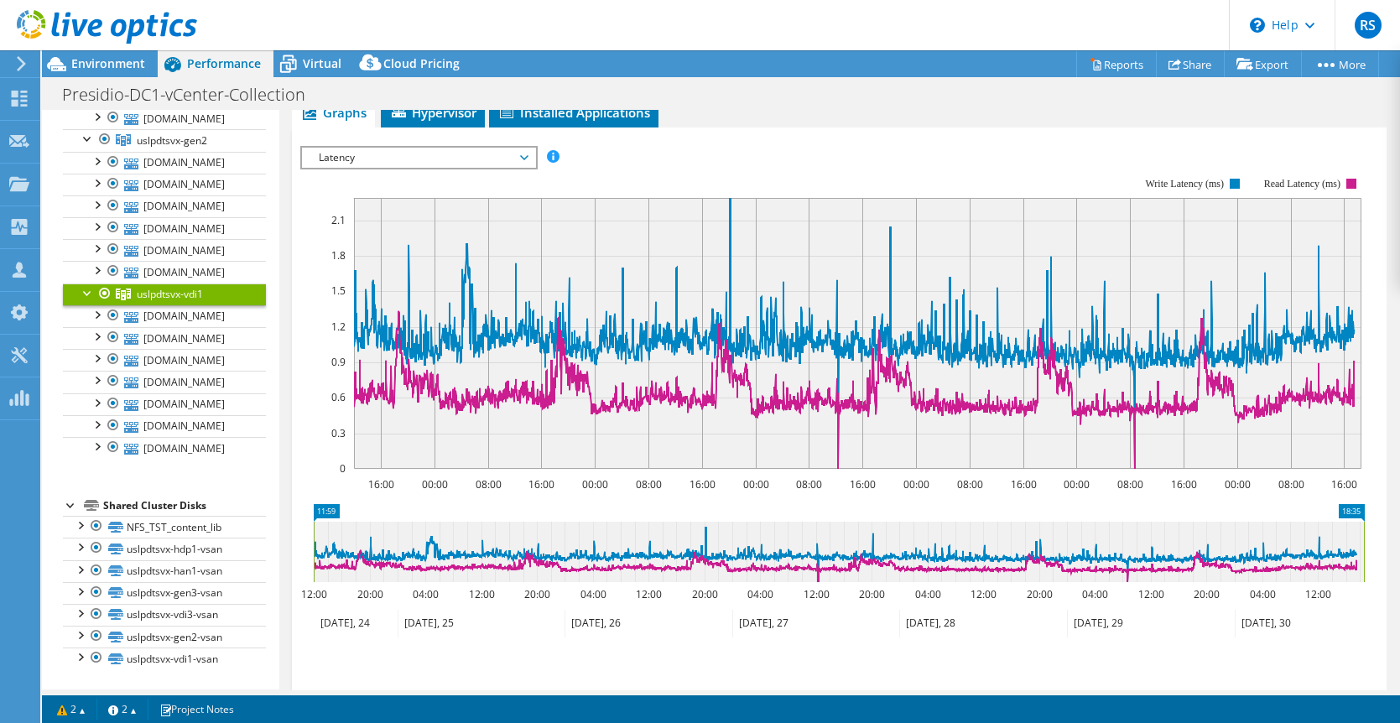
scroll to position [0, 0]
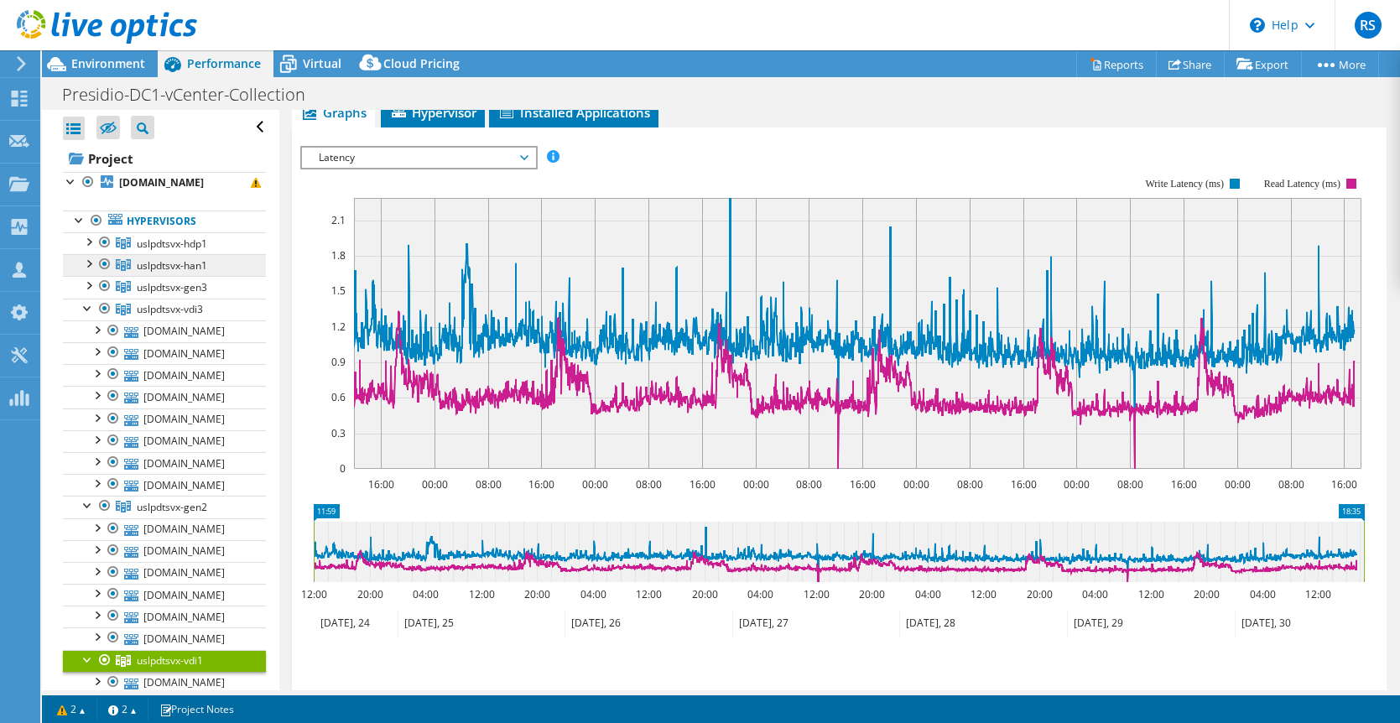
click at [144, 251] on span "uslpdtsvx-han1" at bounding box center [172, 244] width 70 height 14
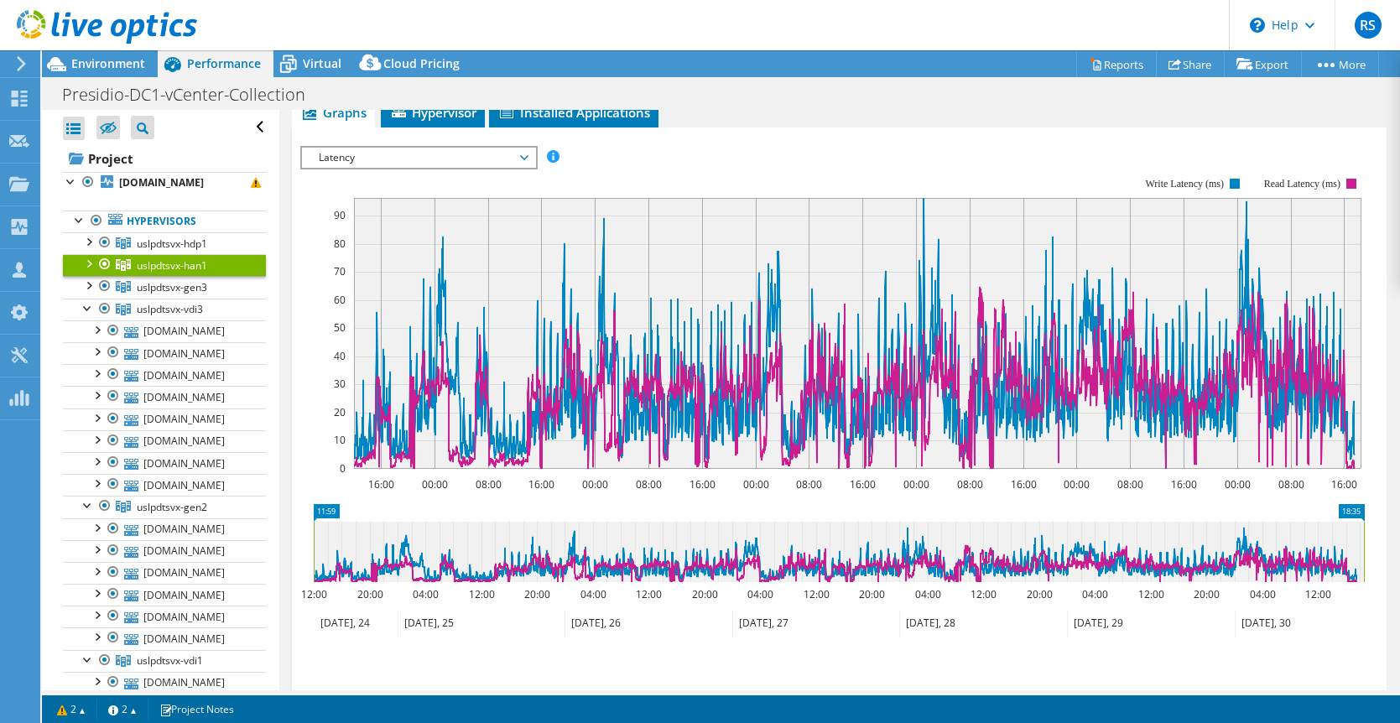
click at [89, 264] on div at bounding box center [88, 262] width 17 height 17
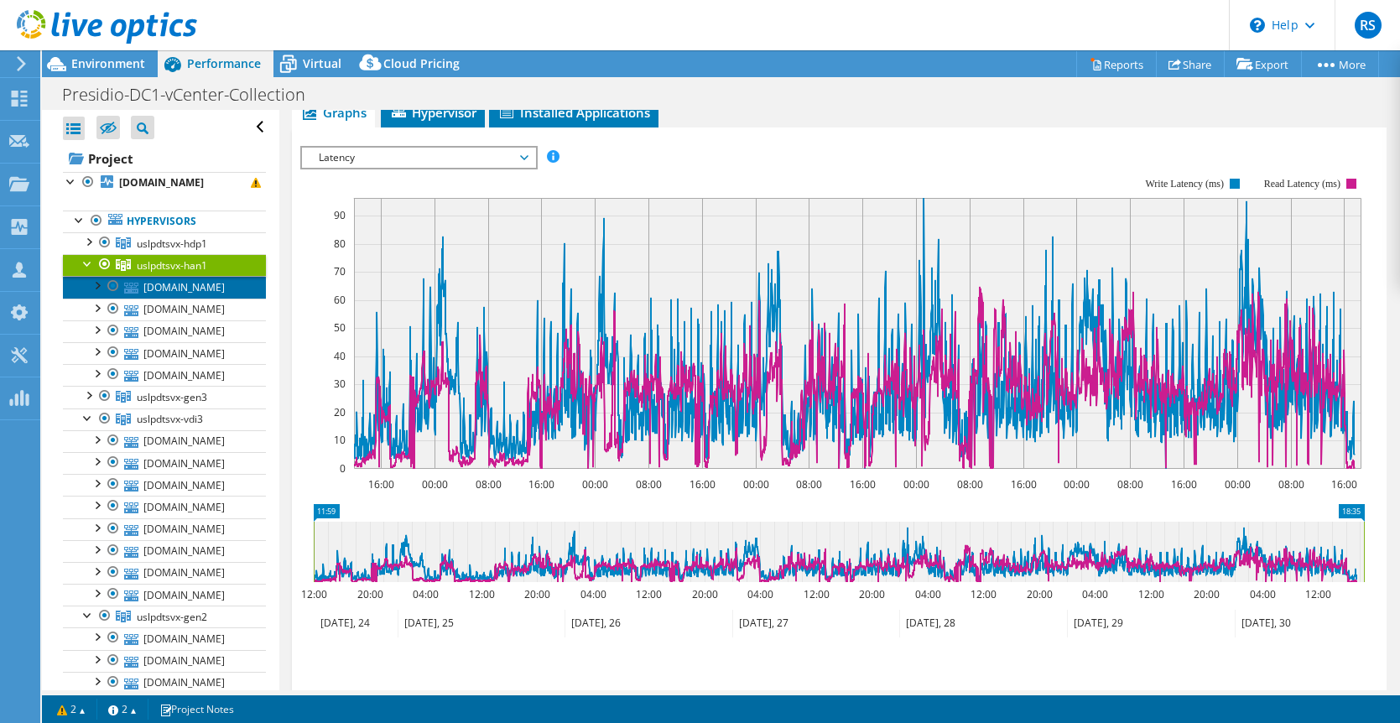
click at [163, 289] on link "[DOMAIN_NAME]" at bounding box center [164, 287] width 203 height 22
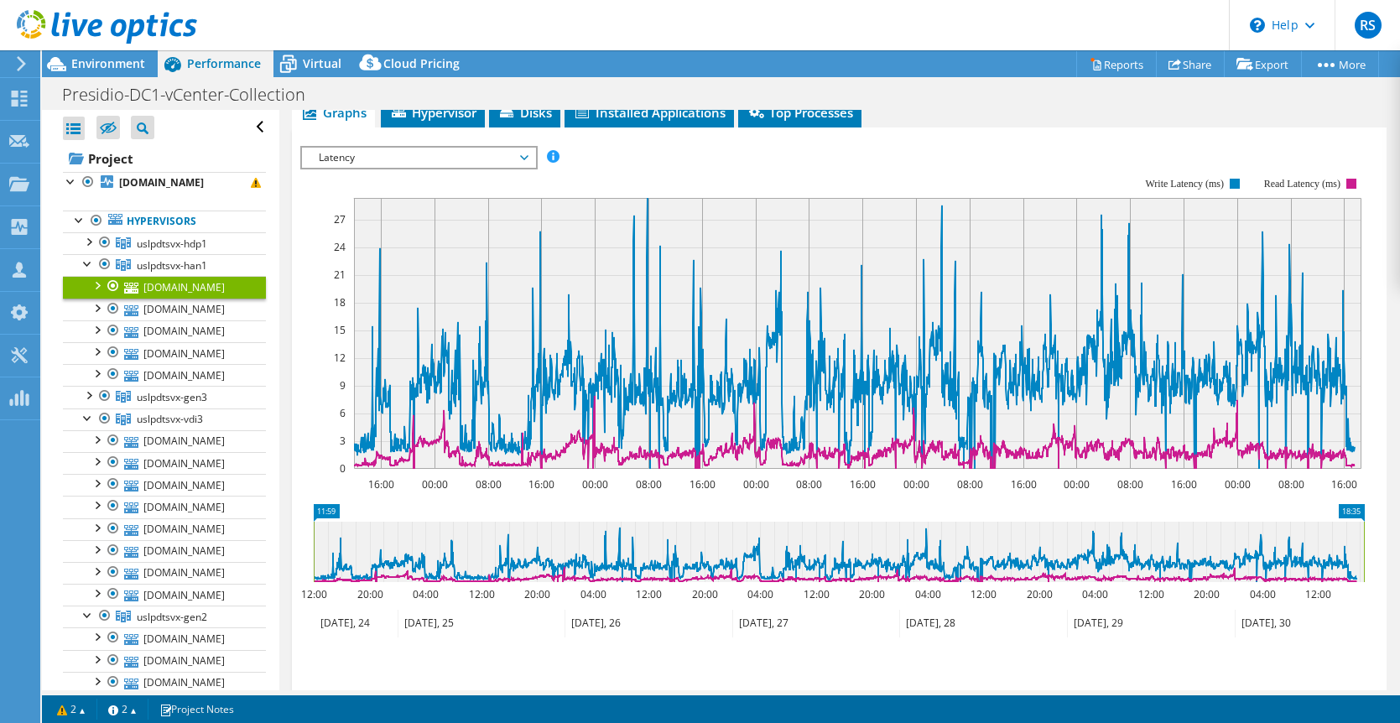
click at [95, 287] on div at bounding box center [96, 284] width 17 height 17
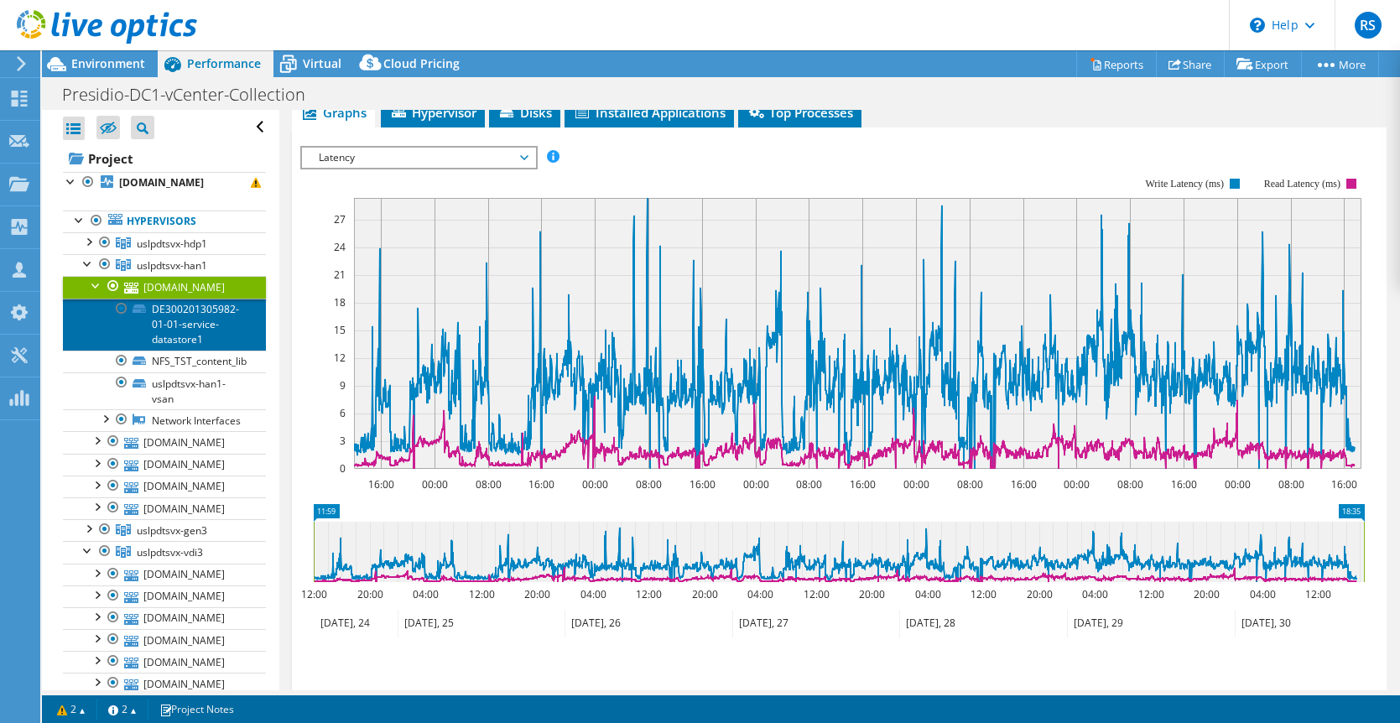
click at [180, 320] on link "DE300201305982-01-01-service-datastore1" at bounding box center [164, 325] width 203 height 52
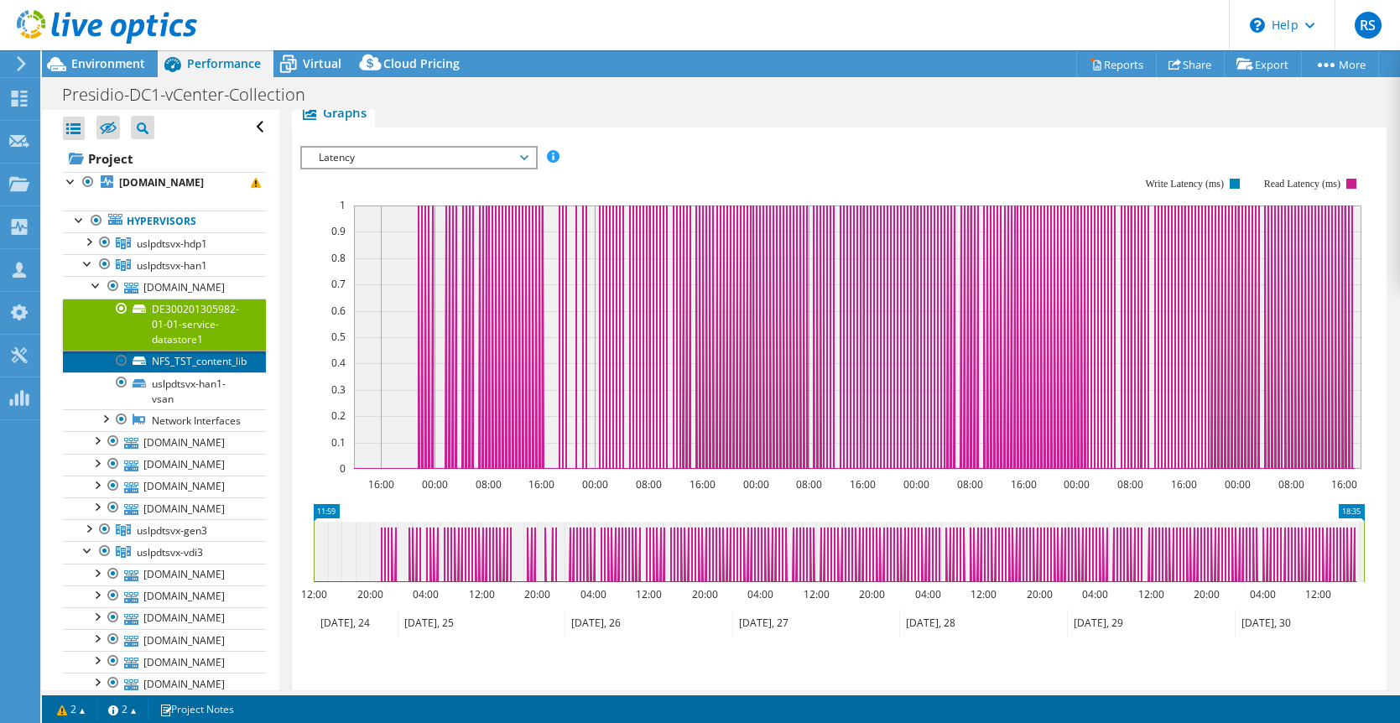
click at [202, 362] on link "NFS_TST_content_lib" at bounding box center [164, 362] width 203 height 22
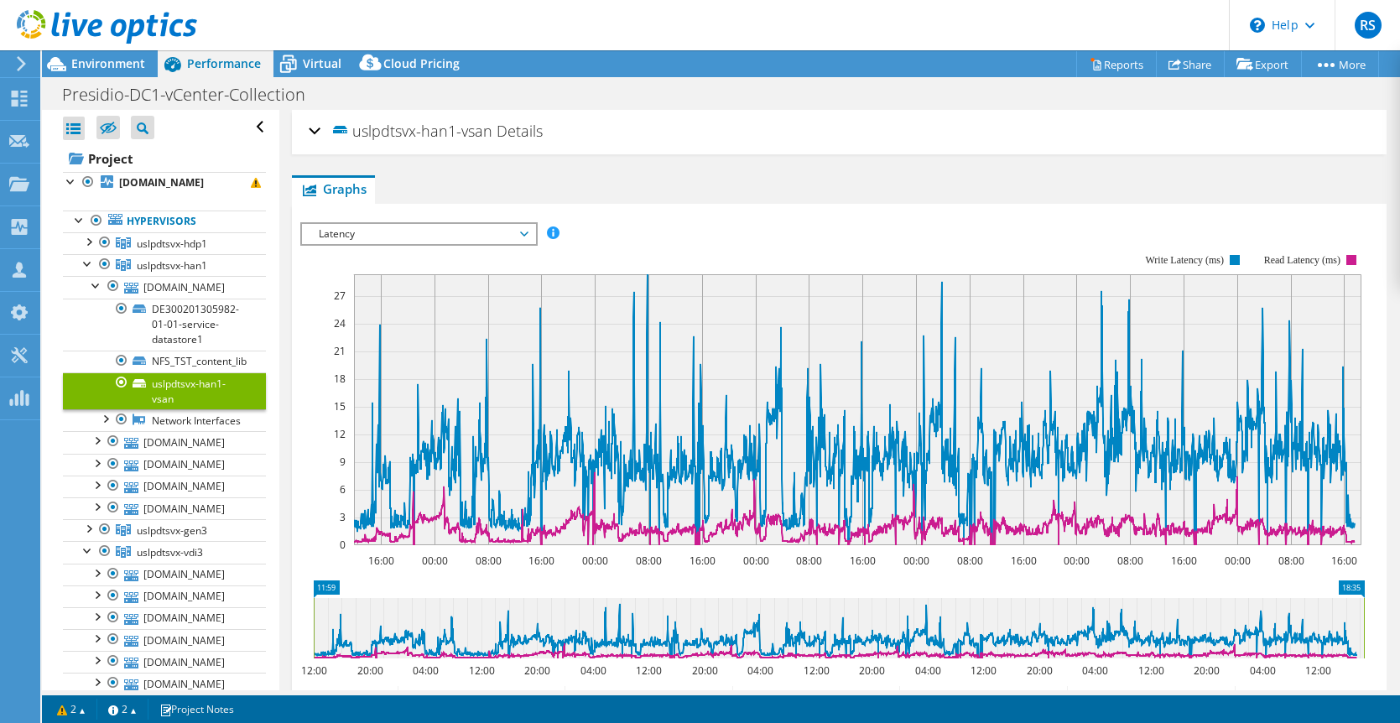
select select "USD"
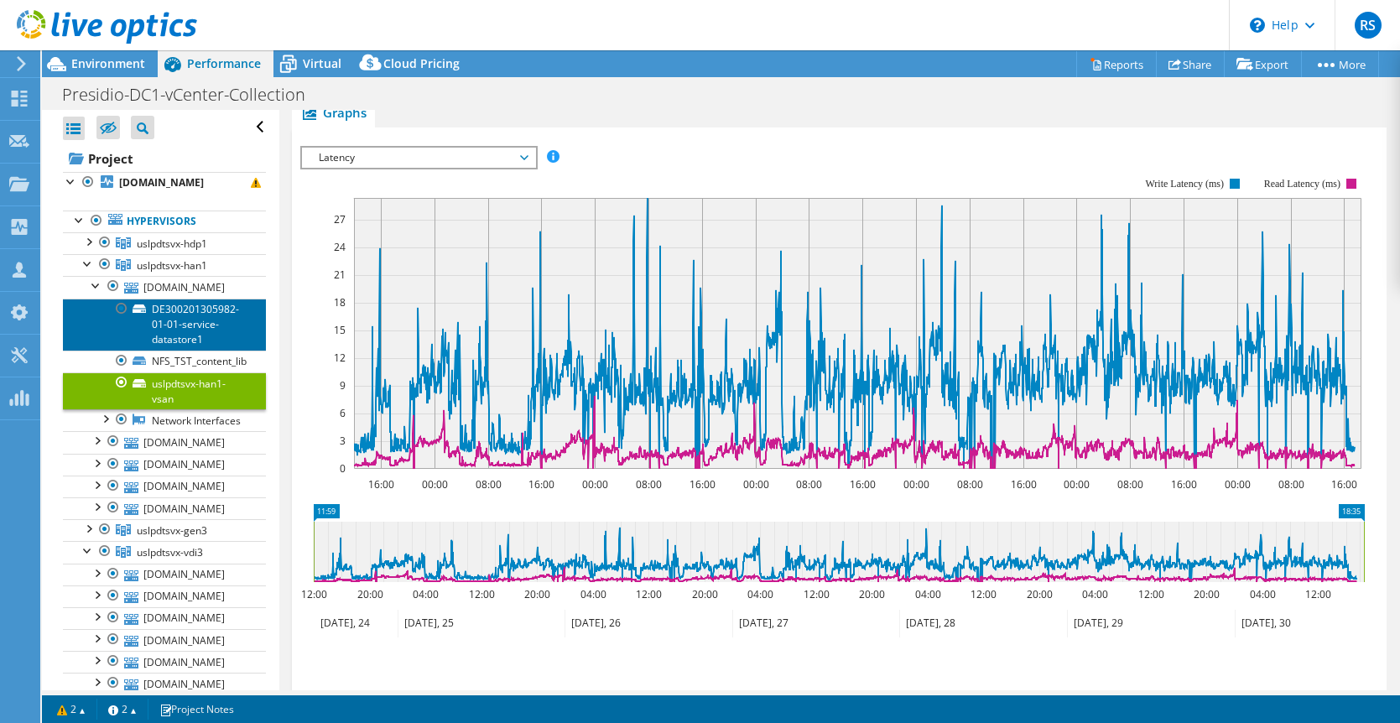
click at [200, 323] on link "DE300201305982-01-01-service-datastore1" at bounding box center [164, 325] width 203 height 52
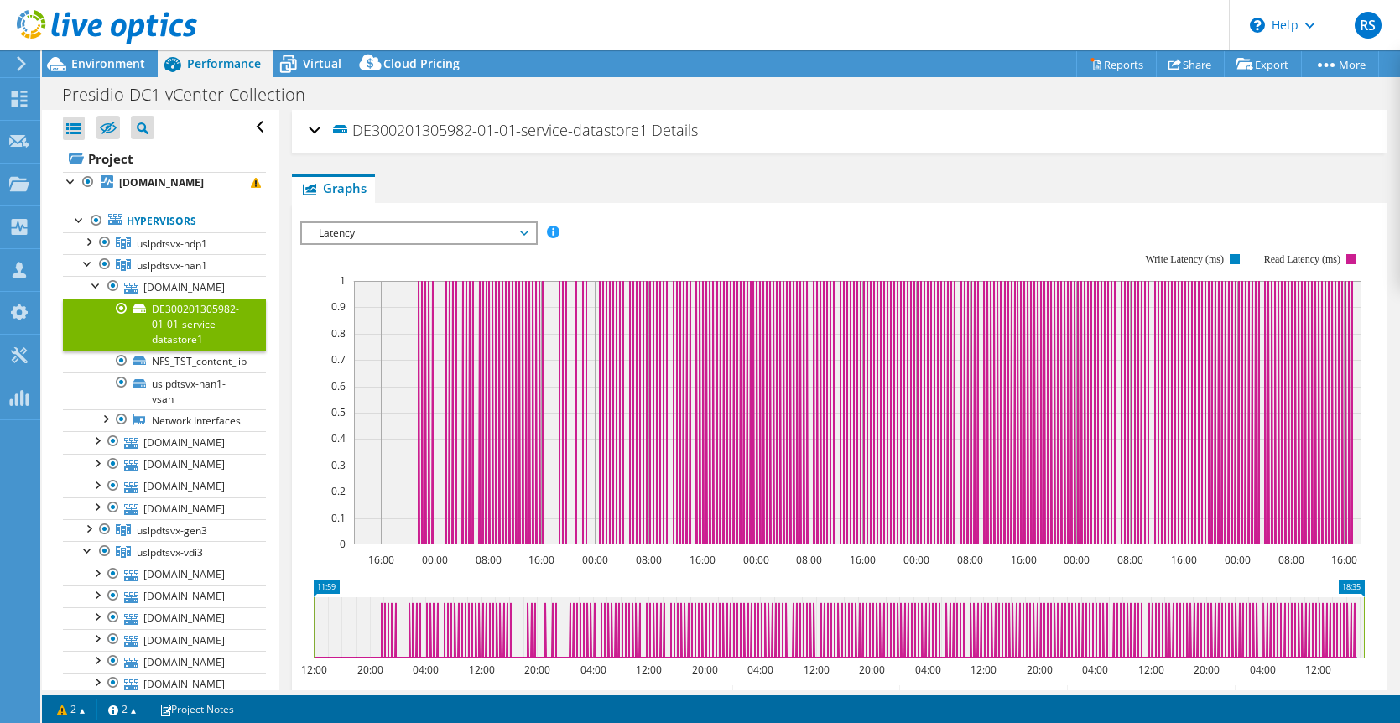
scroll to position [0, 0]
click at [381, 232] on span "Latency" at bounding box center [418, 234] width 216 height 20
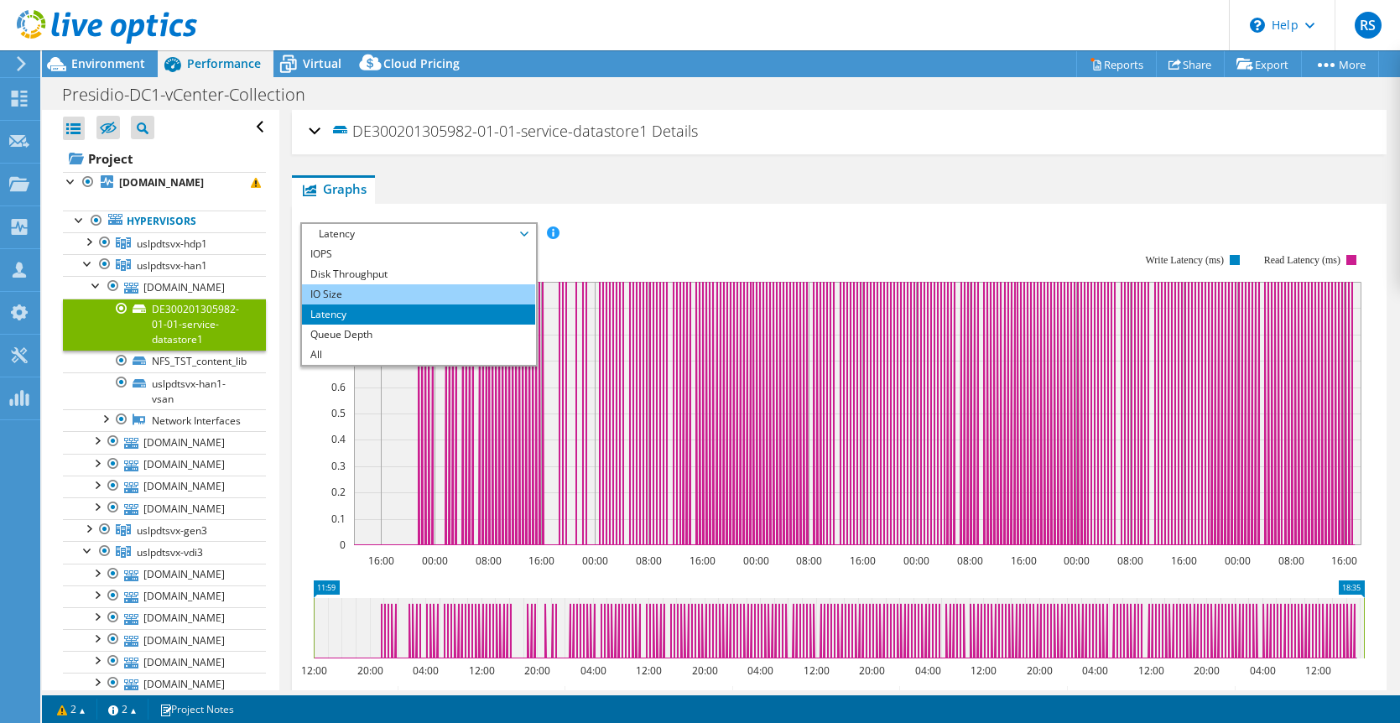
click at [362, 297] on li "IO Size" at bounding box center [418, 294] width 232 height 20
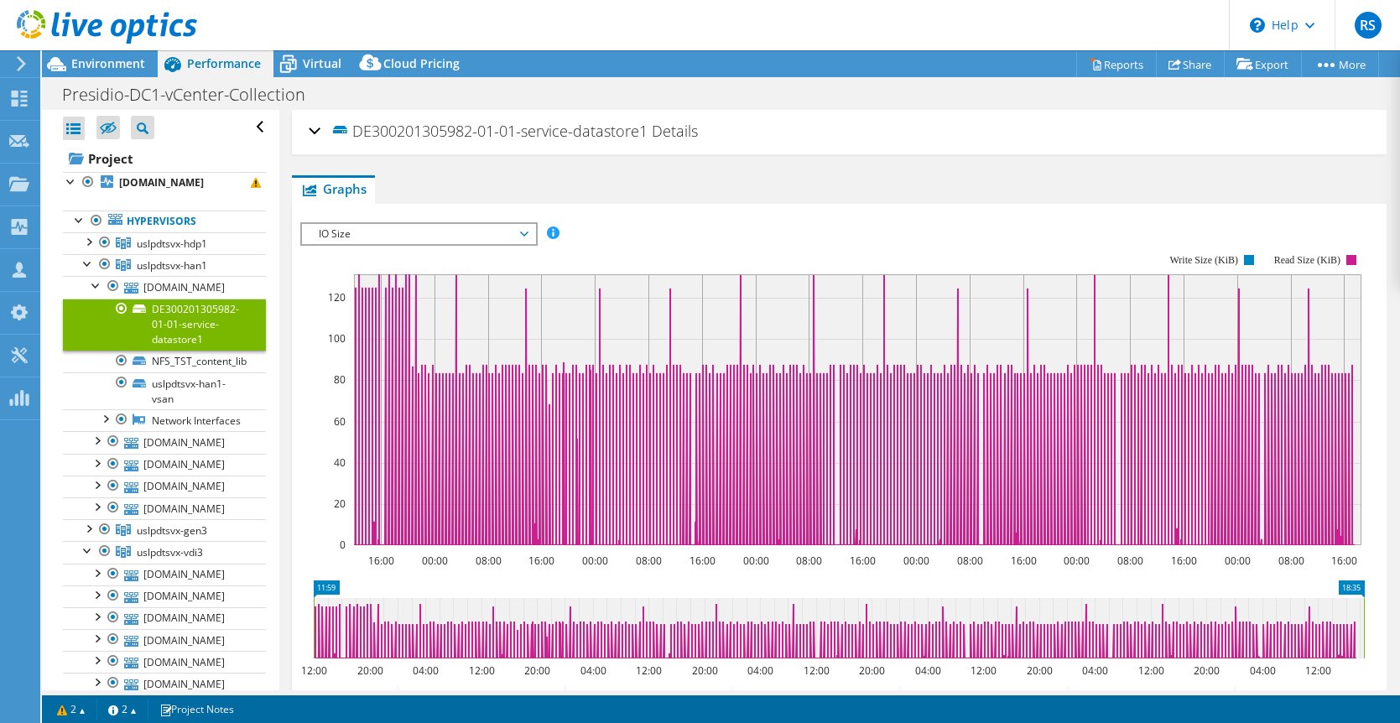
click at [331, 228] on span "IO Size" at bounding box center [418, 234] width 216 height 20
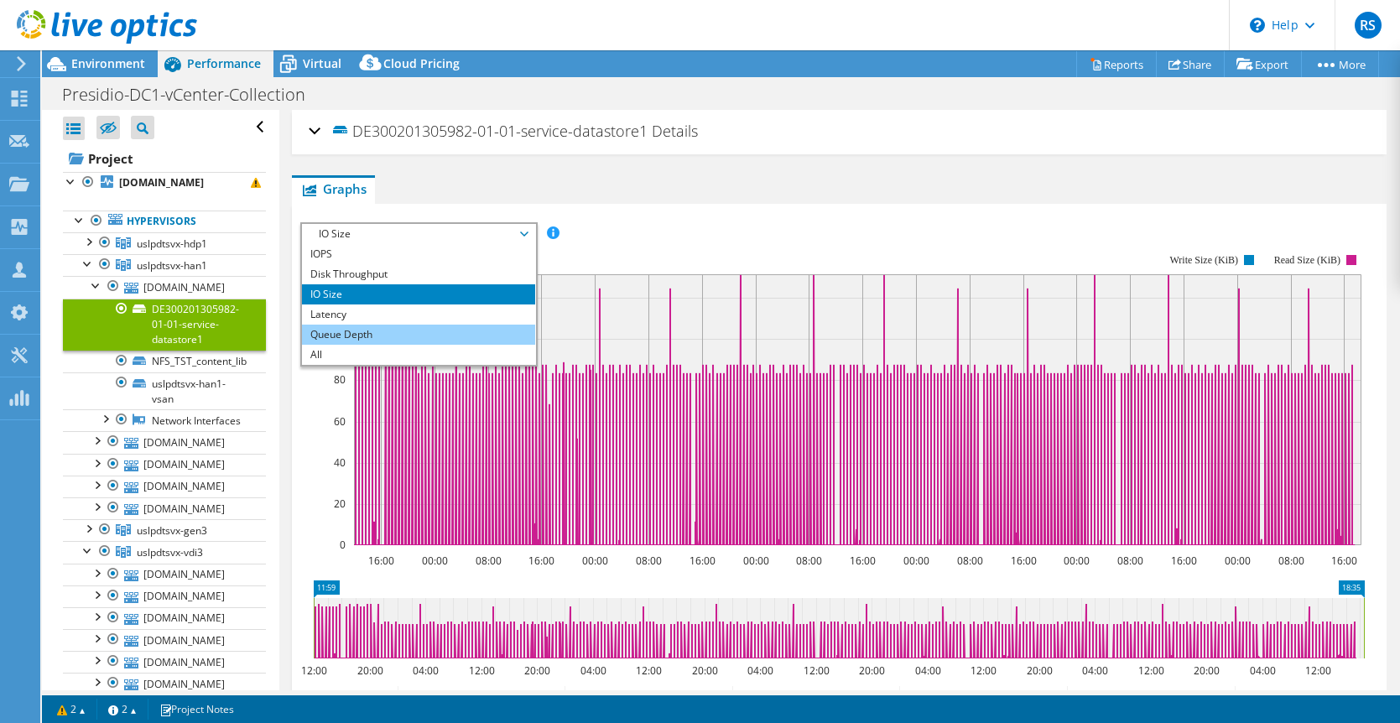
click at [350, 326] on li "Queue Depth" at bounding box center [418, 335] width 232 height 20
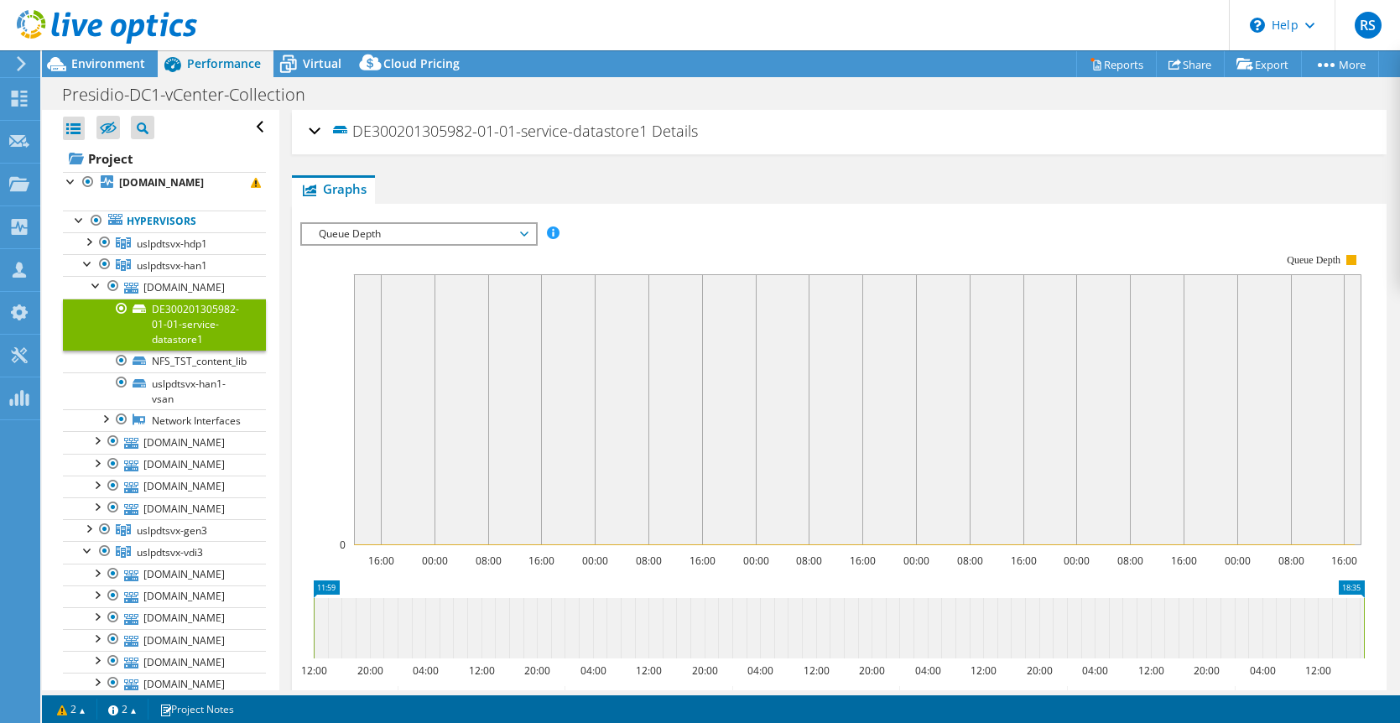
click at [346, 230] on span "Queue Depth" at bounding box center [418, 234] width 216 height 20
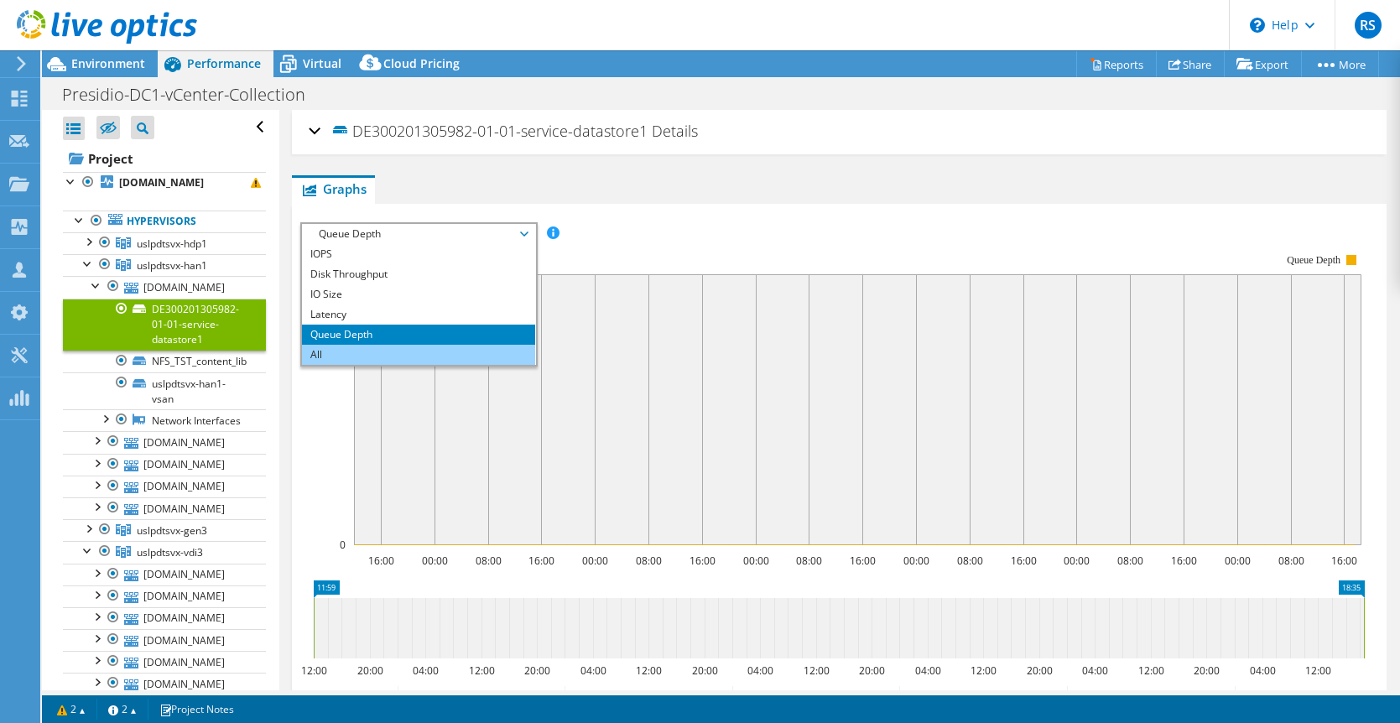
click at [344, 346] on li "All" at bounding box center [418, 355] width 232 height 20
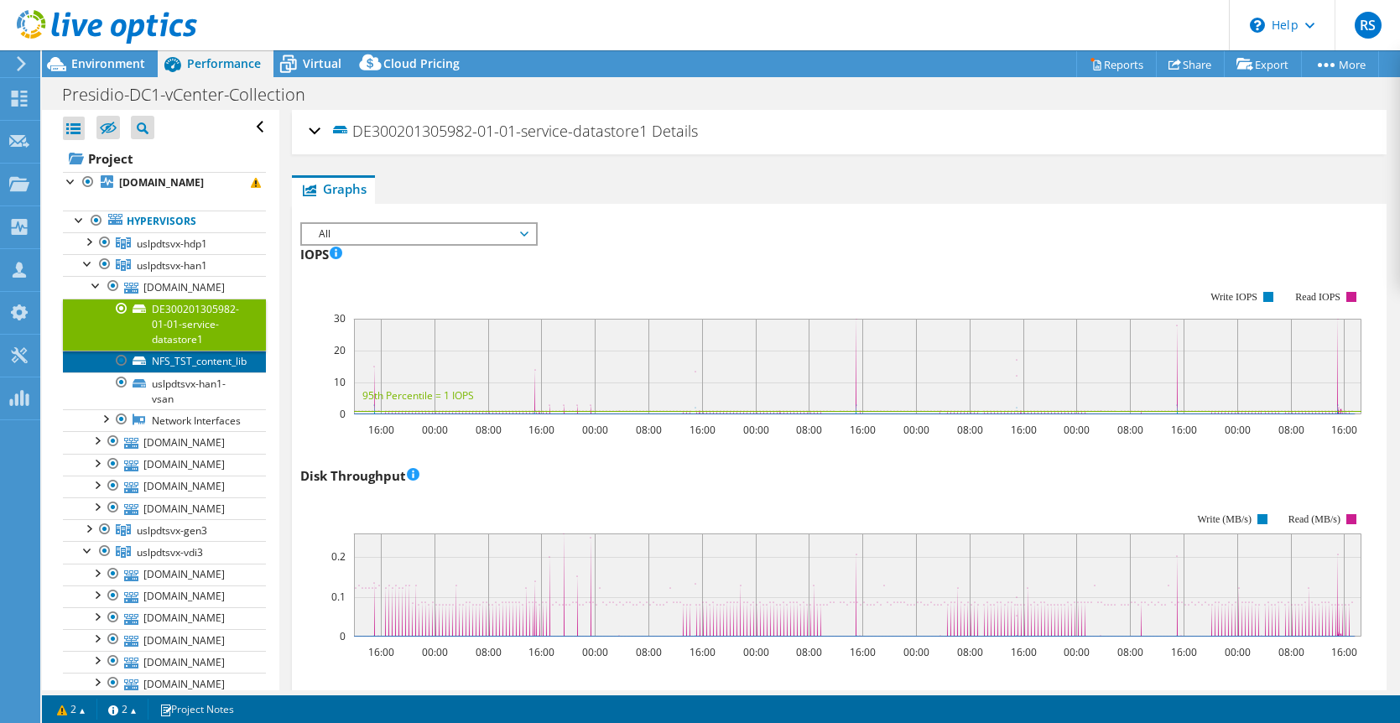
click at [159, 359] on link "NFS_TST_content_lib" at bounding box center [164, 362] width 203 height 22
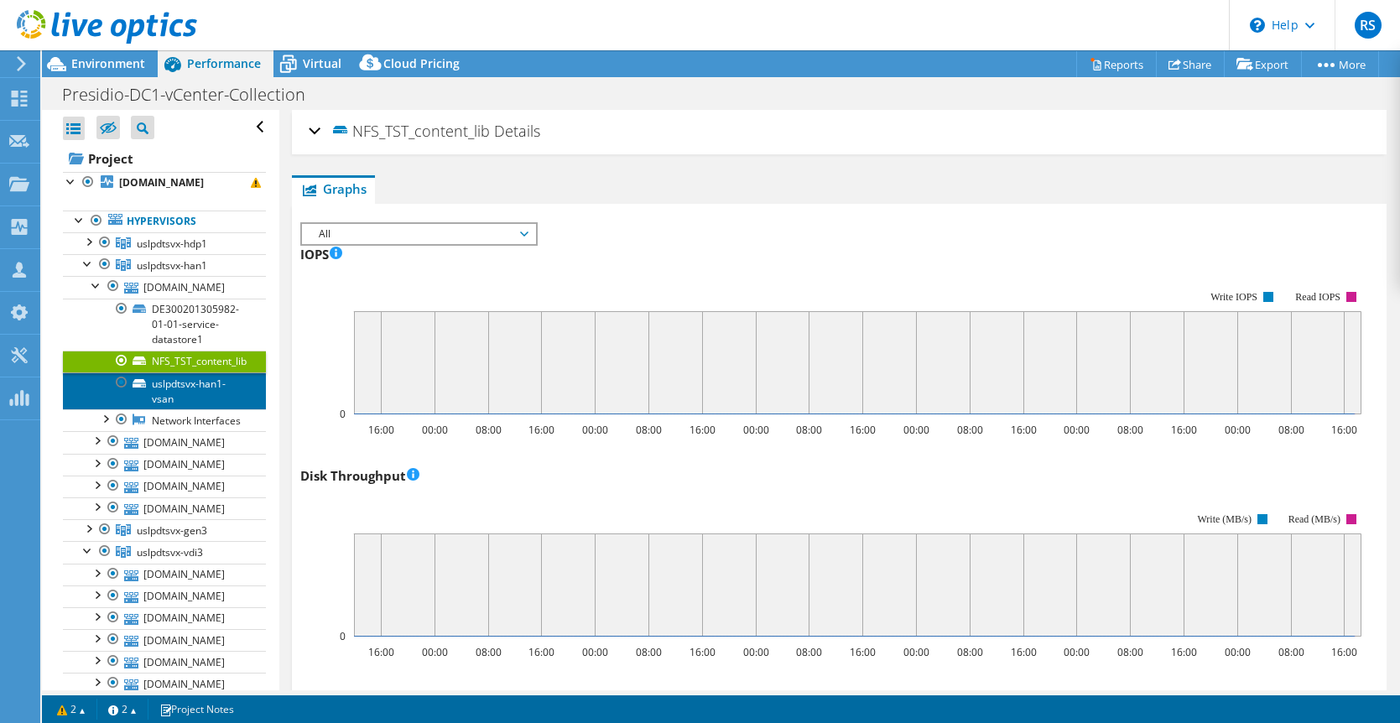
click at [180, 387] on link "uslpdtsvx-han1-vsan" at bounding box center [164, 390] width 203 height 37
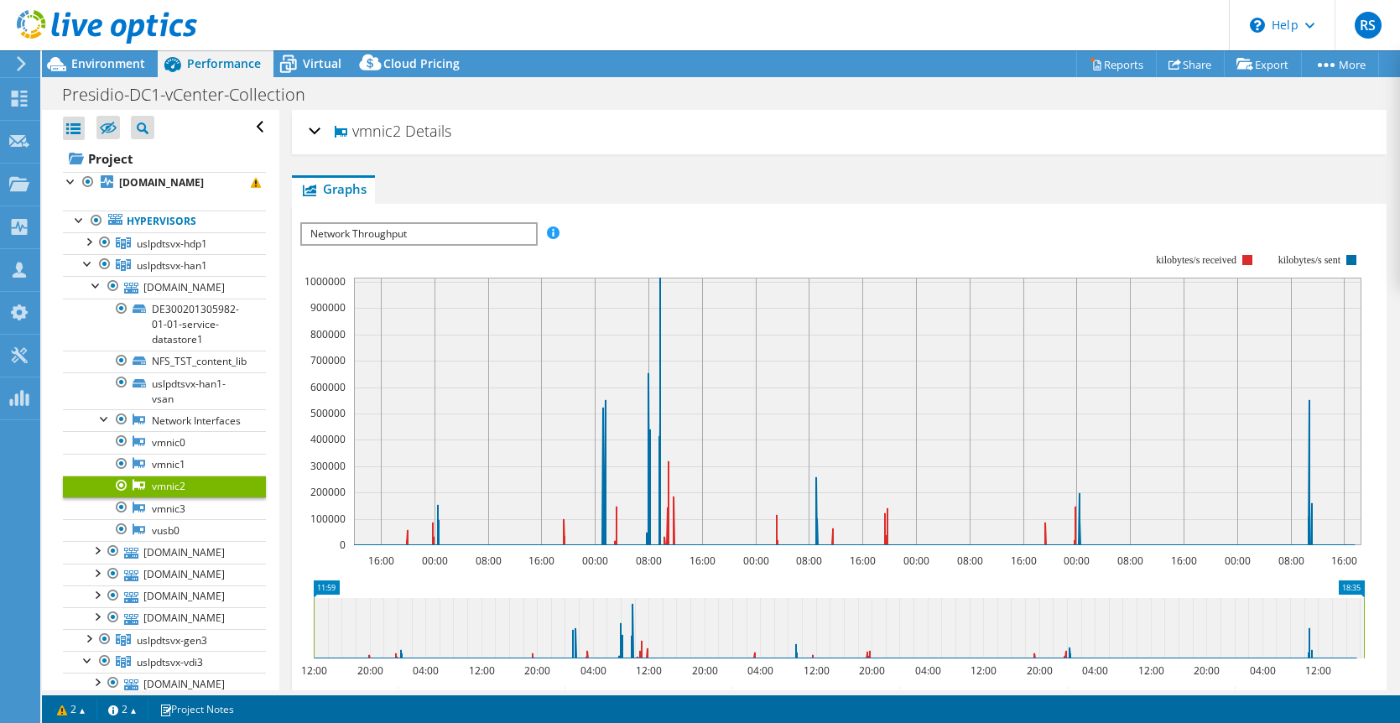
select select "USD"
click at [176, 507] on link "vmnic3" at bounding box center [164, 508] width 203 height 22
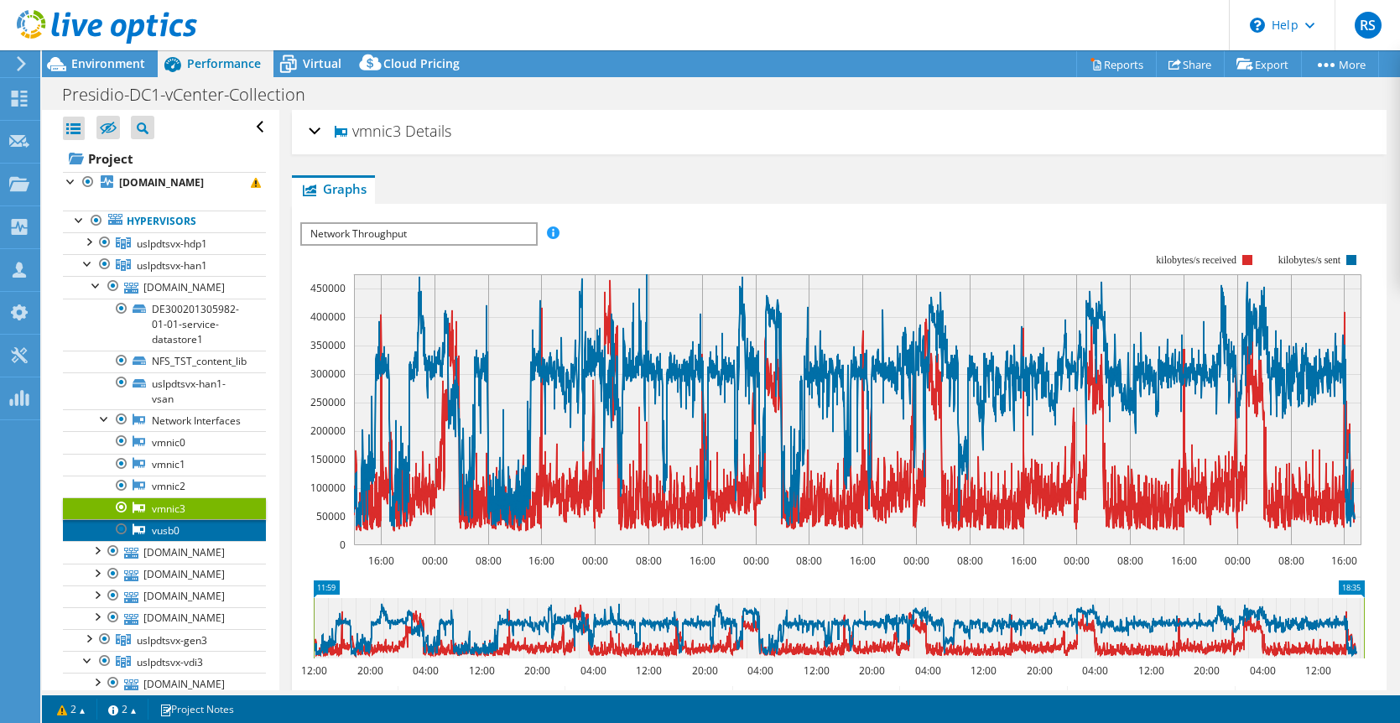
click at [163, 533] on link "vusb0" at bounding box center [164, 530] width 203 height 22
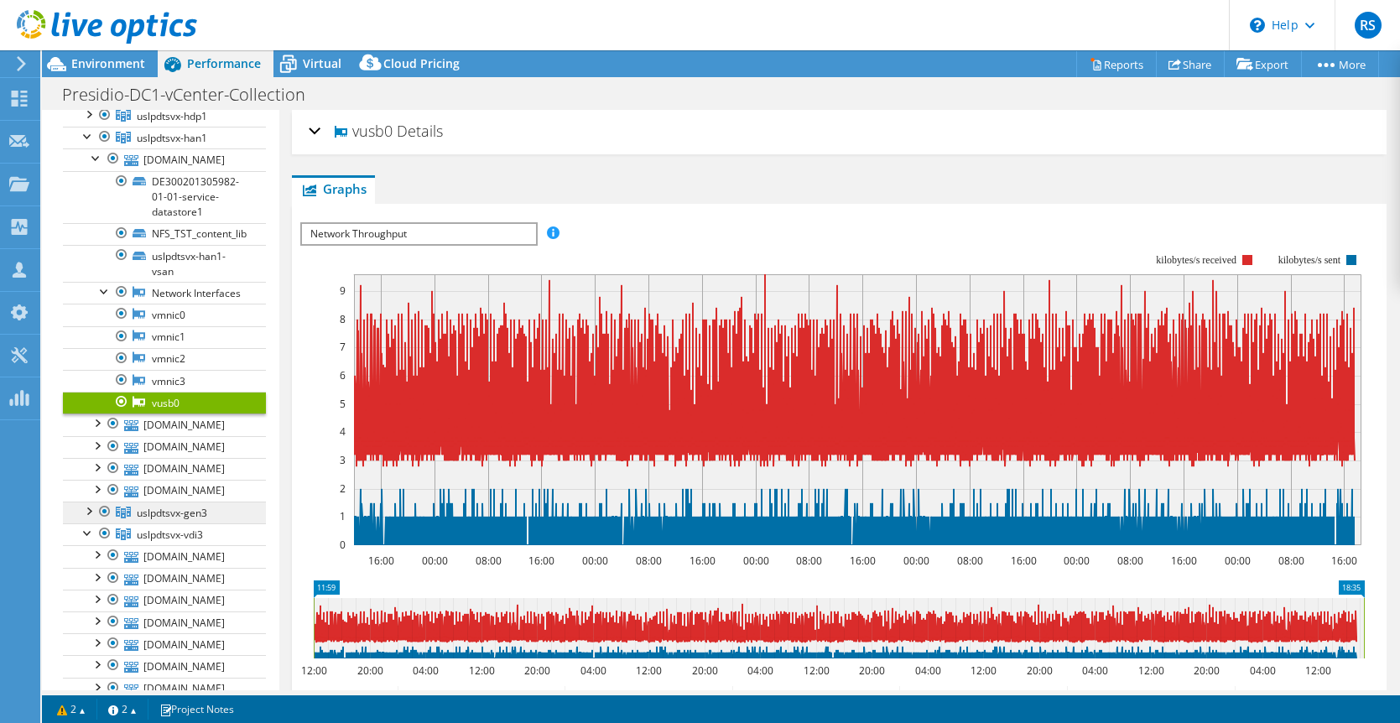
scroll to position [132, 0]
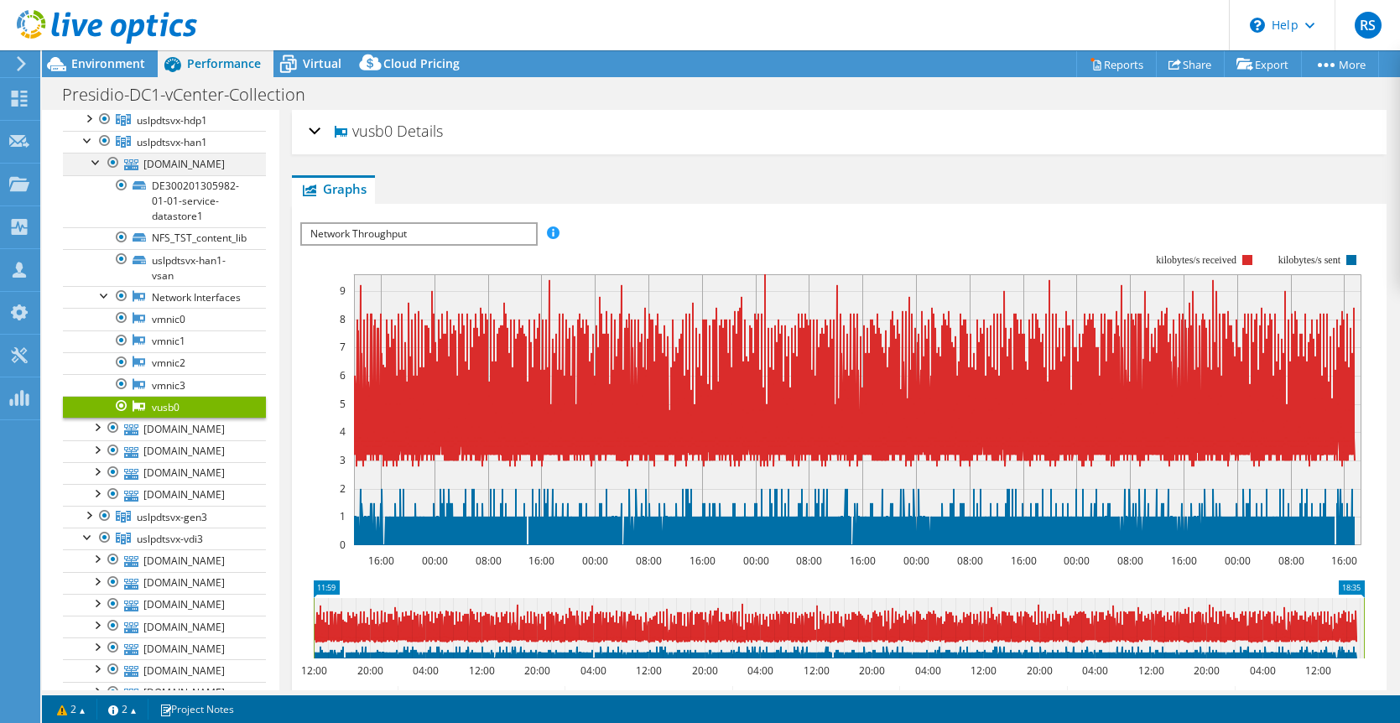
click at [96, 154] on div at bounding box center [96, 161] width 17 height 17
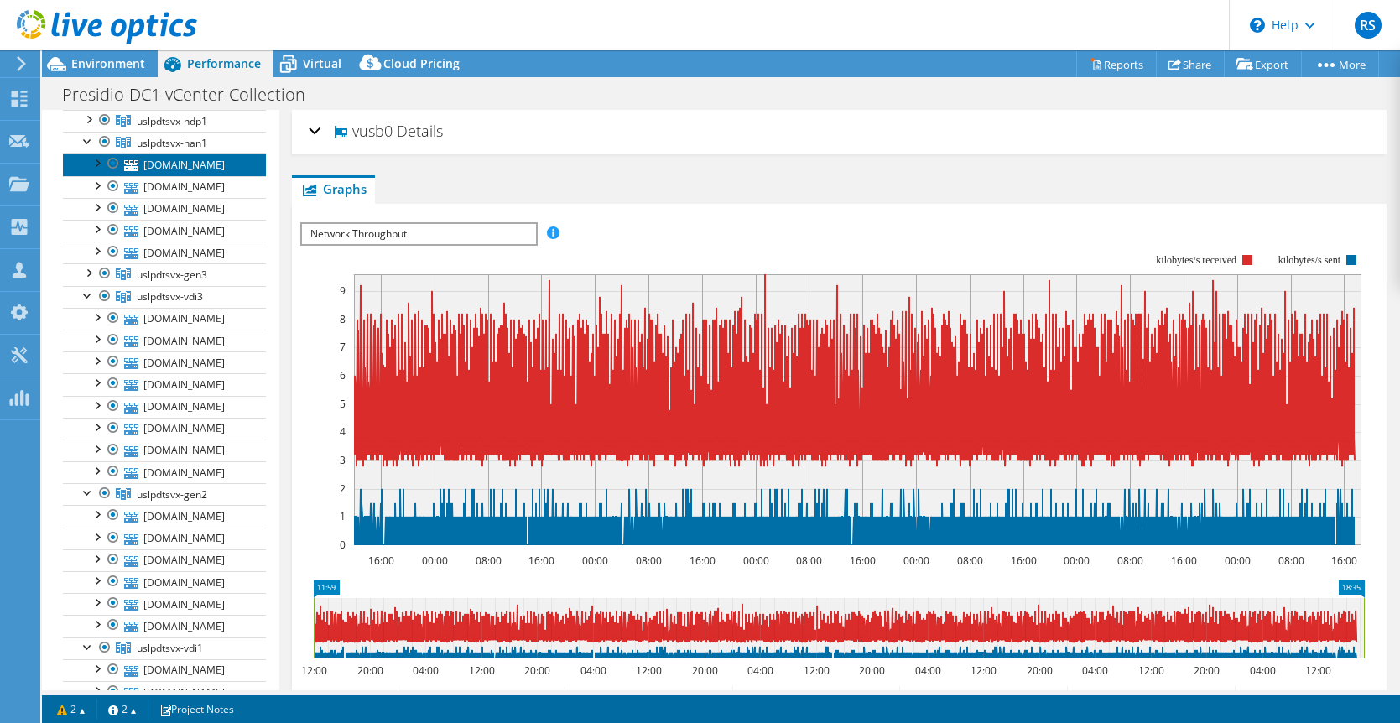
click at [144, 169] on link "[DOMAIN_NAME]" at bounding box center [164, 165] width 203 height 22
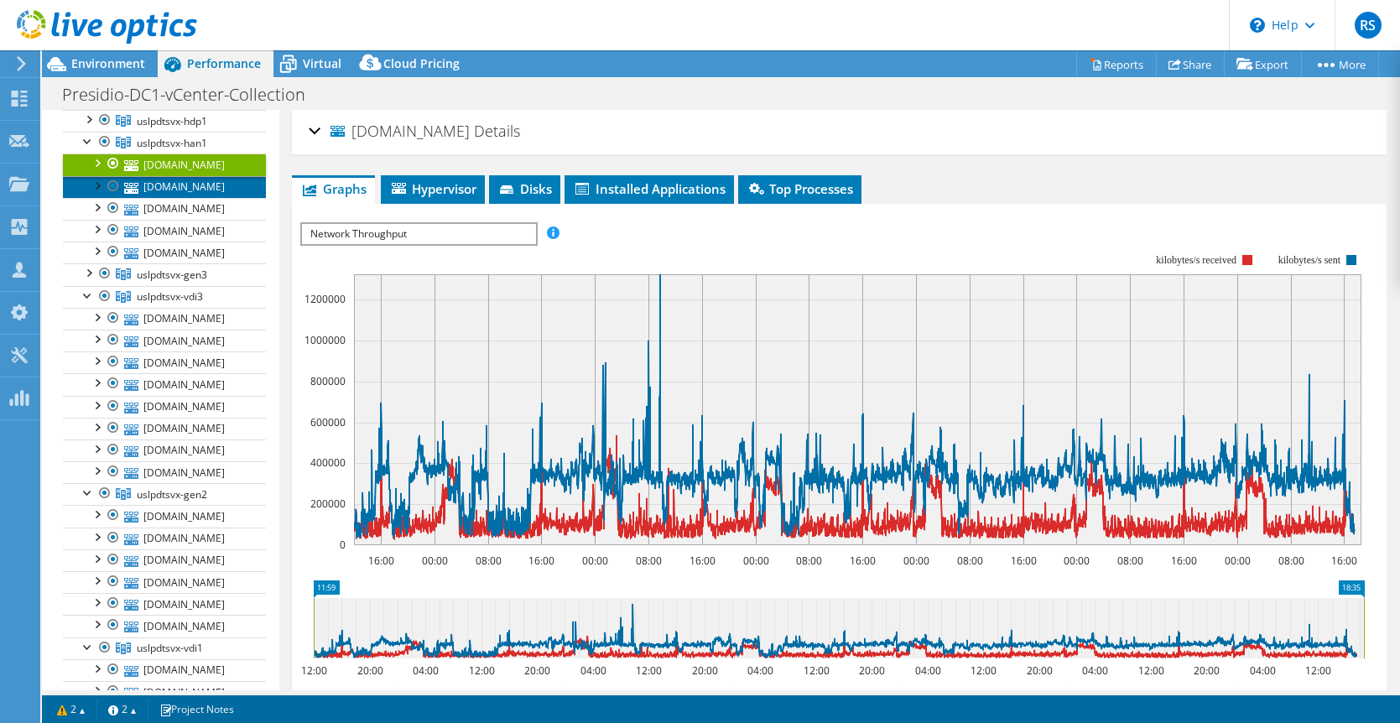
click at [163, 185] on link "[DOMAIN_NAME]" at bounding box center [164, 187] width 203 height 22
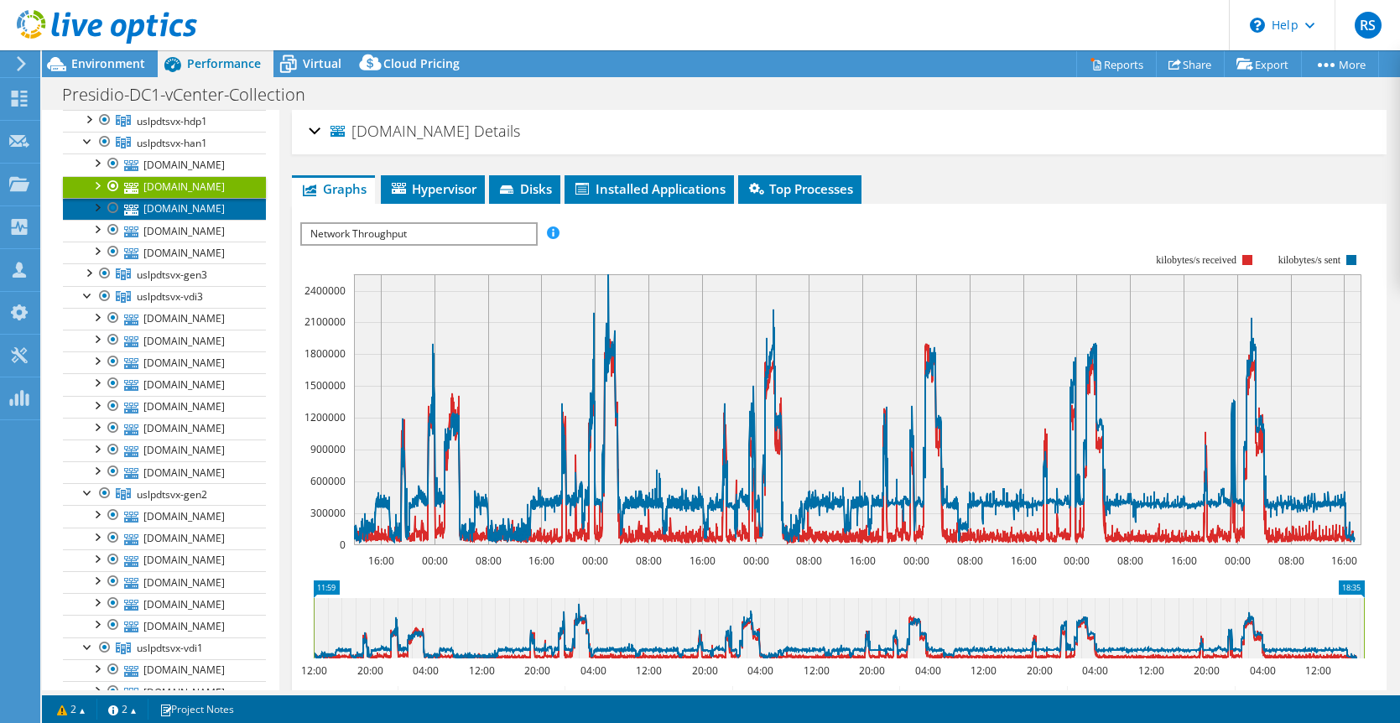
click at [169, 212] on link "[DOMAIN_NAME]" at bounding box center [164, 209] width 203 height 22
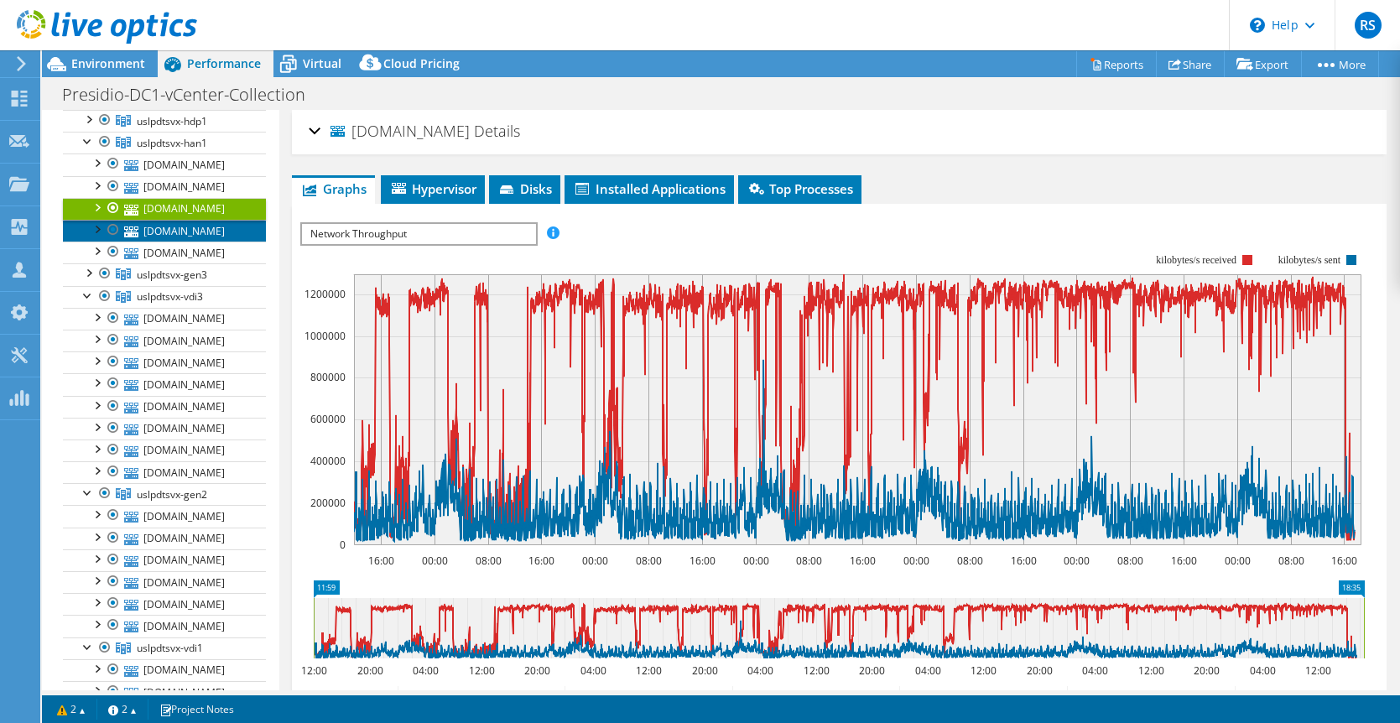
click at [160, 236] on link "[DOMAIN_NAME]" at bounding box center [164, 231] width 203 height 22
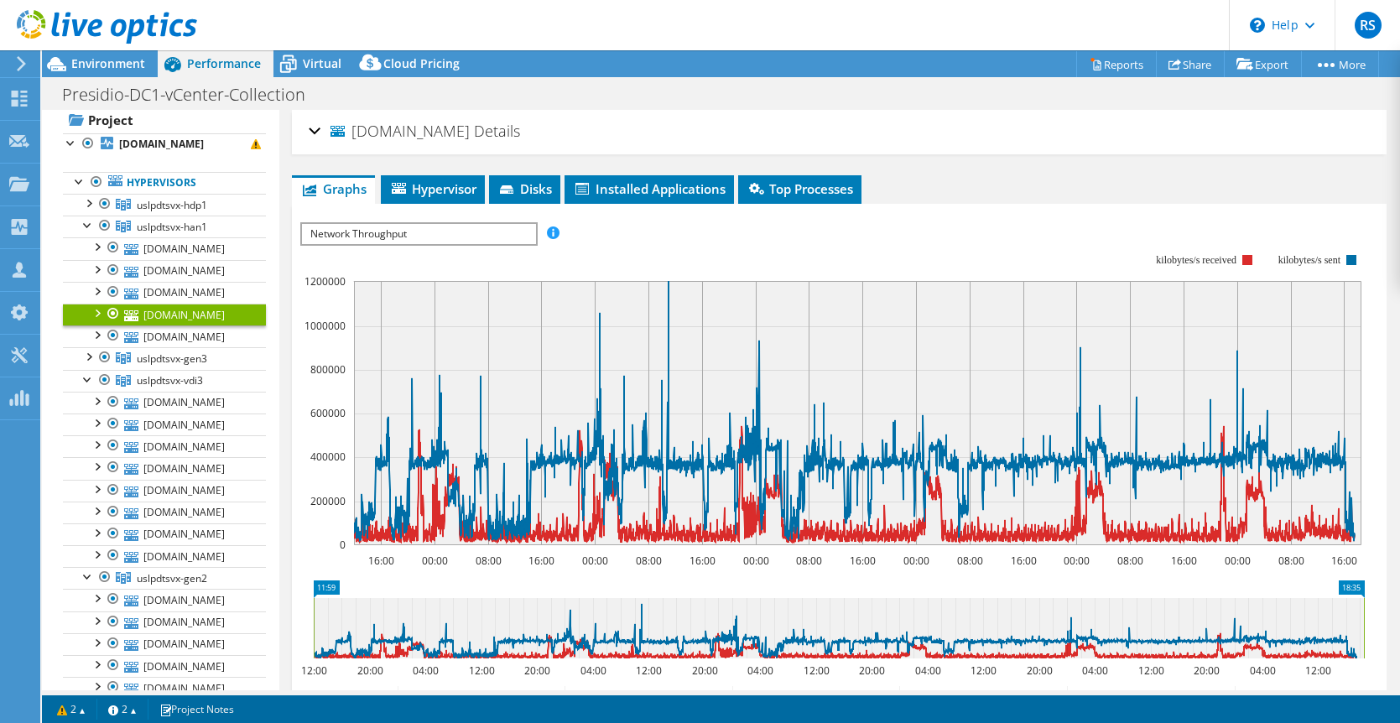
scroll to position [42, 0]
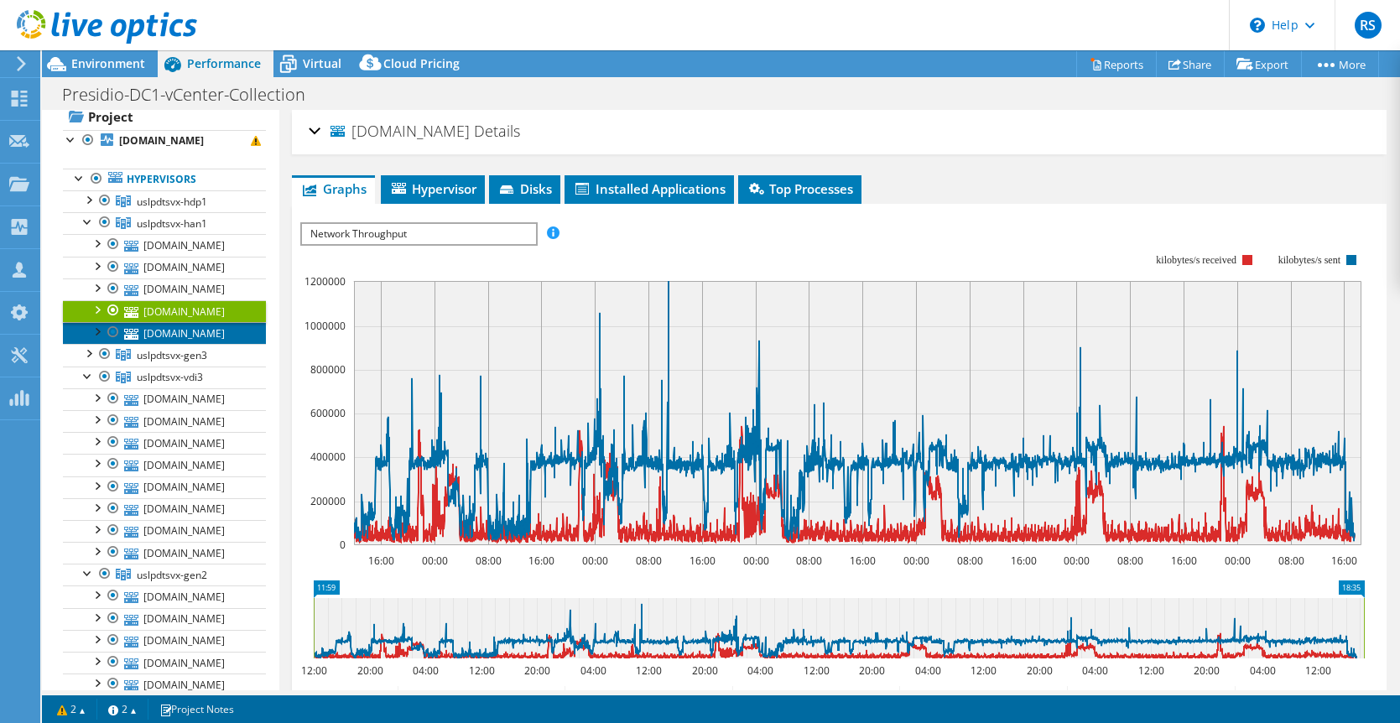
click at [169, 331] on link "[DOMAIN_NAME]" at bounding box center [164, 333] width 203 height 22
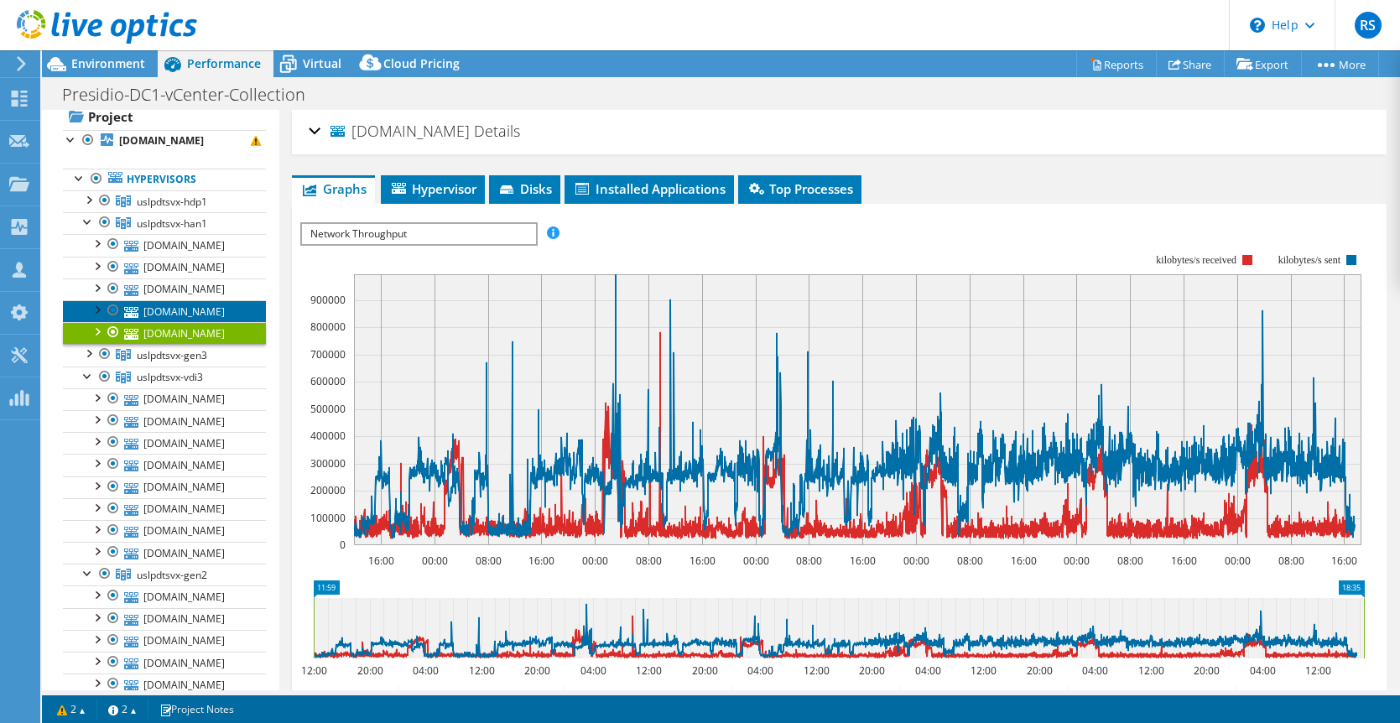
click at [162, 309] on link "[DOMAIN_NAME]" at bounding box center [164, 311] width 203 height 22
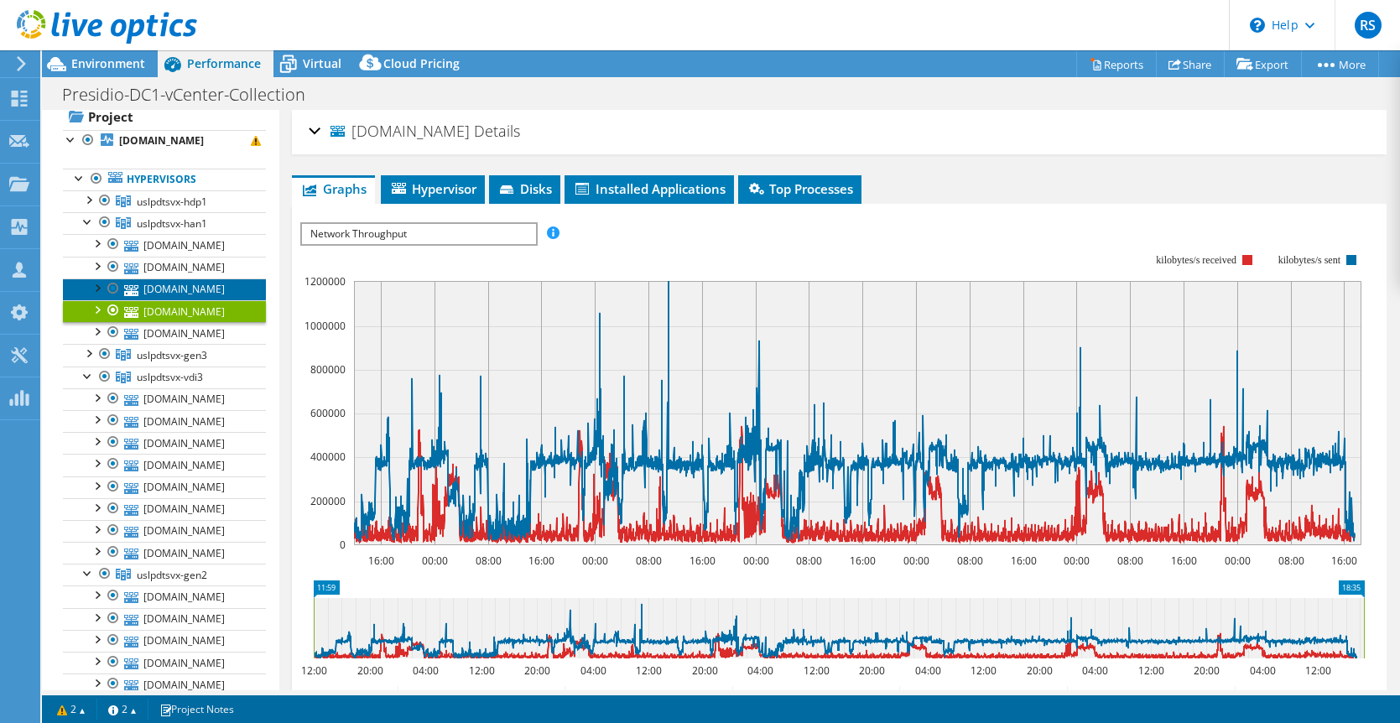
click at [159, 292] on link "[DOMAIN_NAME]" at bounding box center [164, 290] width 203 height 22
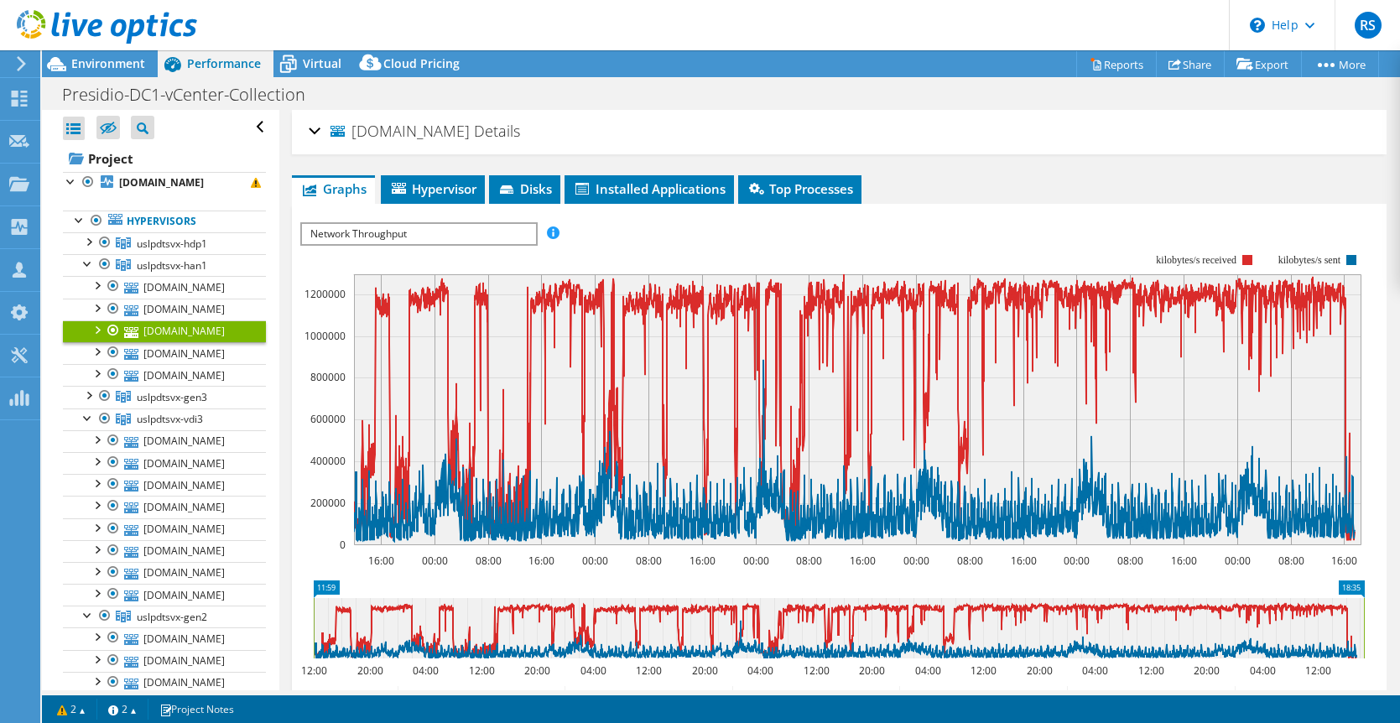
select select "USD"
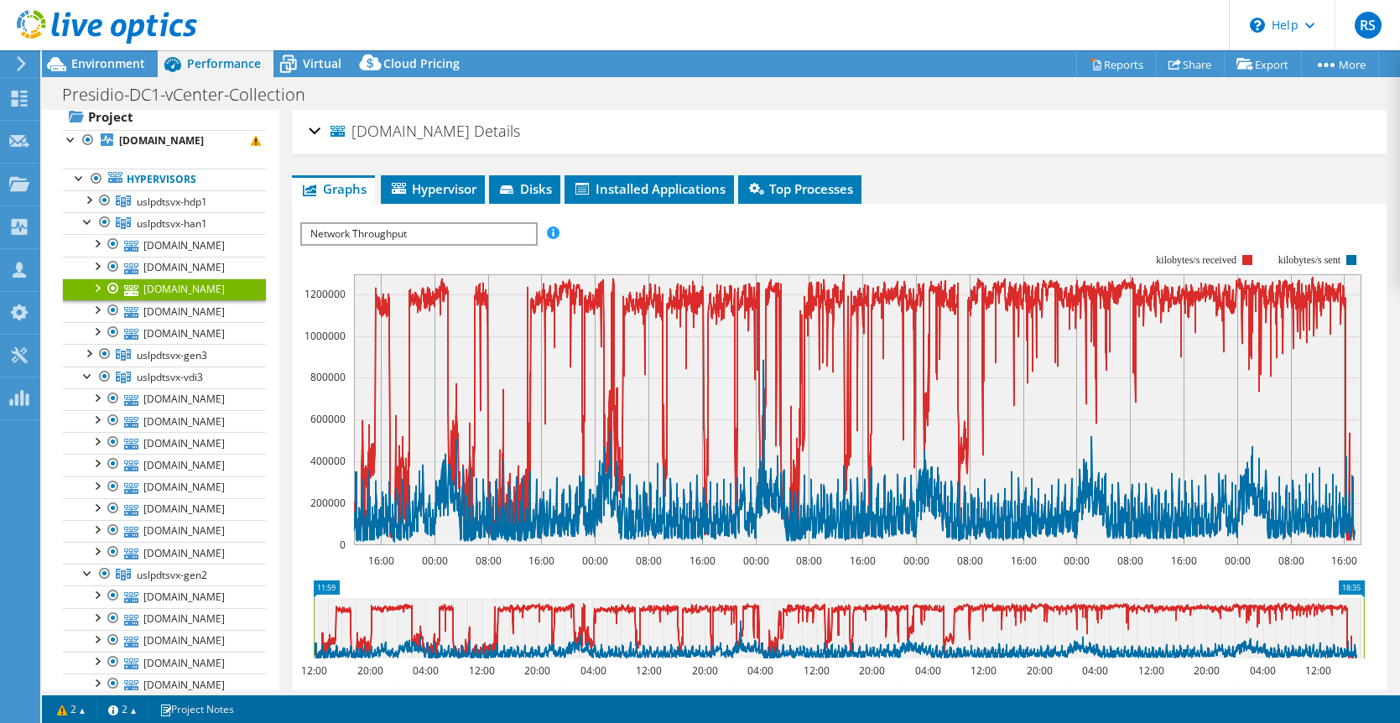
click at [96, 286] on div at bounding box center [96, 287] width 17 height 17
click at [359, 237] on span "Network Throughput" at bounding box center [418, 234] width 232 height 20
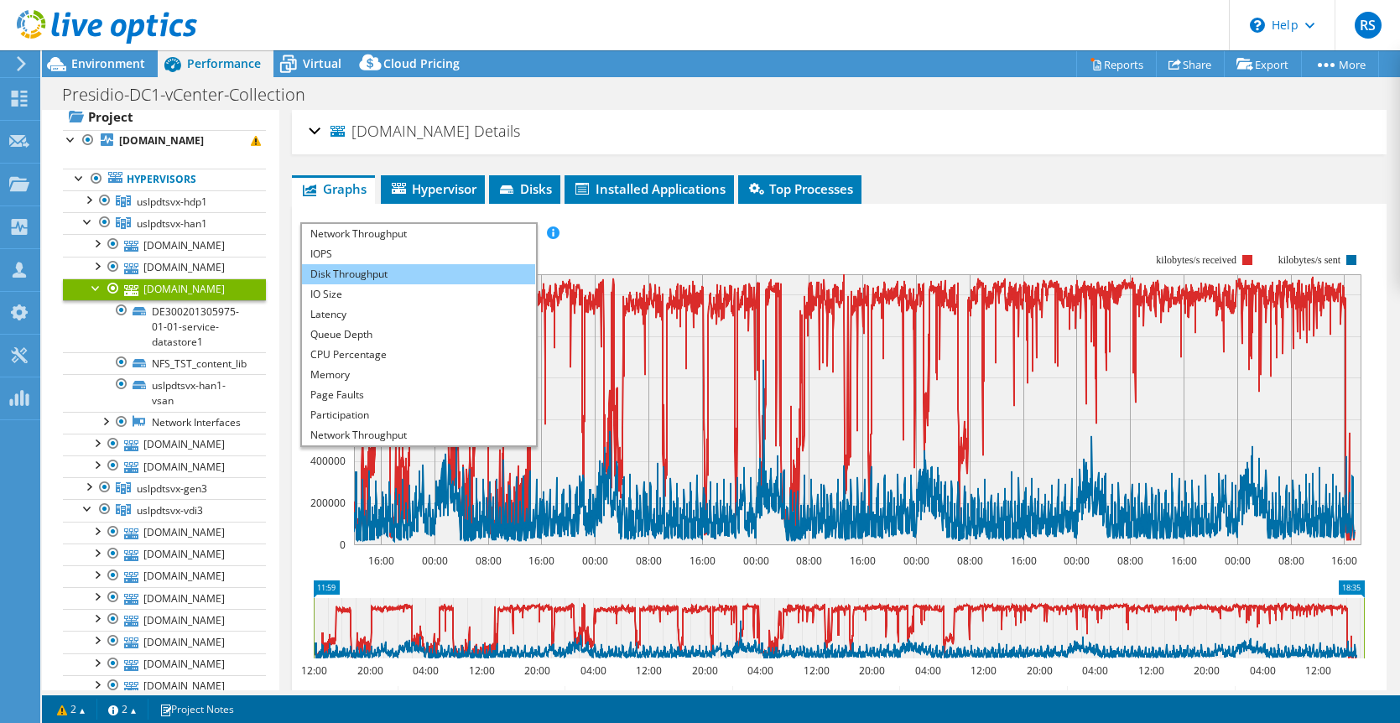
click at [331, 271] on li "Disk Throughput" at bounding box center [418, 274] width 232 height 20
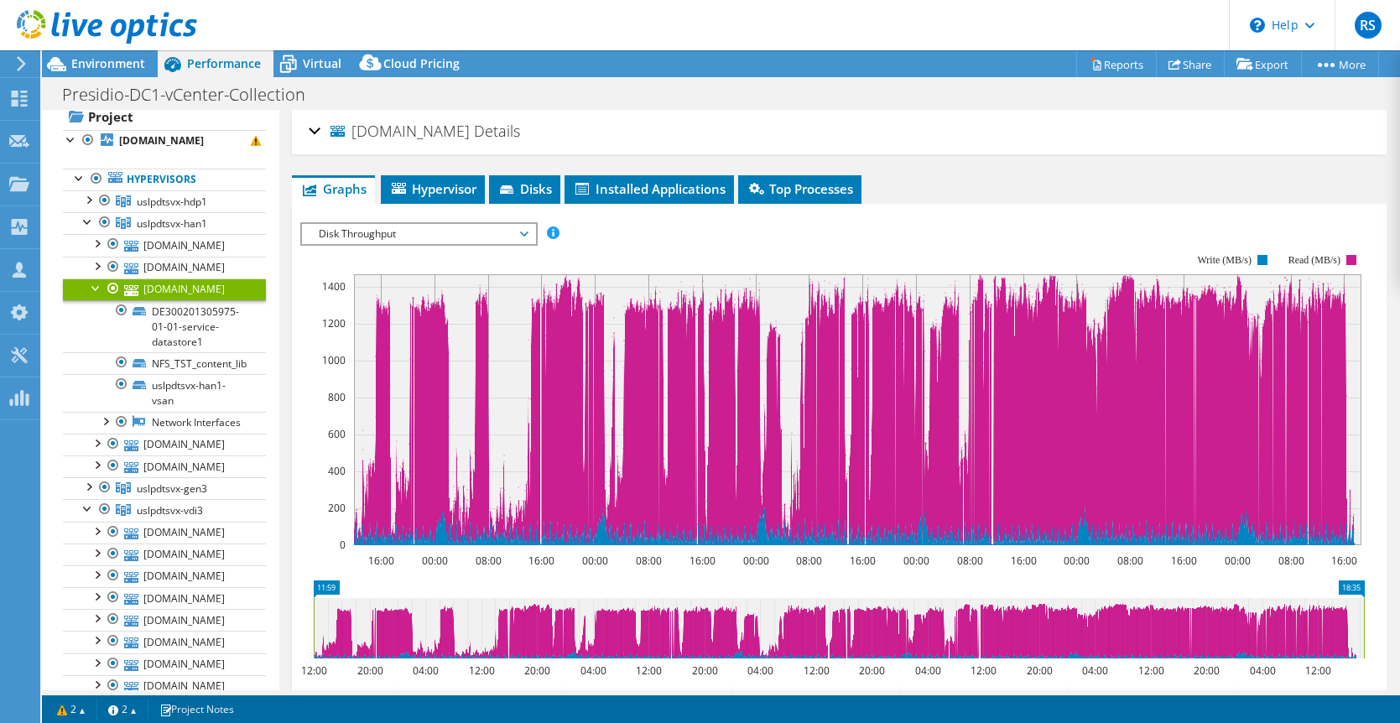
click at [348, 233] on span "Disk Throughput" at bounding box center [418, 234] width 216 height 20
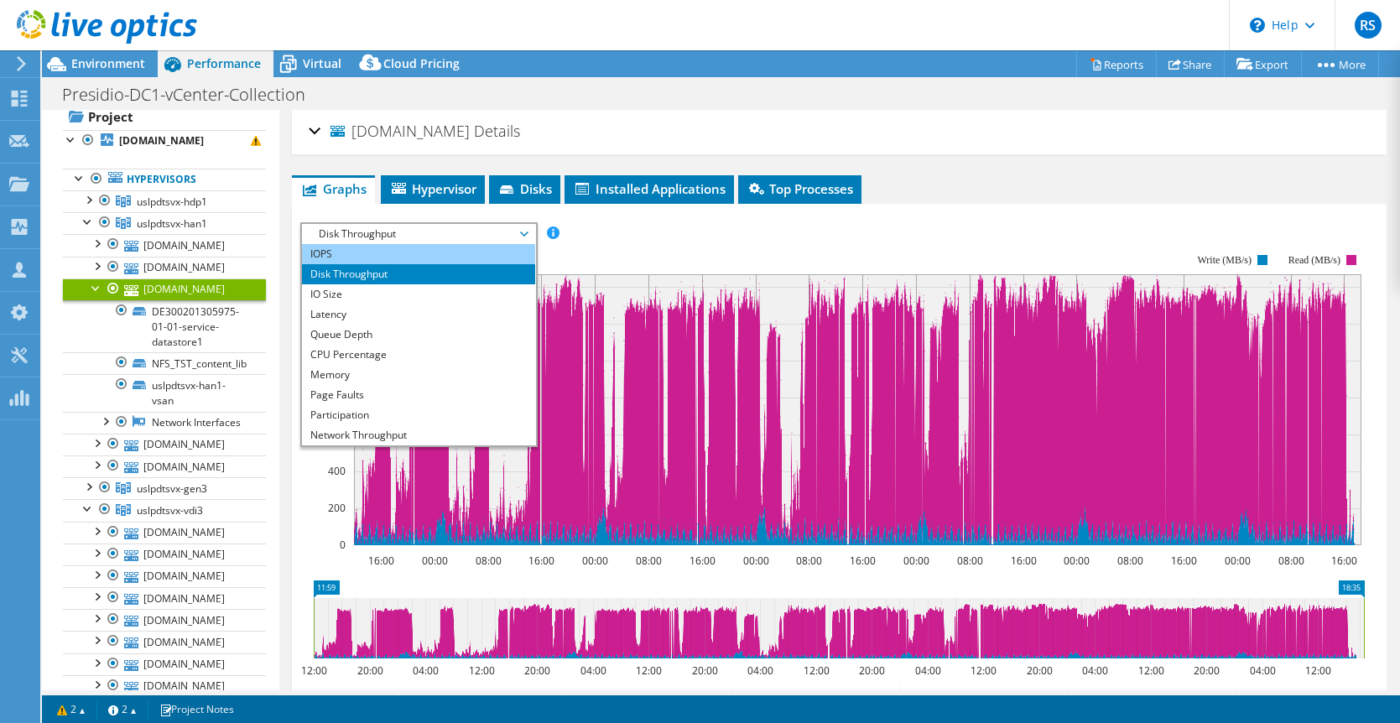
click at [341, 259] on li "IOPS" at bounding box center [418, 254] width 232 height 20
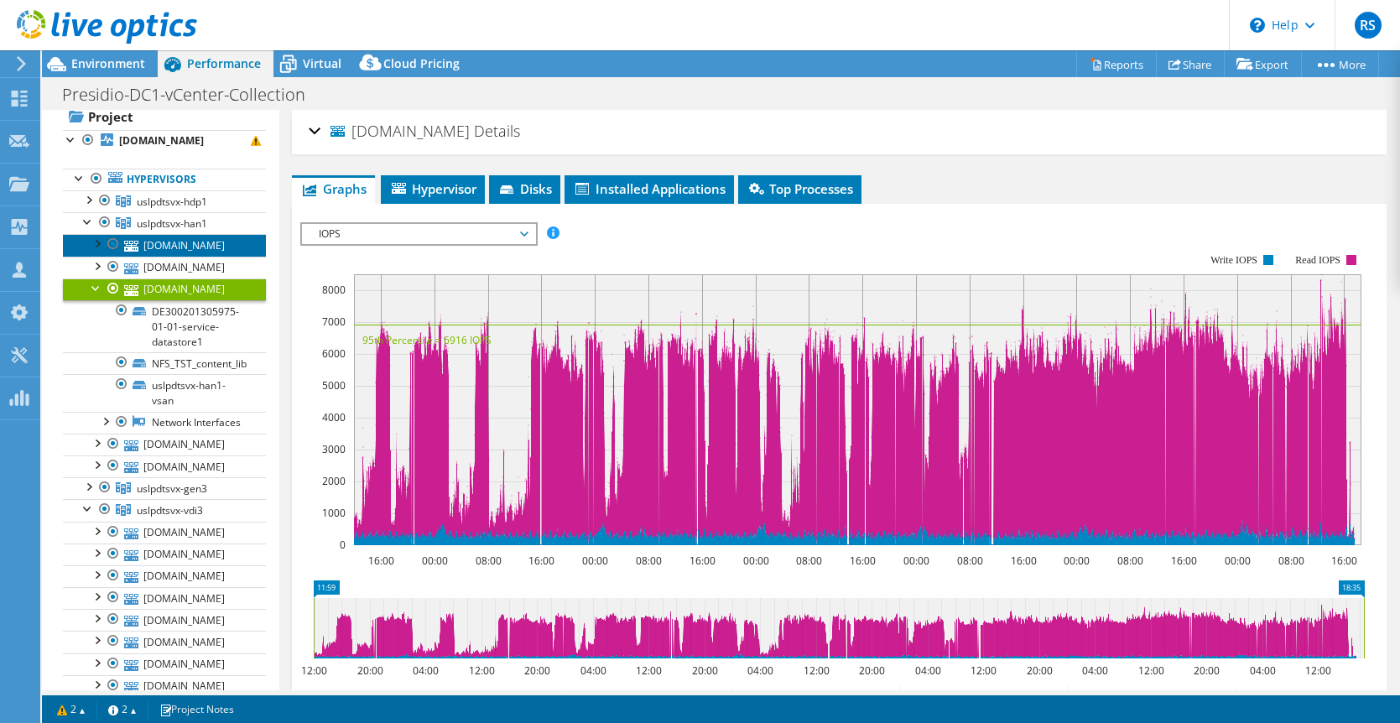
click at [189, 244] on link "[DOMAIN_NAME]" at bounding box center [164, 245] width 203 height 22
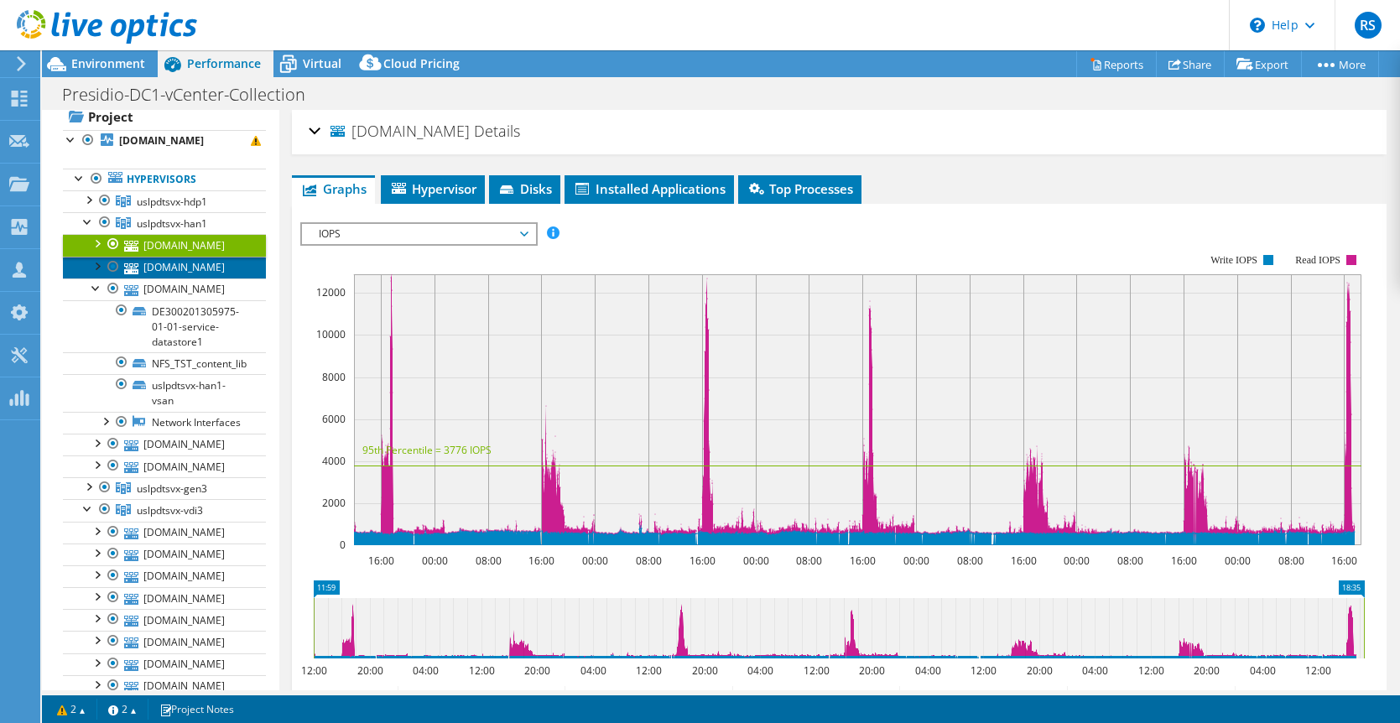
click at [195, 267] on link "[DOMAIN_NAME]" at bounding box center [164, 268] width 203 height 22
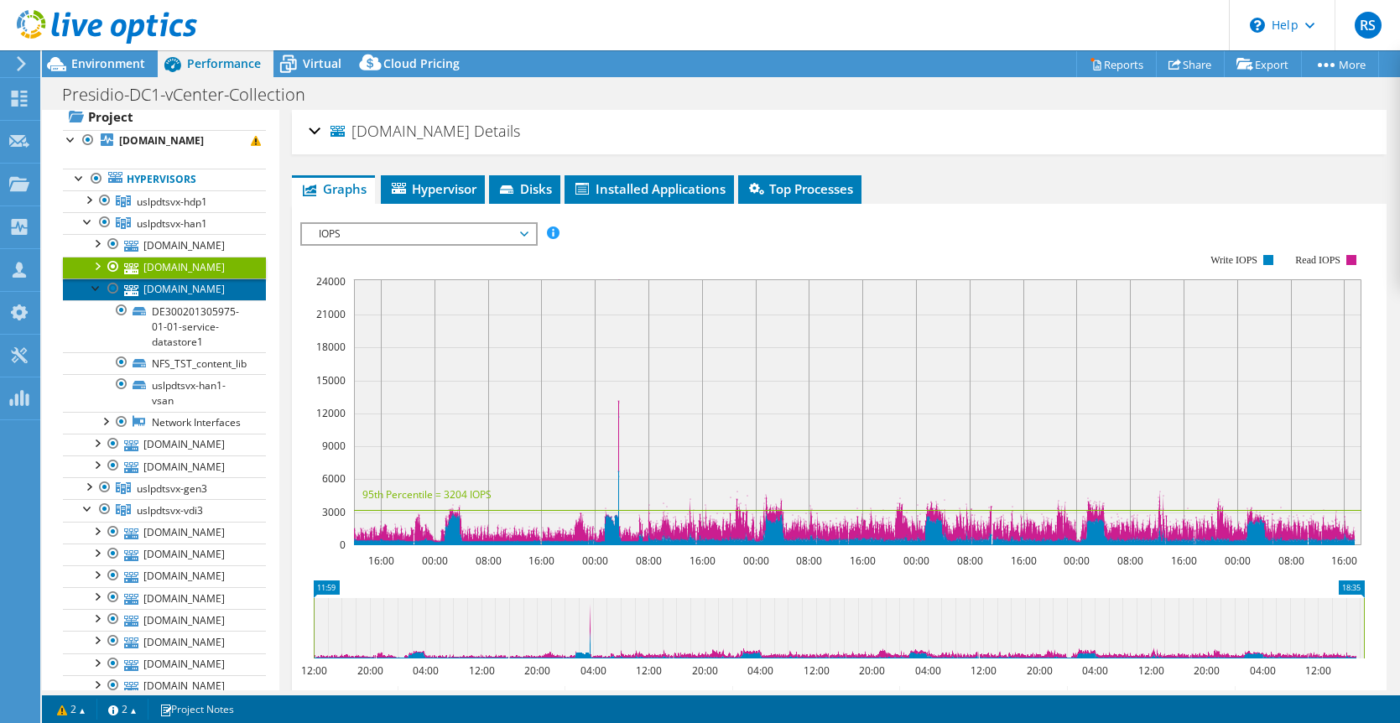
click at [186, 289] on link "[DOMAIN_NAME]" at bounding box center [164, 290] width 203 height 22
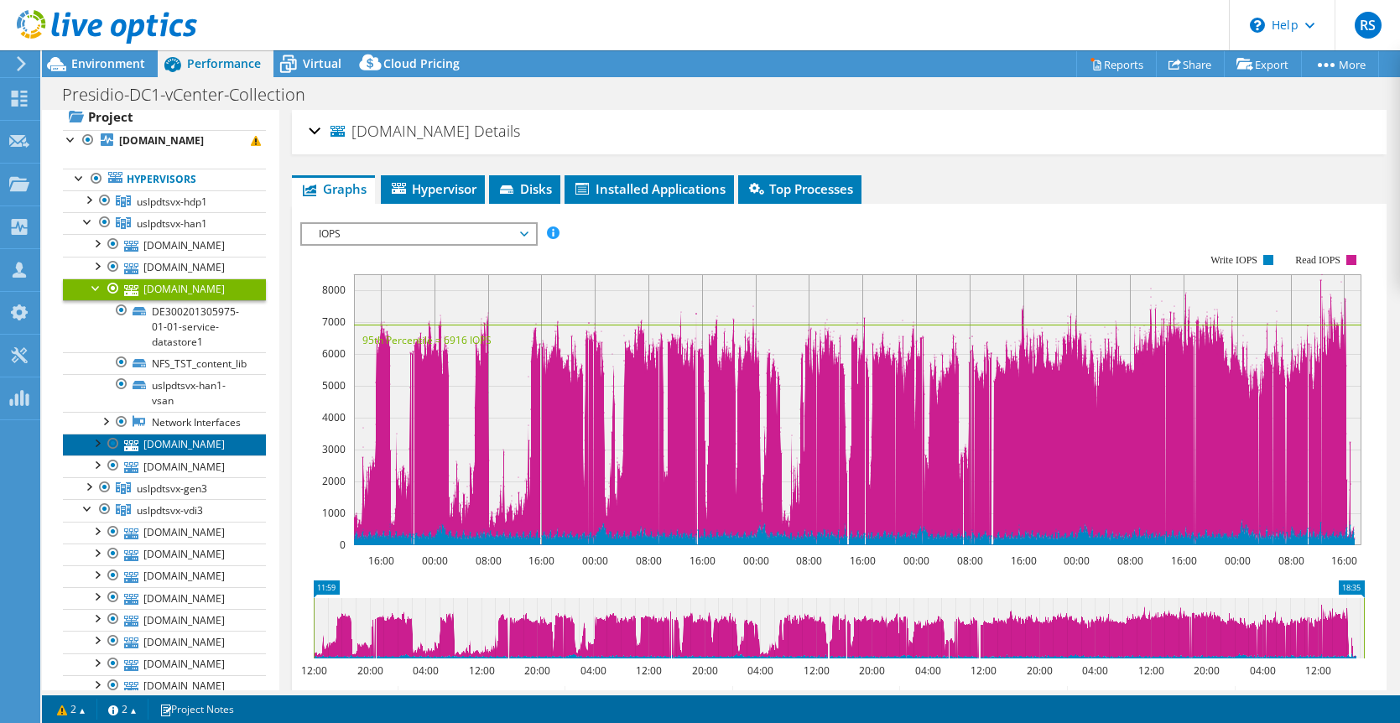
click at [171, 444] on link "[DOMAIN_NAME]" at bounding box center [164, 445] width 203 height 22
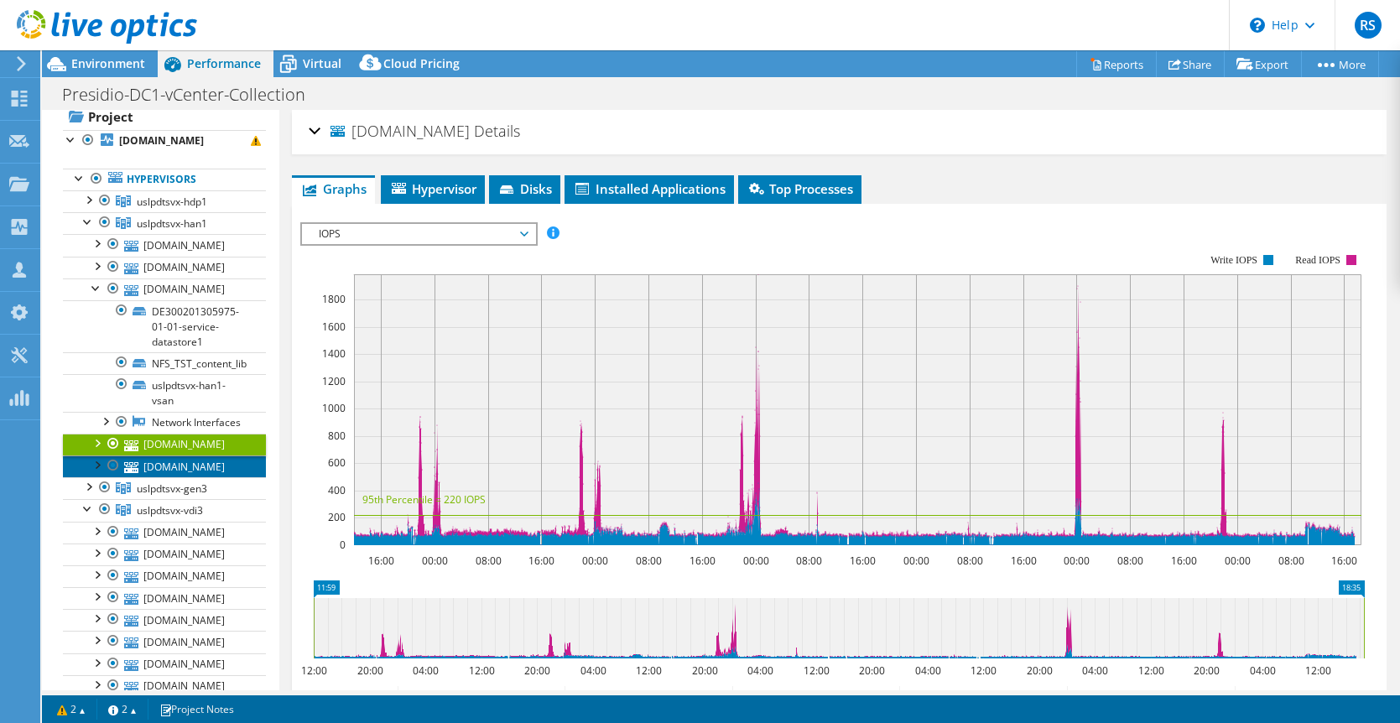
click at [169, 466] on link "[DOMAIN_NAME]" at bounding box center [164, 467] width 203 height 22
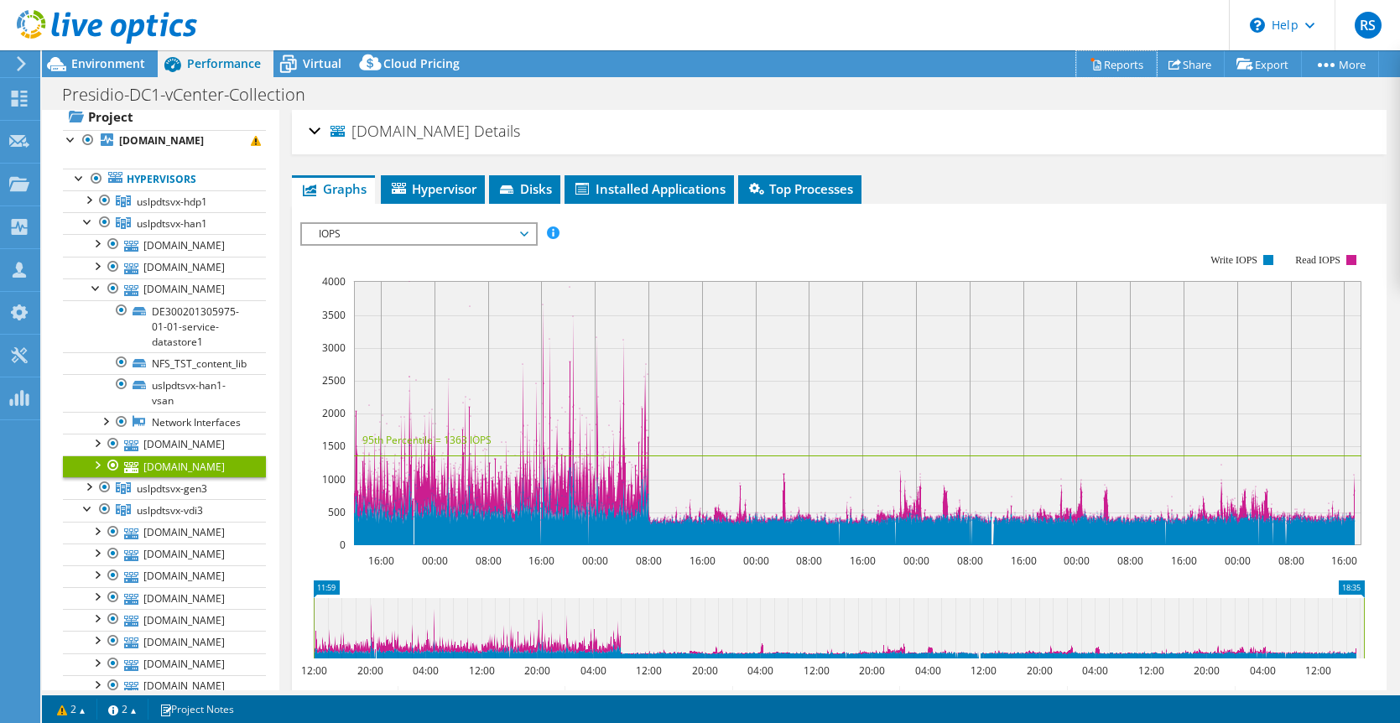
click at [1102, 65] on link "Reports" at bounding box center [1116, 64] width 81 height 26
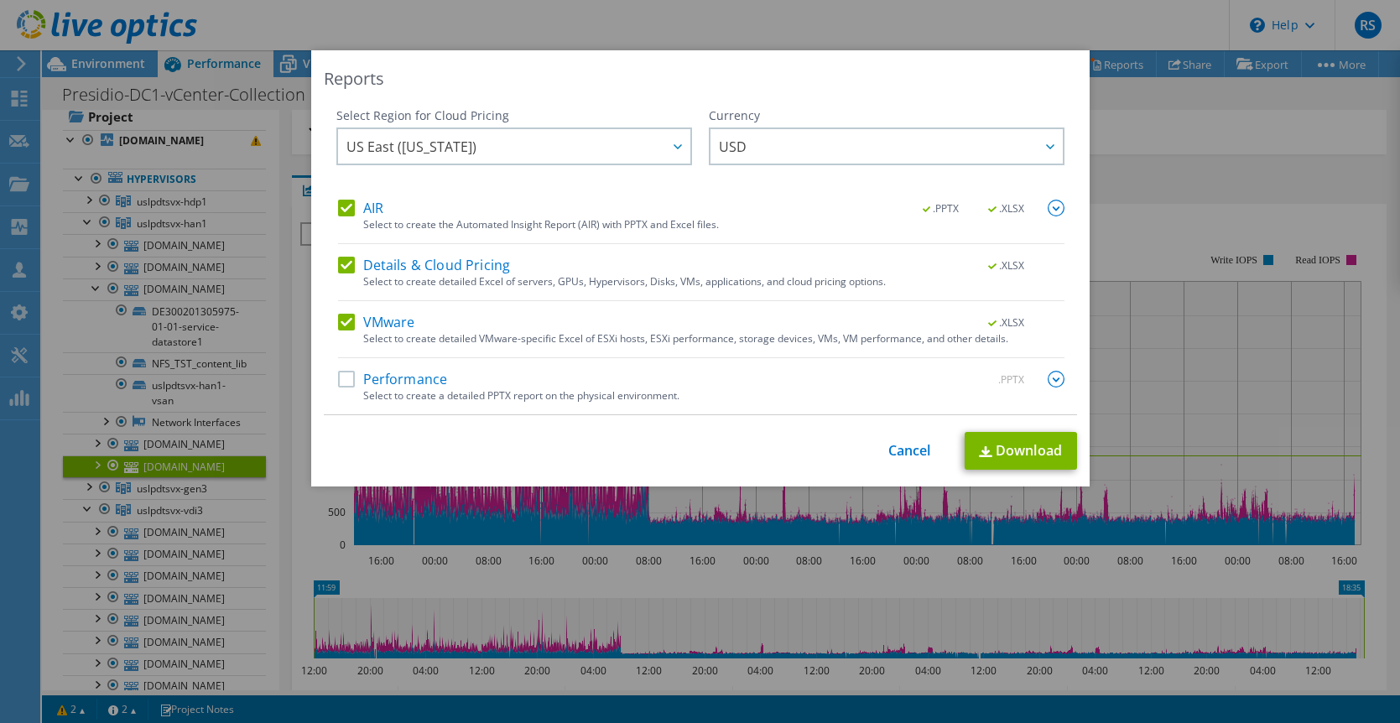
click at [344, 325] on label "VMware" at bounding box center [376, 322] width 77 height 17
click at [0, 0] on input "VMware" at bounding box center [0, 0] width 0 height 0
click at [346, 264] on label "Details & Cloud Pricing" at bounding box center [424, 265] width 173 height 17
click at [0, 0] on input "Details & Cloud Pricing" at bounding box center [0, 0] width 0 height 0
click at [347, 208] on label "AIR" at bounding box center [360, 208] width 45 height 17
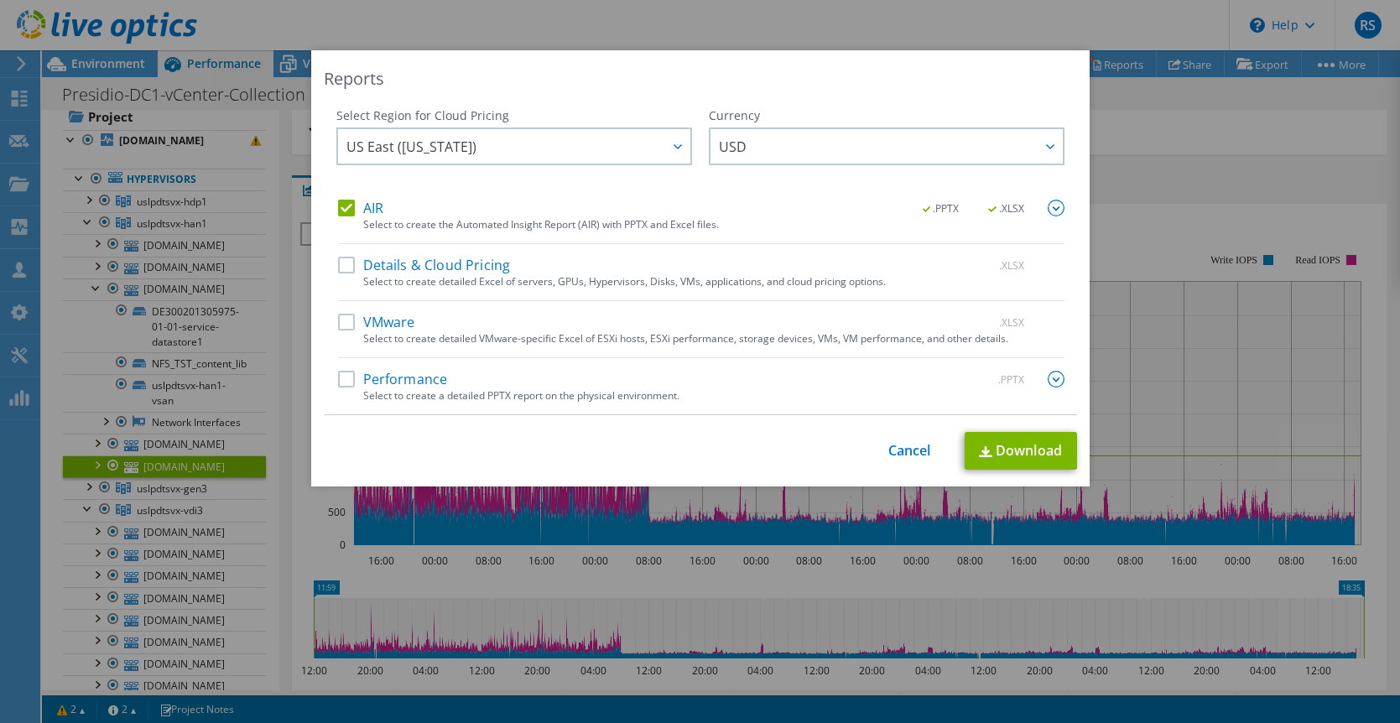
click at [0, 0] on input "AIR" at bounding box center [0, 0] width 0 height 0
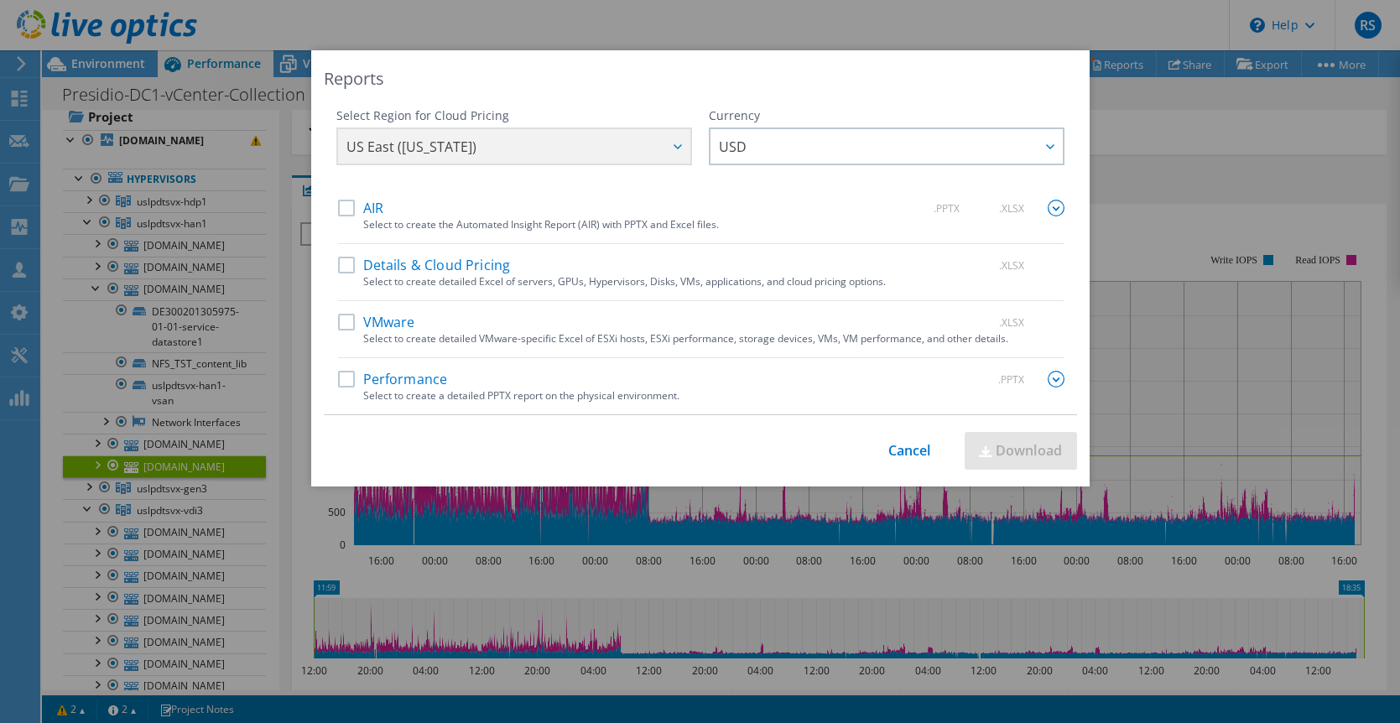
click at [420, 376] on label "Performance" at bounding box center [393, 379] width 110 height 17
click at [0, 0] on input "Performance" at bounding box center [0, 0] width 0 height 0
click at [1054, 381] on img at bounding box center [1056, 379] width 17 height 17
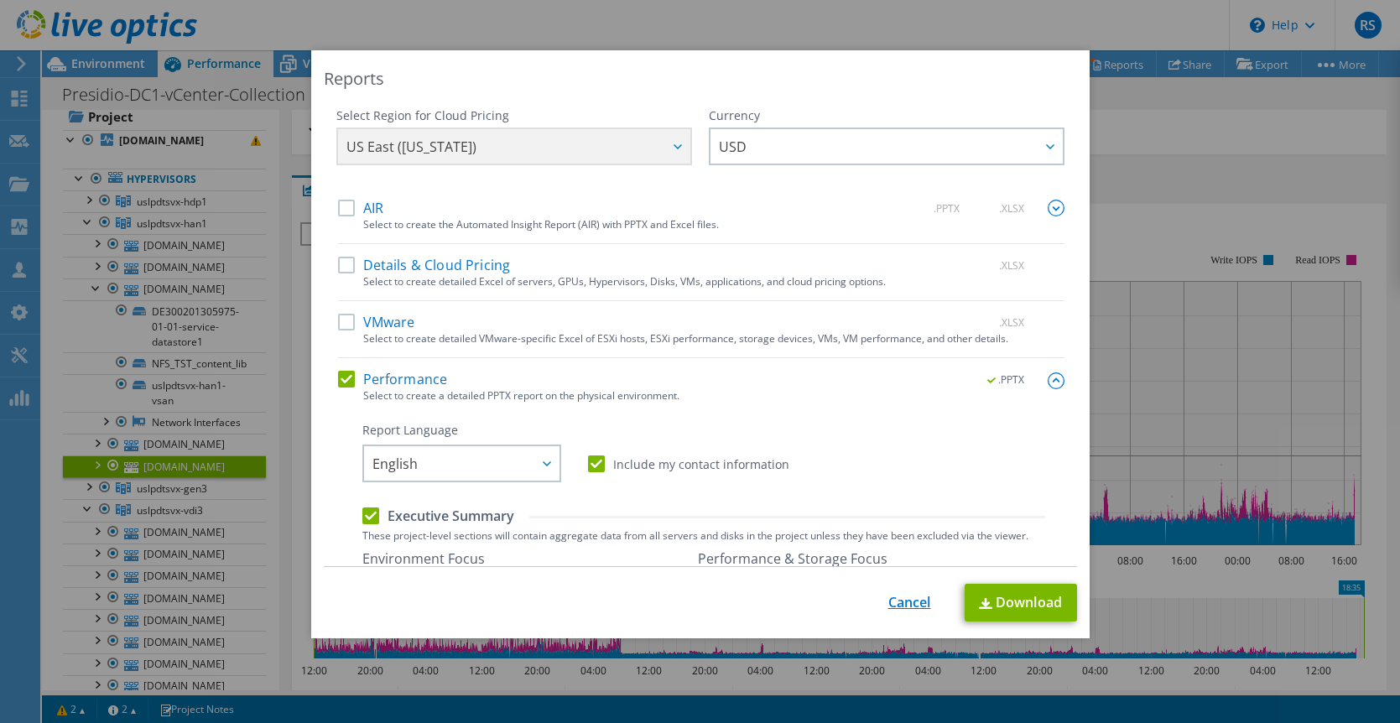
click at [907, 601] on link "Cancel" at bounding box center [909, 603] width 43 height 16
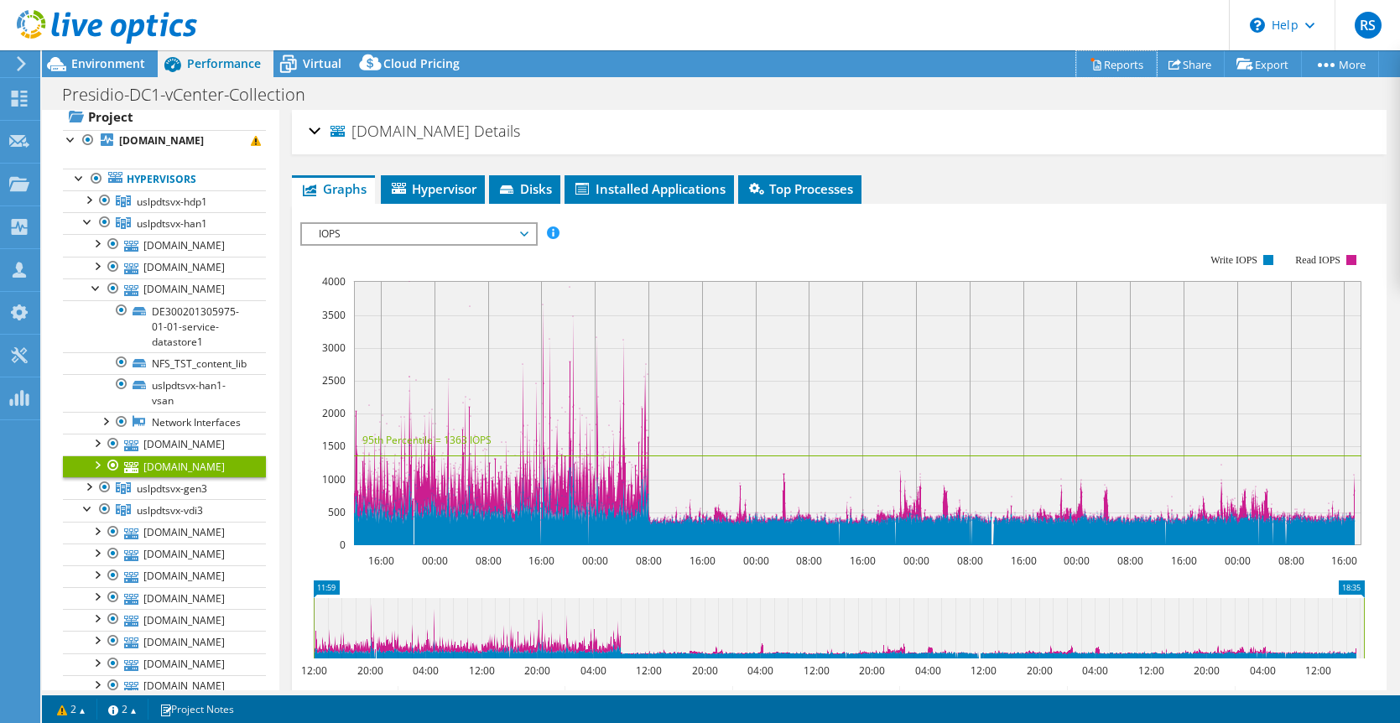
click at [1122, 69] on link "Reports" at bounding box center [1116, 64] width 81 height 26
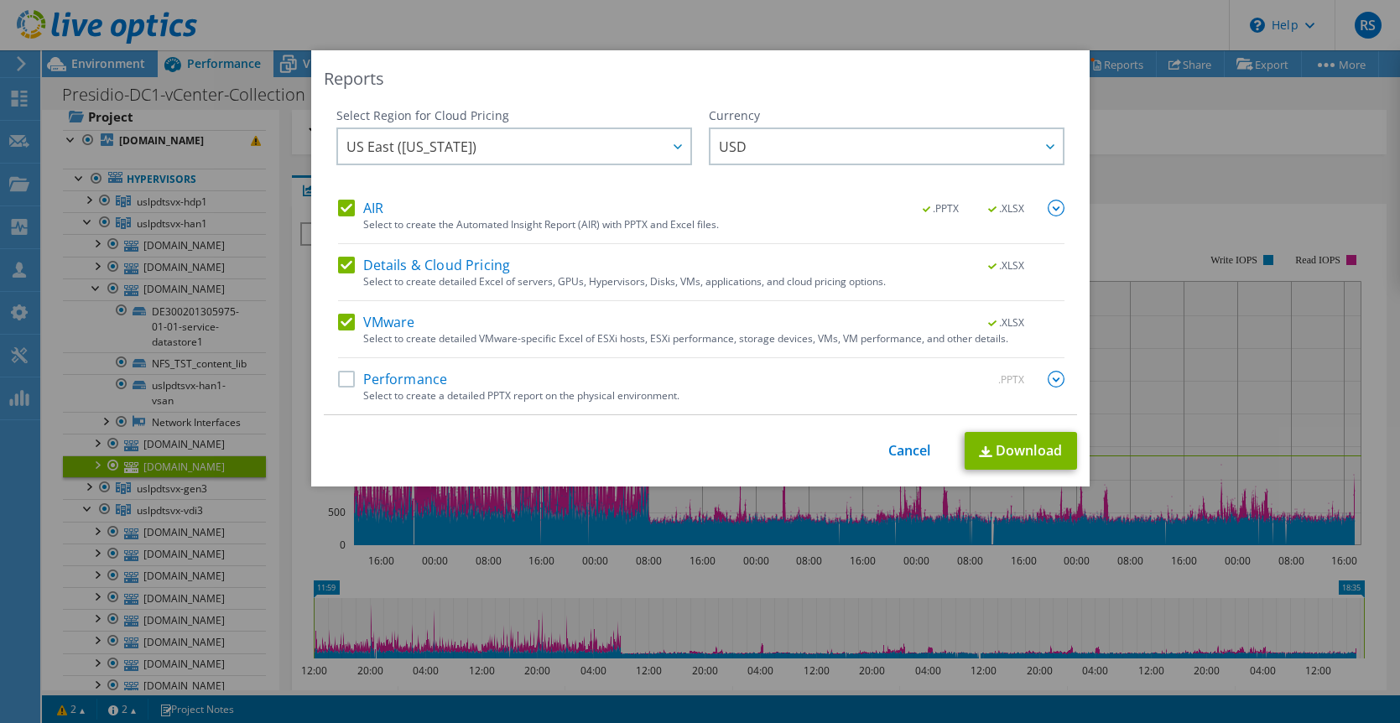
drag, startPoint x: 1062, startPoint y: 378, endPoint x: 1027, endPoint y: 387, distance: 36.2
click at [1062, 378] on img at bounding box center [1056, 379] width 17 height 17
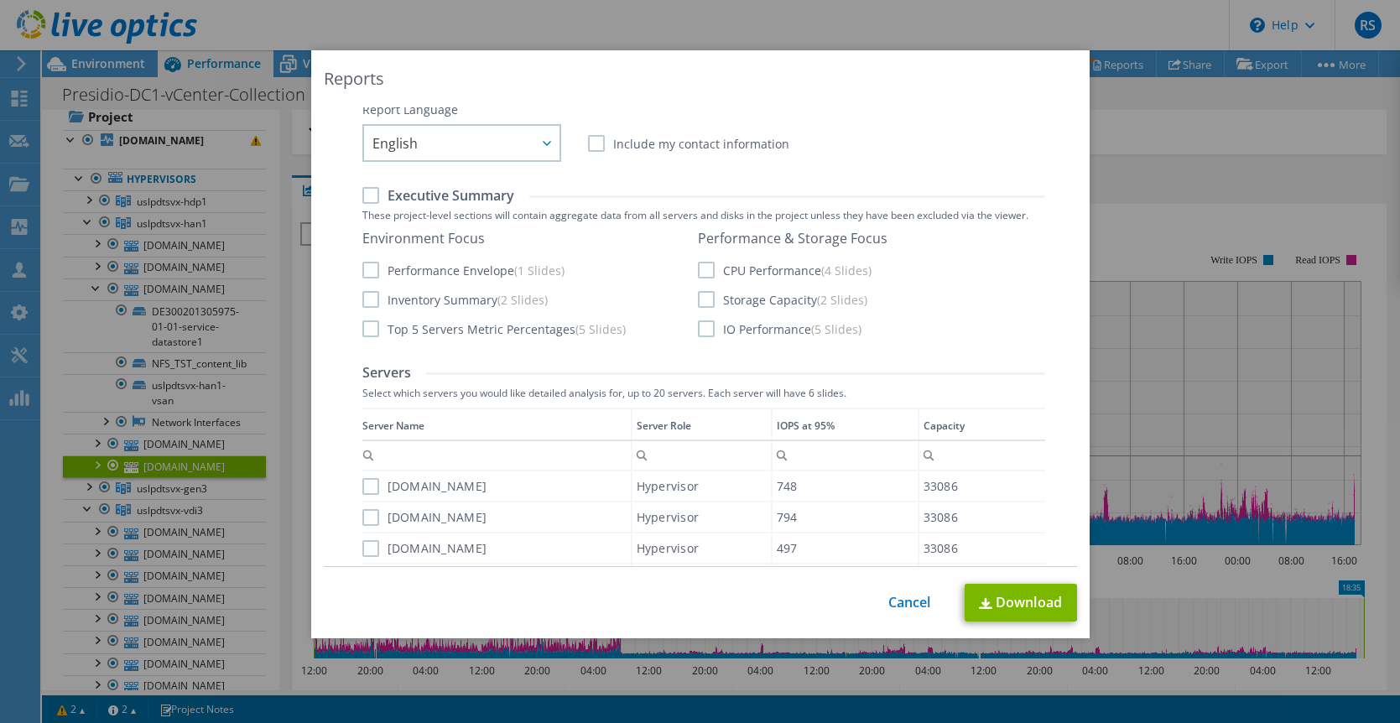
scroll to position [321, 0]
click at [808, 430] on div "IOPS at 95%" at bounding box center [806, 425] width 58 height 18
click at [814, 428] on div "IOPS at 95%" at bounding box center [808, 425] width 58 height 18
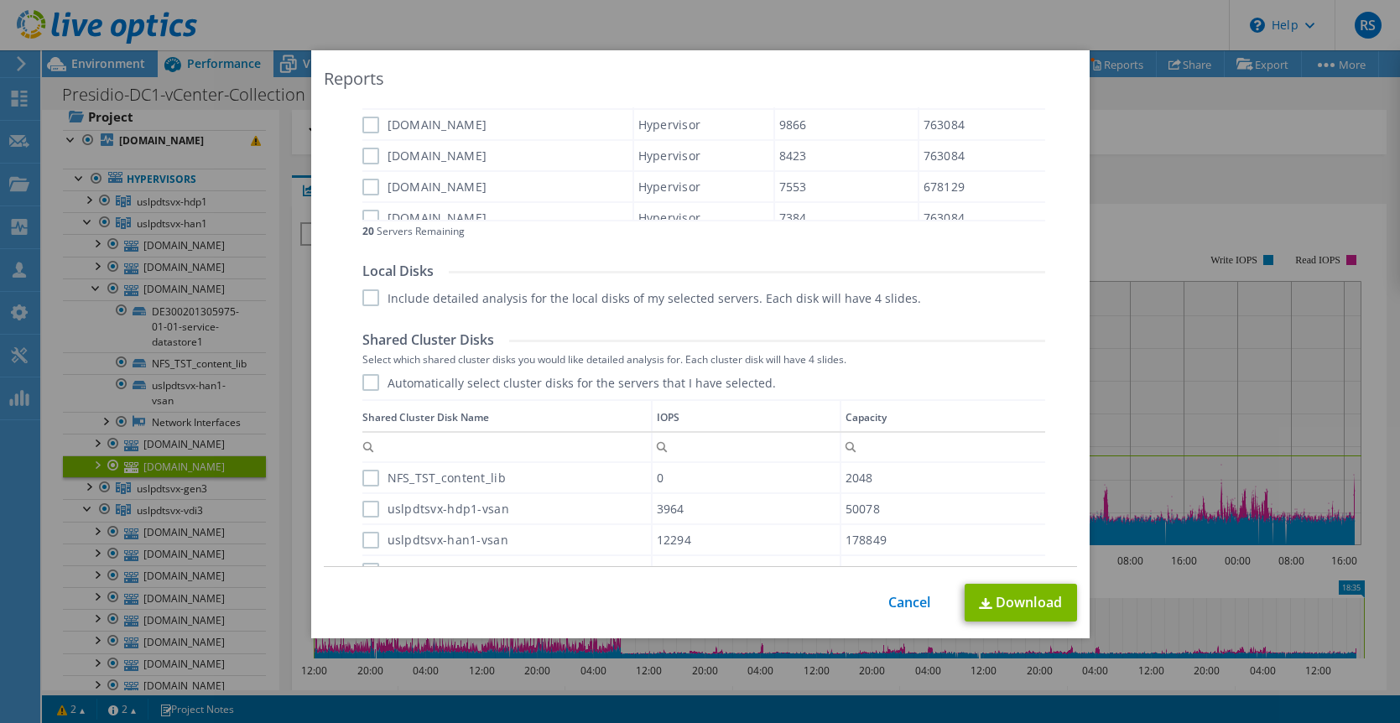
scroll to position [852, 0]
